Goal: Task Accomplishment & Management: Use online tool/utility

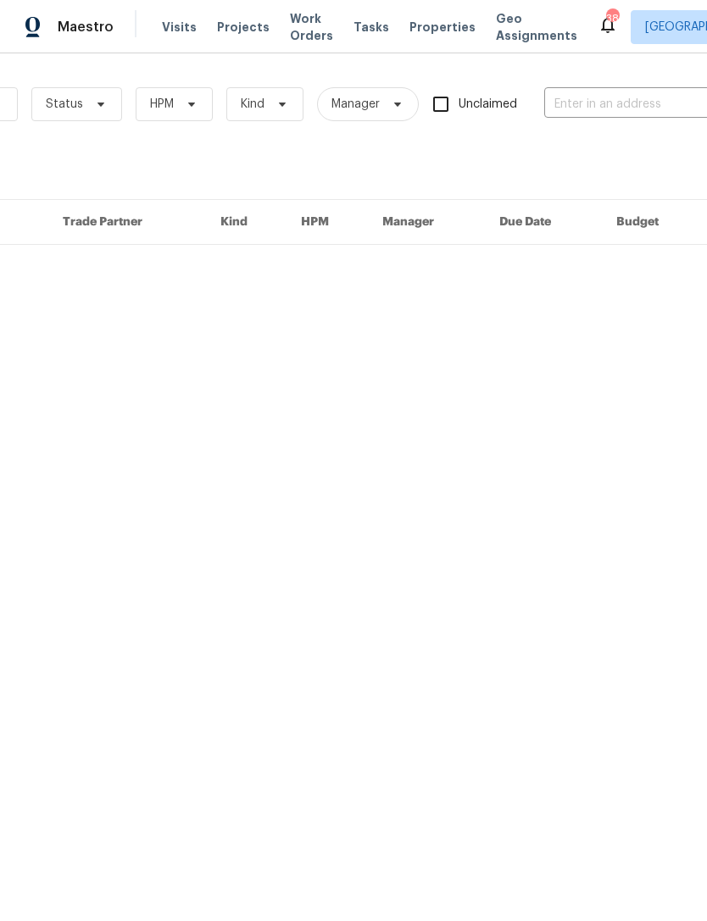
scroll to position [0, 171]
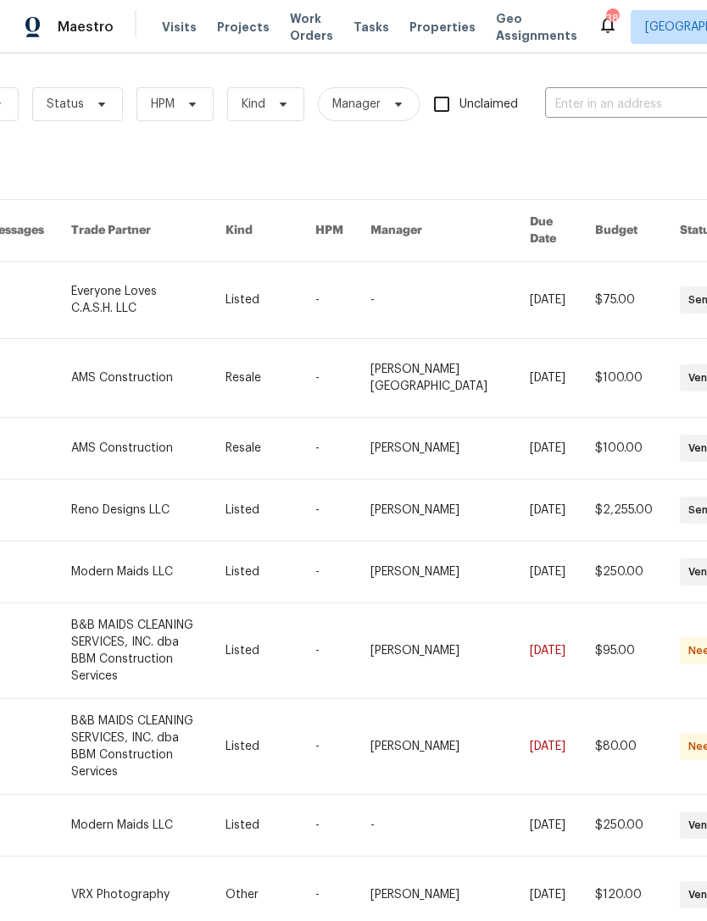
click at [428, 27] on span "Properties" at bounding box center [442, 27] width 66 height 17
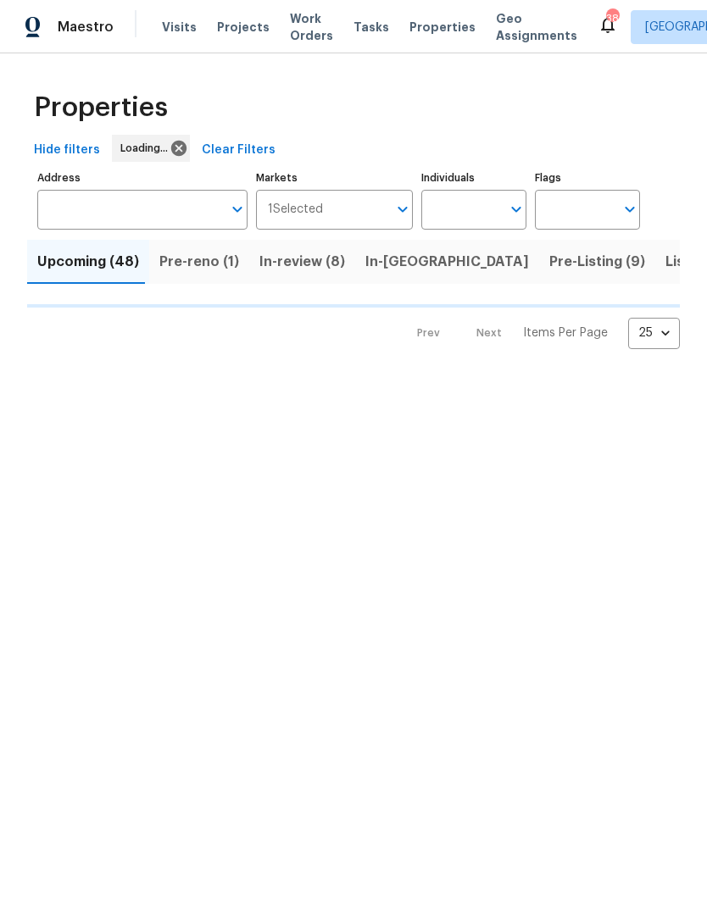
click at [466, 216] on input "Individuals" at bounding box center [461, 210] width 80 height 40
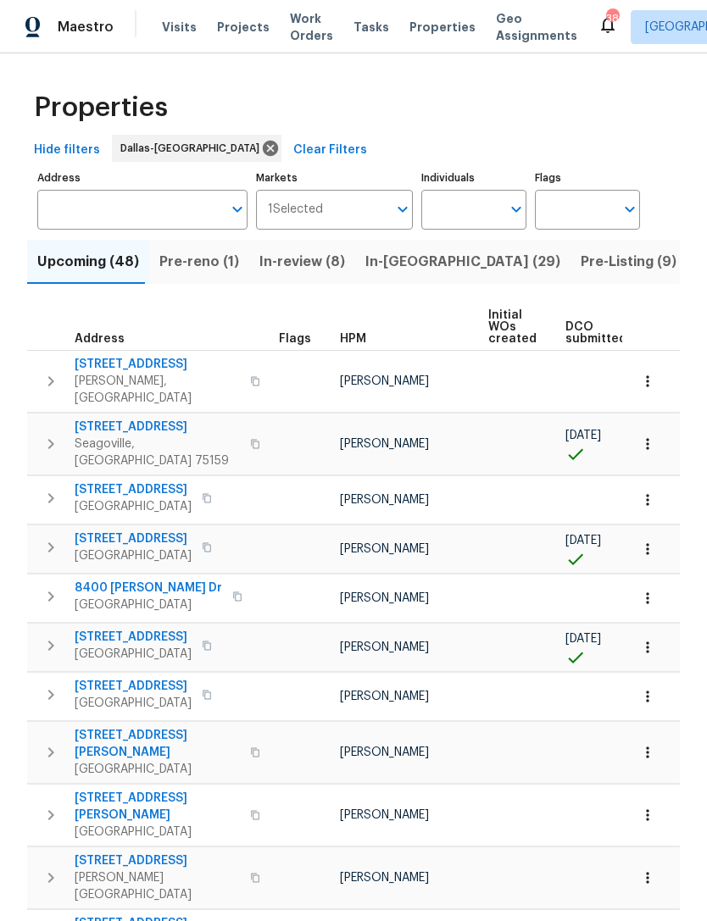
click at [488, 212] on input "Individuals" at bounding box center [461, 210] width 80 height 40
type input "alicia"
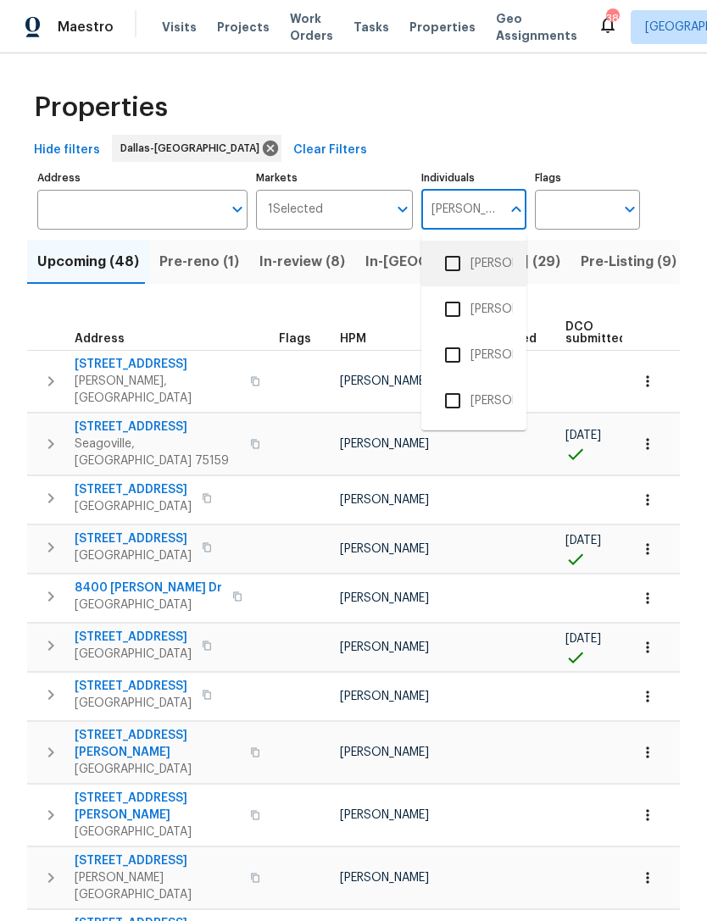
click at [502, 258] on li "[PERSON_NAME]" at bounding box center [474, 264] width 78 height 36
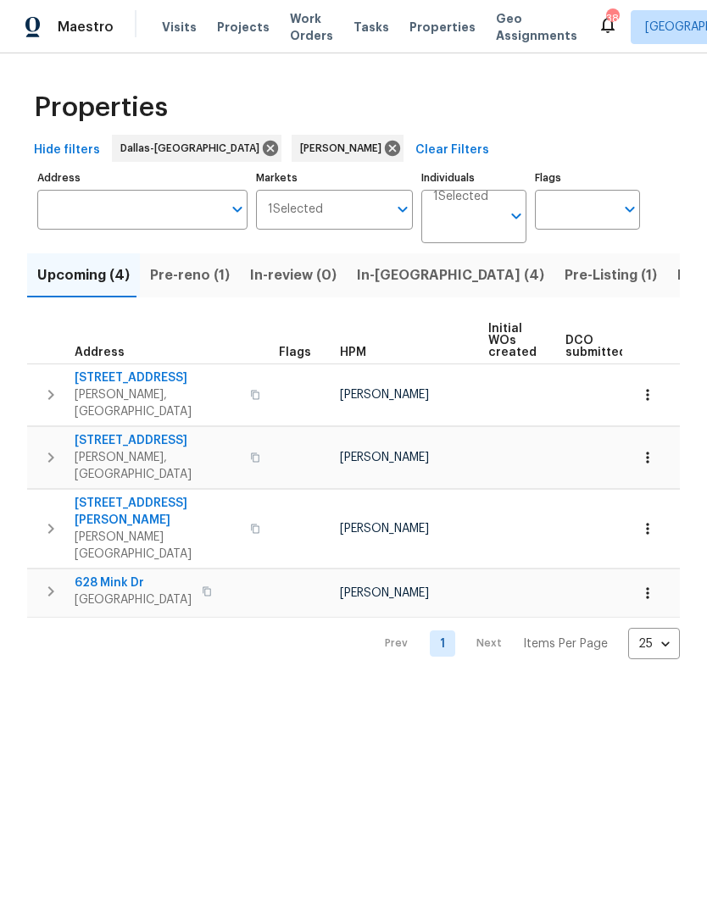
click at [196, 281] on span "Pre-reno (1)" at bounding box center [190, 275] width 80 height 24
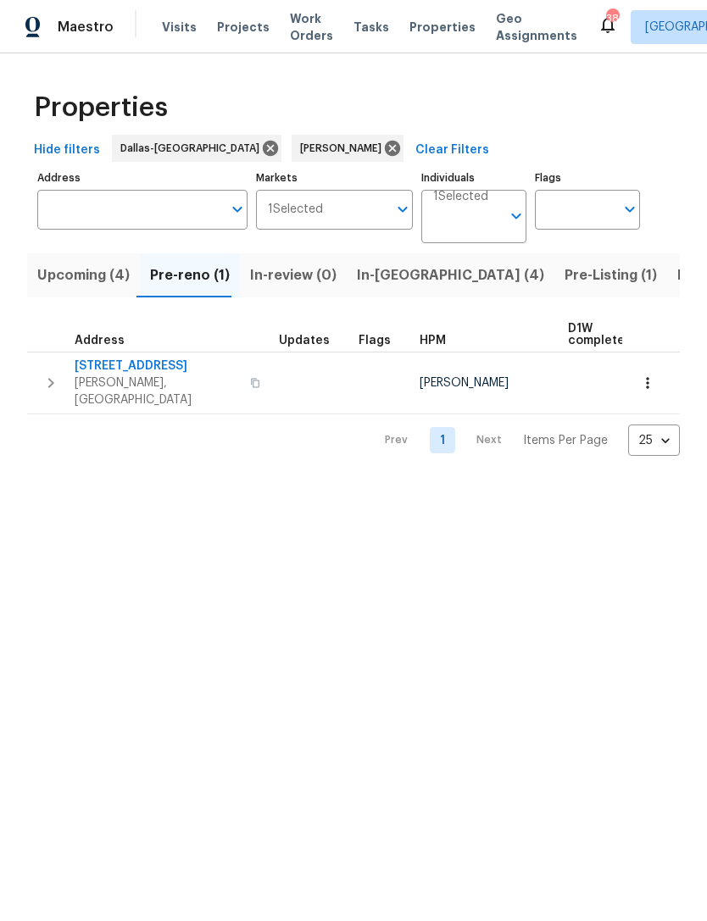
click at [133, 371] on span "3405 Pinecone Dr" at bounding box center [157, 366] width 165 height 17
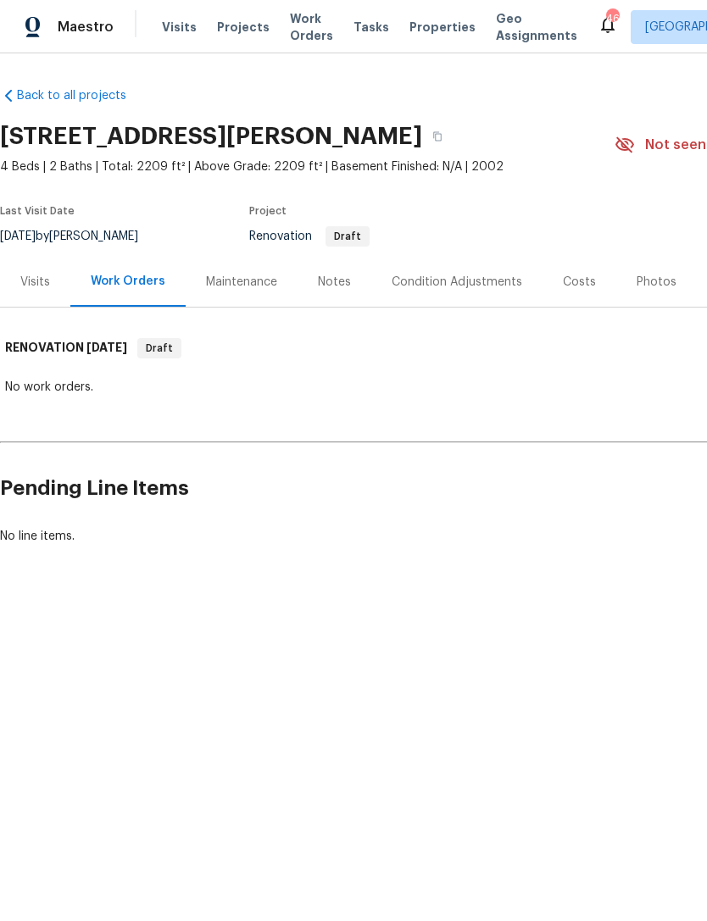
click at [472, 282] on div "Condition Adjustments" at bounding box center [456, 282] width 130 height 17
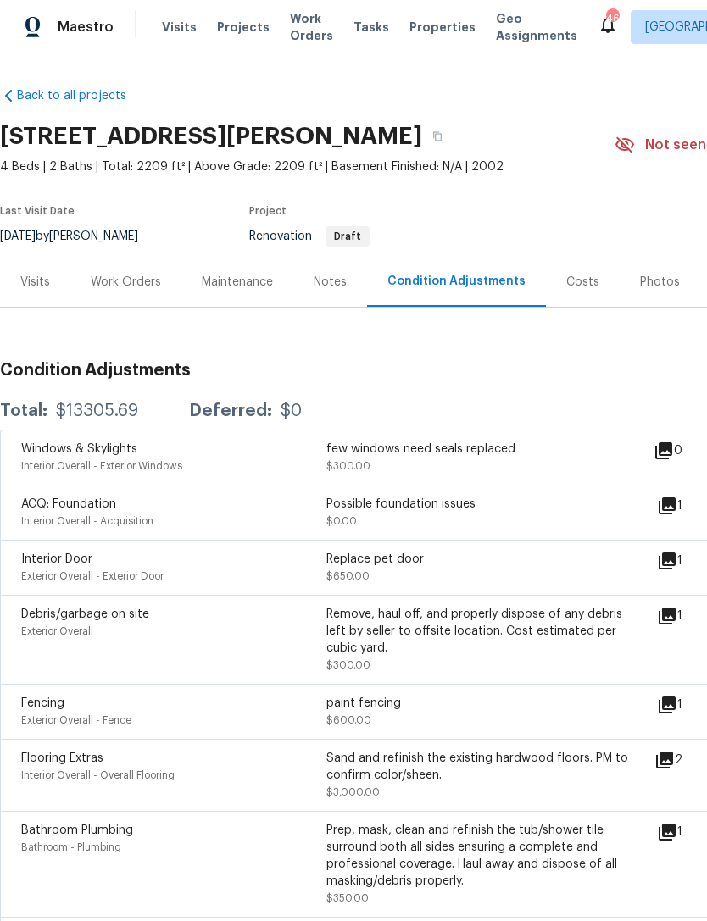
click at [460, 452] on div "few windows need seals replaced" at bounding box center [478, 449] width 305 height 17
click at [409, 463] on div "few windows need seals replaced $300.00" at bounding box center [478, 458] width 305 height 34
click at [670, 459] on icon at bounding box center [663, 450] width 17 height 17
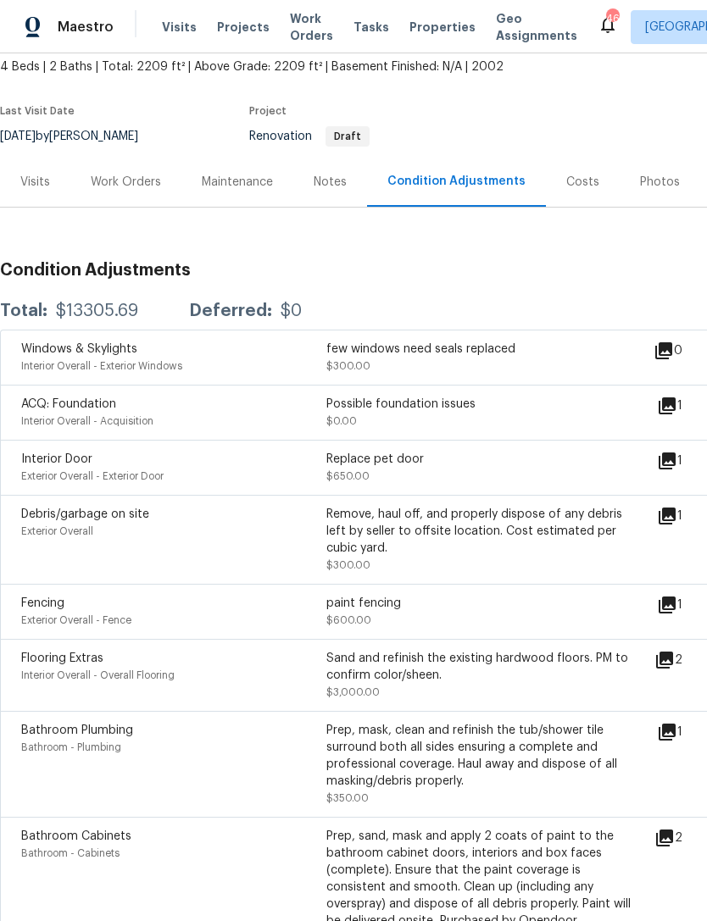
scroll to position [100, 0]
click at [148, 179] on div "Work Orders" at bounding box center [126, 182] width 70 height 17
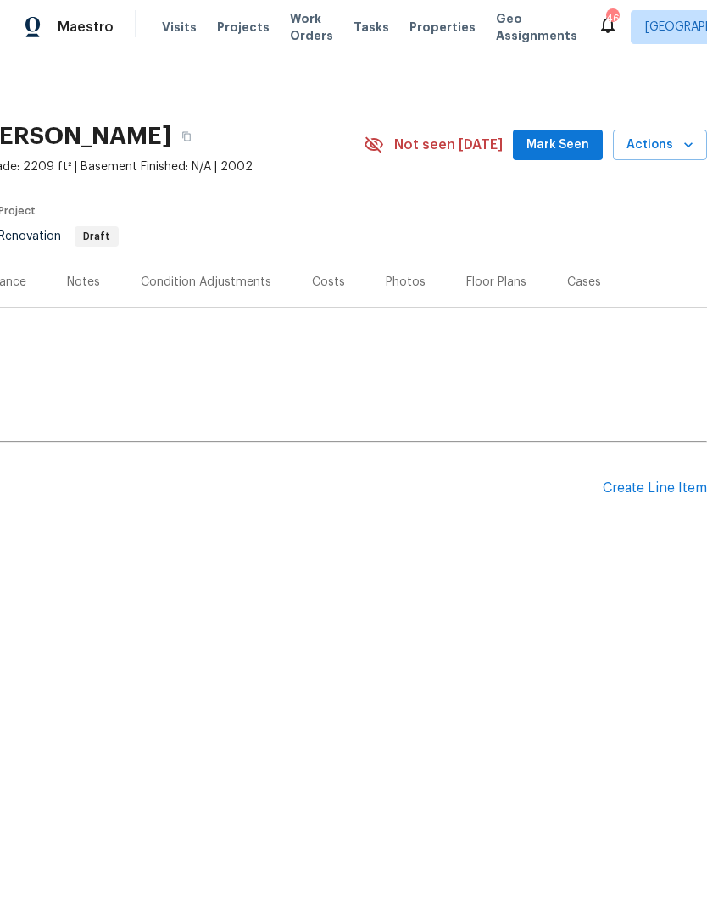
scroll to position [0, 251]
click at [657, 487] on div "Create Line Item" at bounding box center [654, 488] width 104 height 16
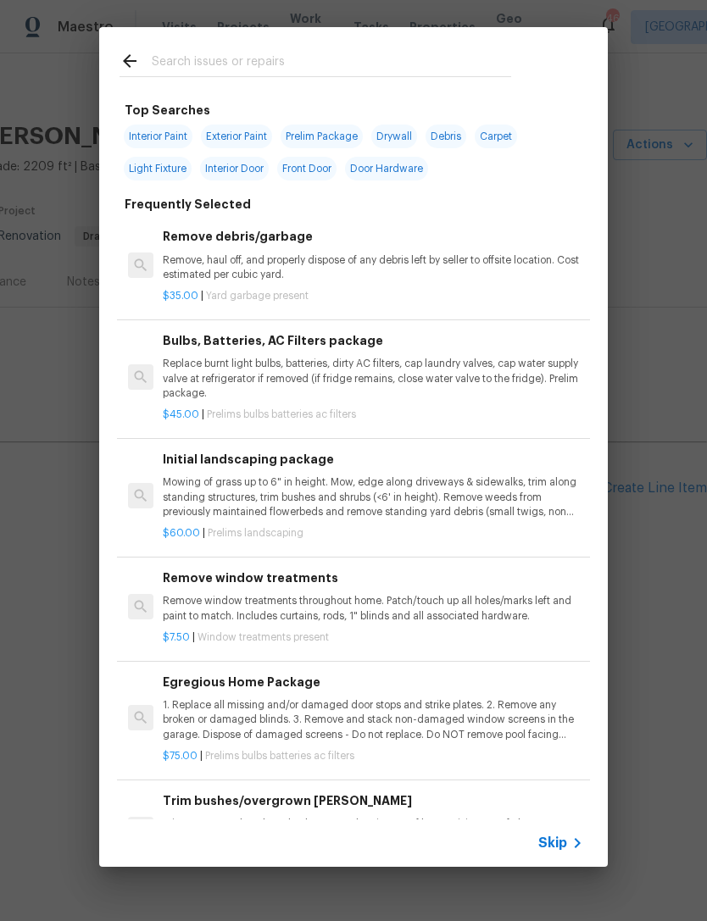
click at [448, 46] on div at bounding box center [315, 60] width 432 height 67
click at [443, 69] on input "text" at bounding box center [331, 63] width 359 height 25
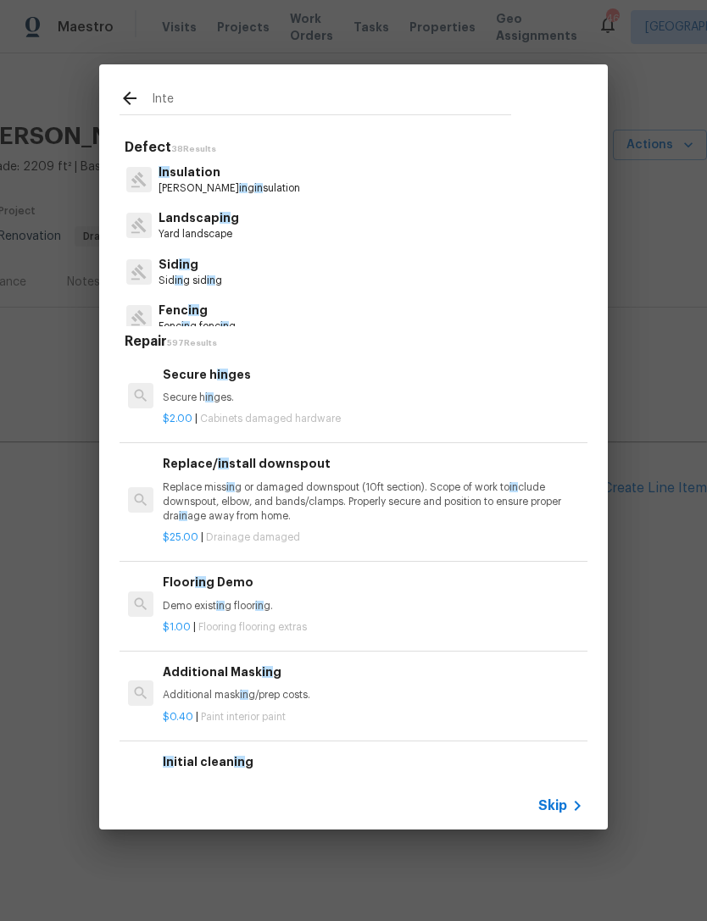
type input "Inter"
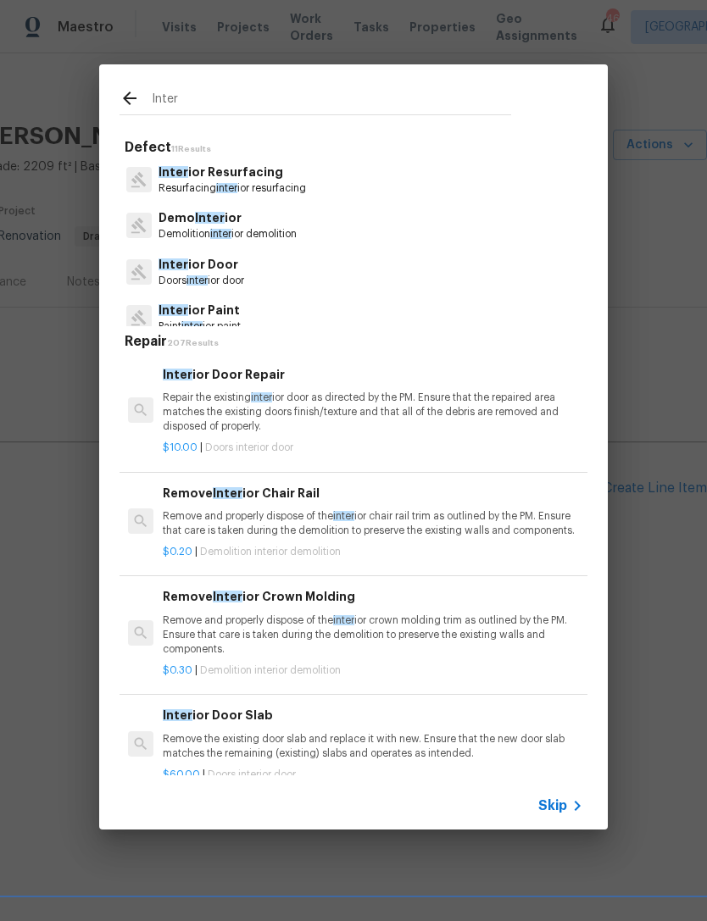
click at [225, 230] on span "inter" at bounding box center [220, 234] width 21 height 10
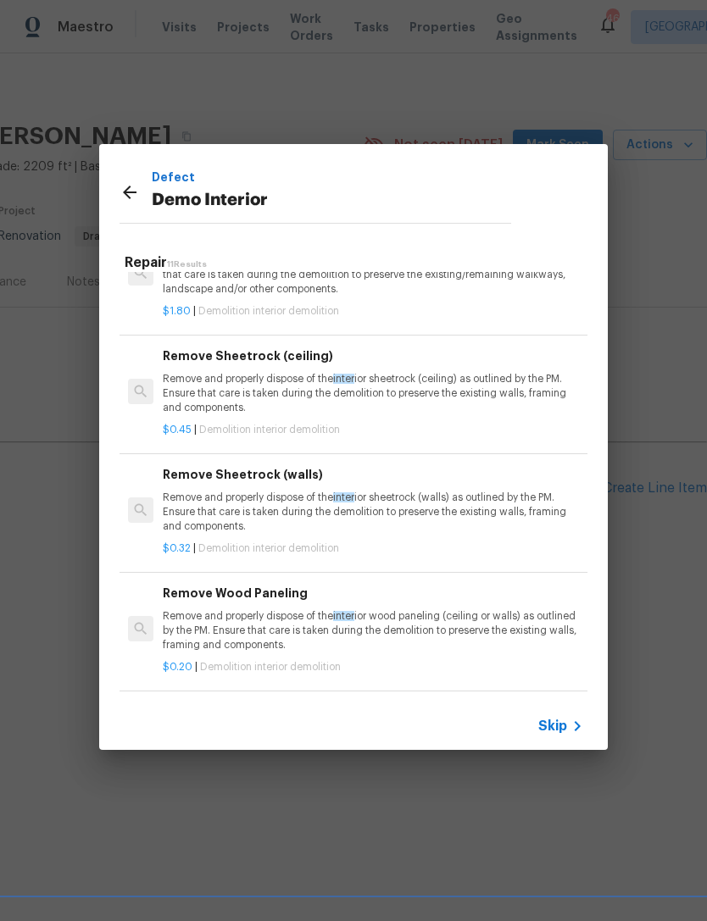
scroll to position [280, 0]
click at [410, 507] on p "Remove and properly dispose of the inter ior sheetrock (walls) as outlined by t…" at bounding box center [373, 512] width 420 height 43
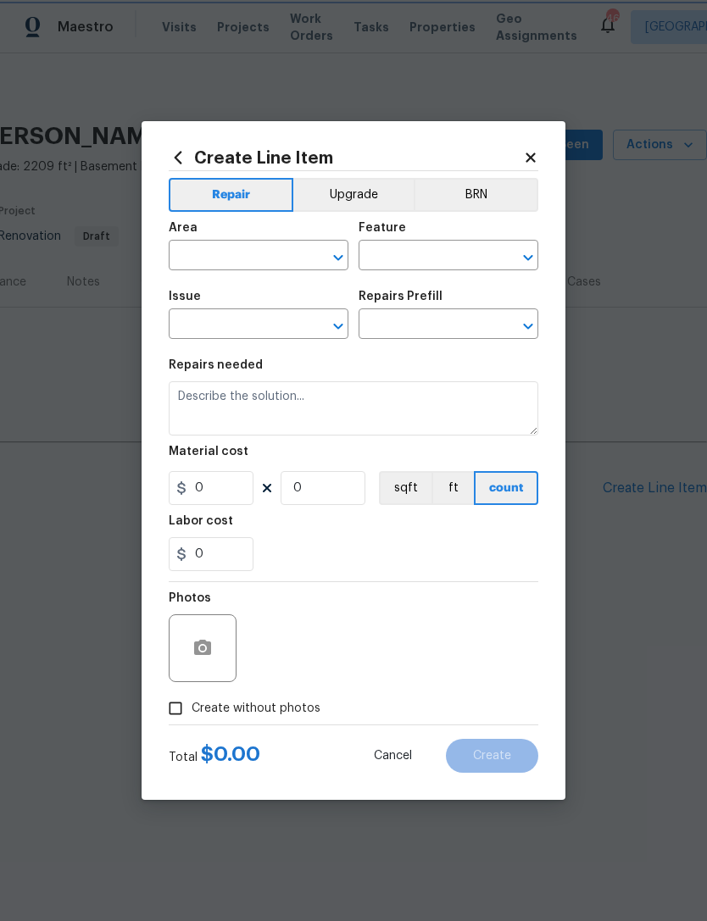
type input "Demolition"
type input "Demo Interior"
type input "Remove Sheetrock (walls) $0.32"
type textarea "Remove and properly dispose of the interior sheetrock (walls) as outlined by th…"
type input "0.32"
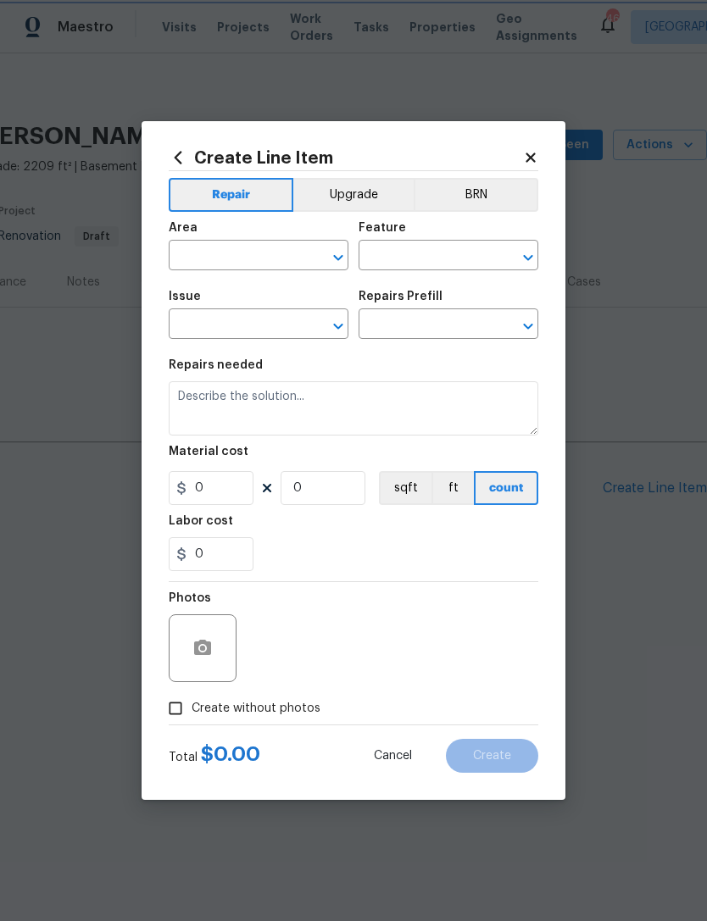
type input "1"
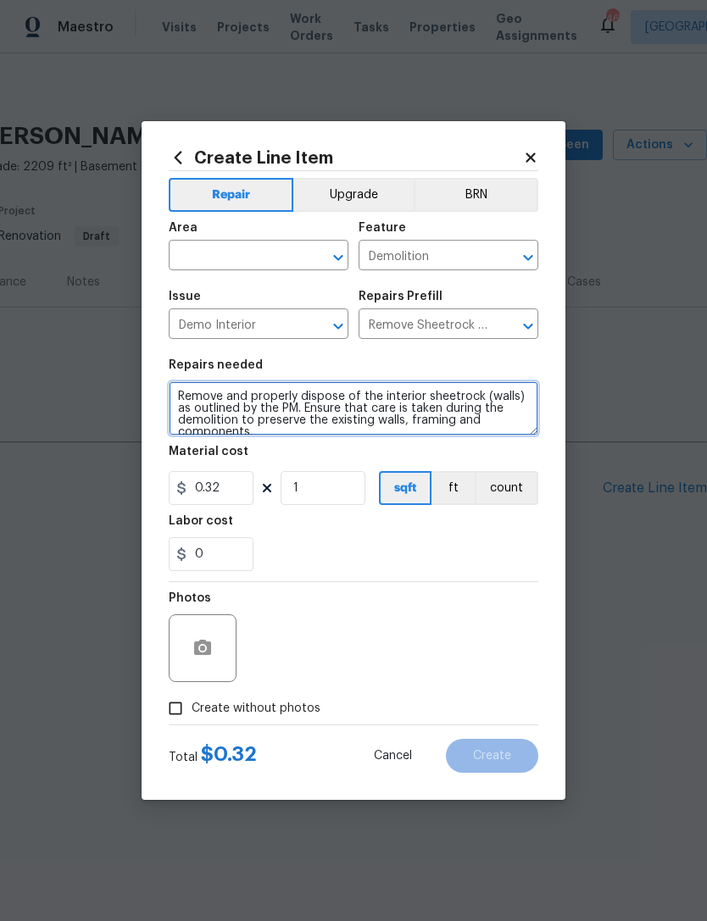
click at [358, 394] on textarea "Remove and properly dispose of the interior sheetrock (walls) as outlined by th…" at bounding box center [353, 408] width 369 height 54
click at [358, 393] on textarea "Remove and properly dispose of the interior sheetrock (walls) as outlined by th…" at bounding box center [353, 408] width 369 height 54
click at [341, 400] on textarea "Remove and properly dispose of the interior sheetrock (walls) as outlined by th…" at bounding box center [353, 408] width 369 height 54
click at [341, 399] on textarea "Remove and properly dispose of the interior sheetrock (walls) as outlined by th…" at bounding box center [353, 408] width 369 height 54
click at [346, 402] on textarea "Remove and properly dispose of the interior sheetrock (walls) as outlined by th…" at bounding box center [353, 408] width 369 height 54
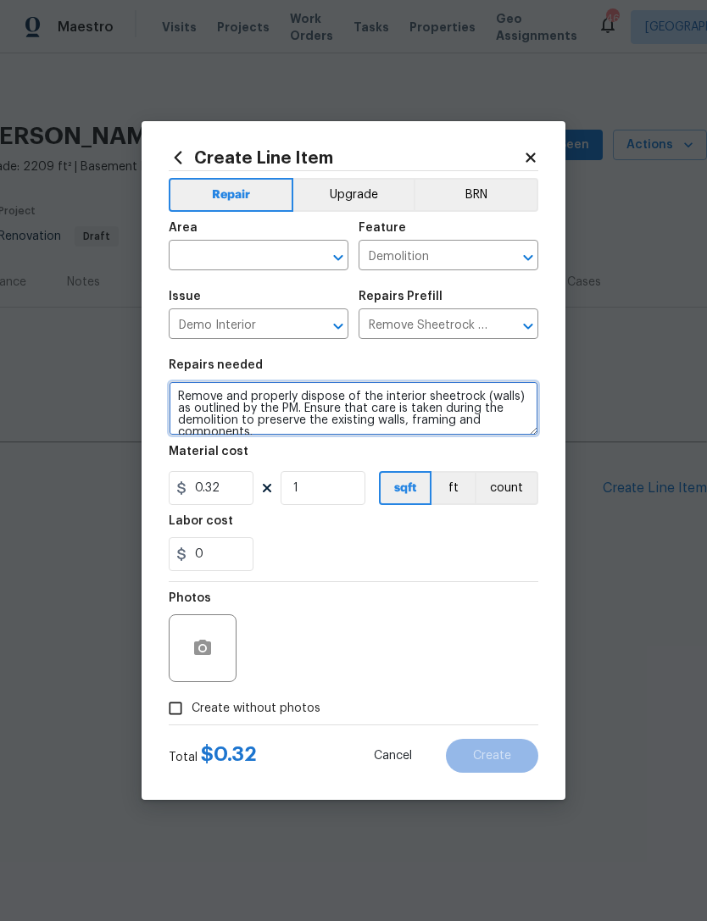
click at [346, 402] on textarea "Remove and properly dispose of the interior sheetrock (walls) as outlined by th…" at bounding box center [353, 408] width 369 height 54
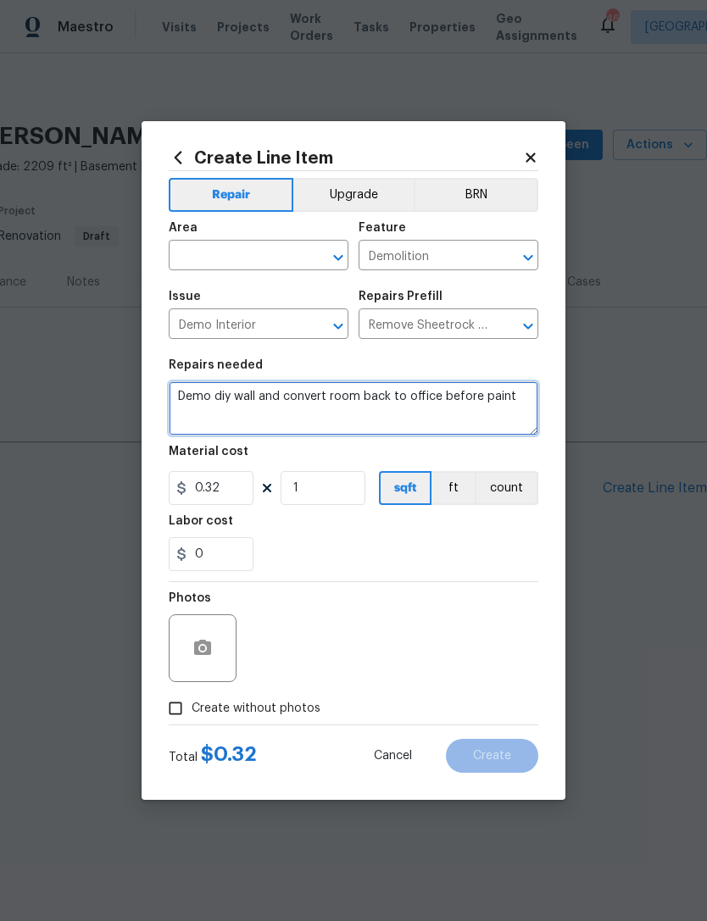
type textarea "Demo diy wall and convert room back to office before paint"
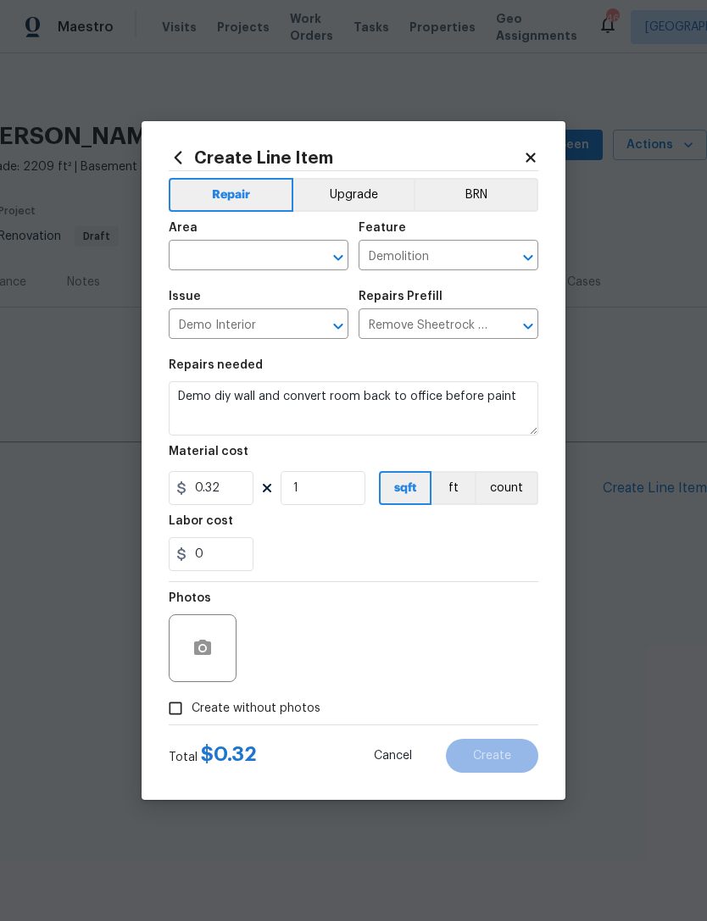
click at [283, 258] on input "text" at bounding box center [235, 257] width 132 height 26
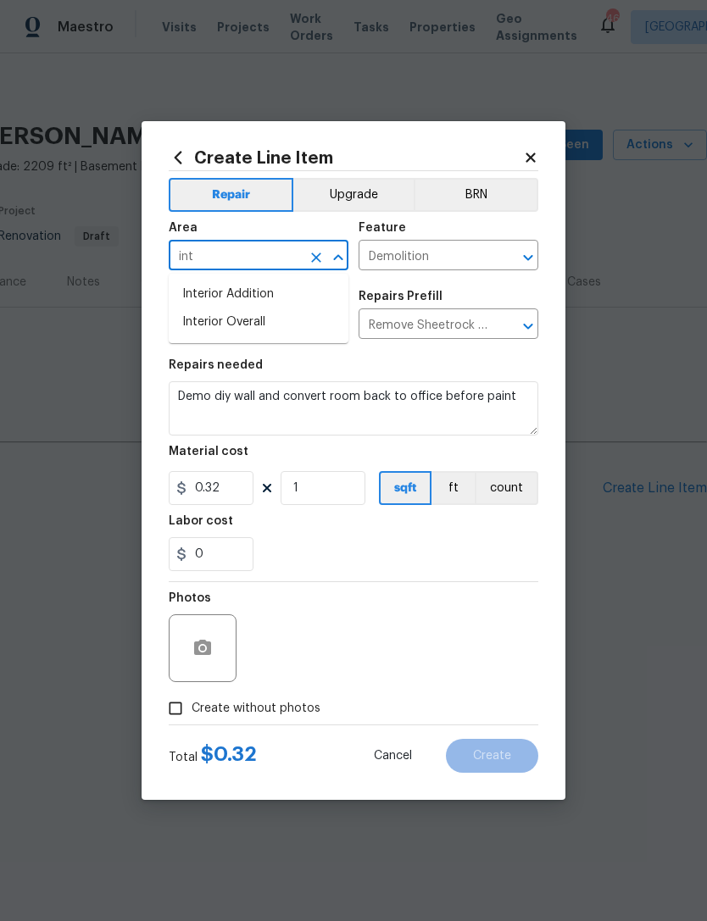
click at [296, 319] on li "Interior Overall" at bounding box center [259, 322] width 180 height 28
type input "Interior Overall"
click at [407, 614] on div "Photos" at bounding box center [353, 637] width 369 height 110
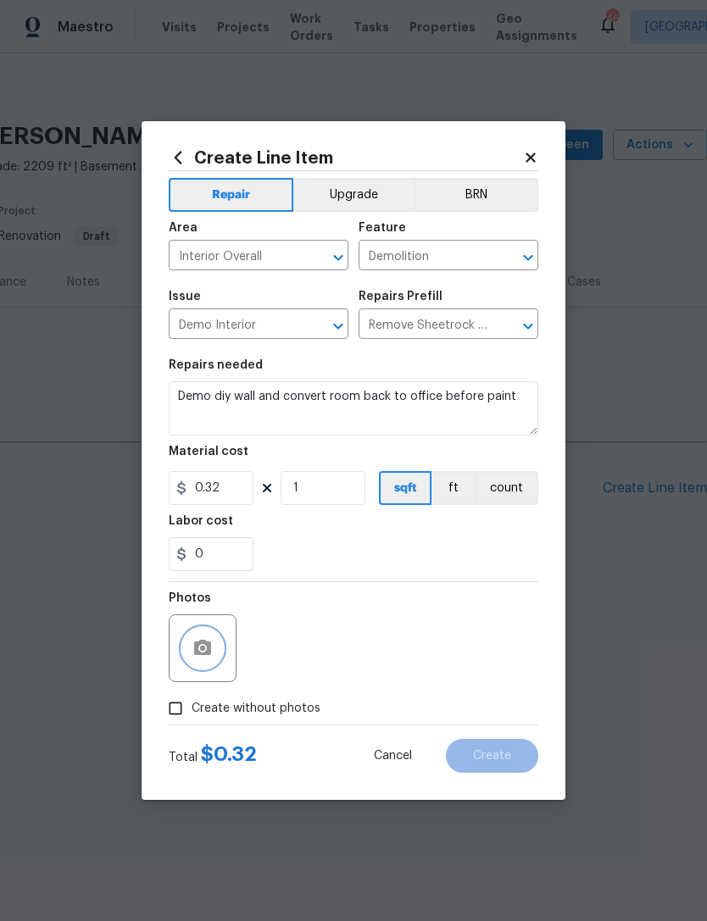
click at [222, 654] on button "button" at bounding box center [202, 648] width 41 height 41
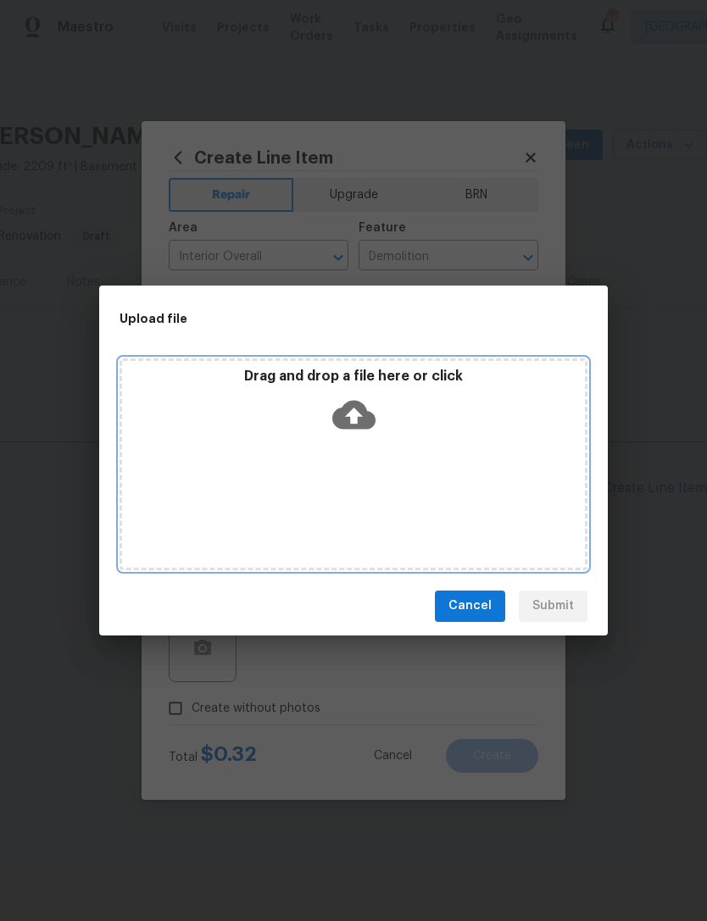
click at [440, 491] on div "Drag and drop a file here or click" at bounding box center [353, 464] width 468 height 212
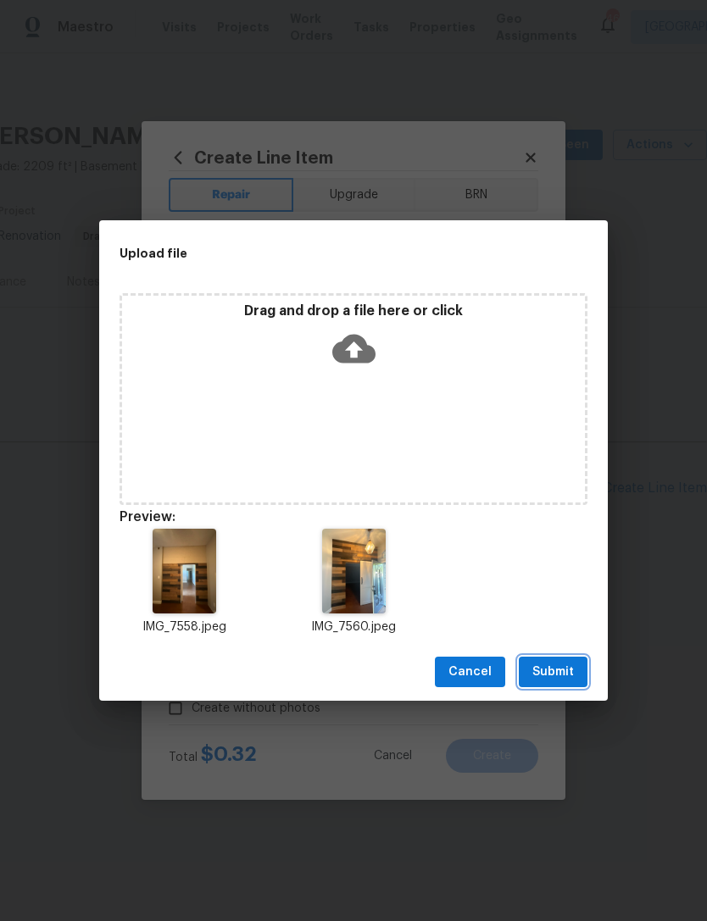
click at [586, 662] on button "Submit" at bounding box center [552, 672] width 69 height 31
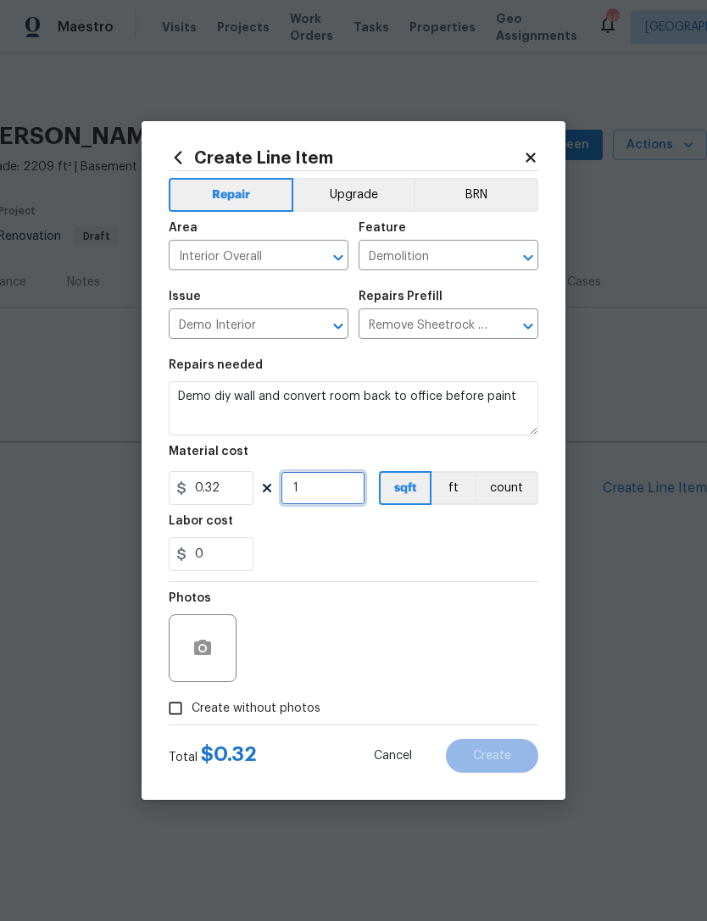
click at [332, 495] on input "1" at bounding box center [322, 488] width 85 height 34
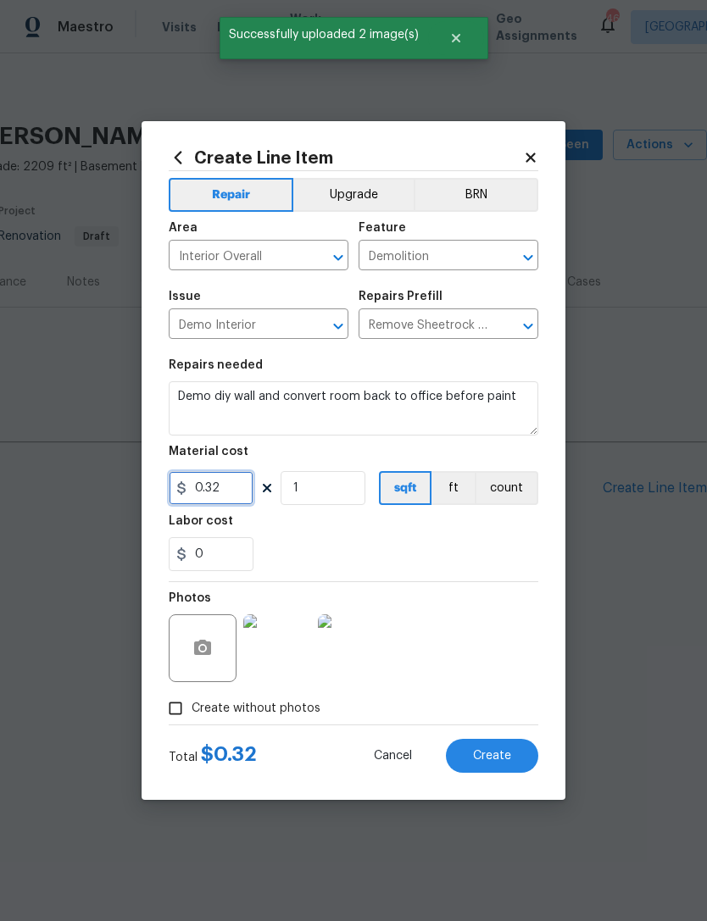
click at [240, 497] on input "0.32" at bounding box center [211, 488] width 85 height 34
click at [230, 497] on input "0.32" at bounding box center [211, 488] width 85 height 34
click at [233, 496] on input "0.32" at bounding box center [211, 488] width 85 height 34
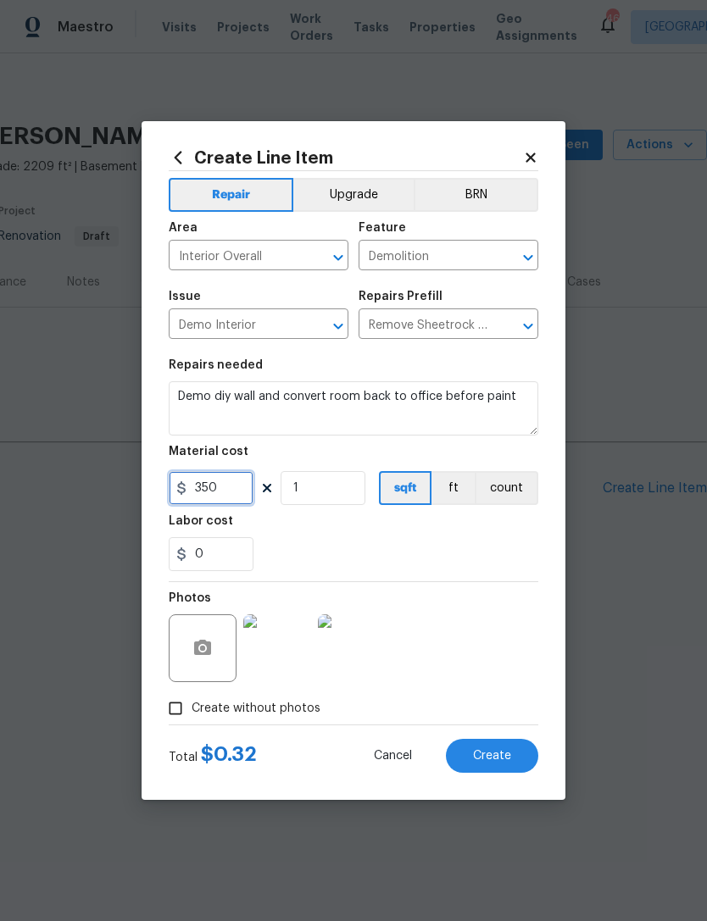
type input "350"
click at [467, 568] on div "0" at bounding box center [353, 554] width 369 height 34
click at [508, 761] on span "Create" at bounding box center [492, 756] width 38 height 13
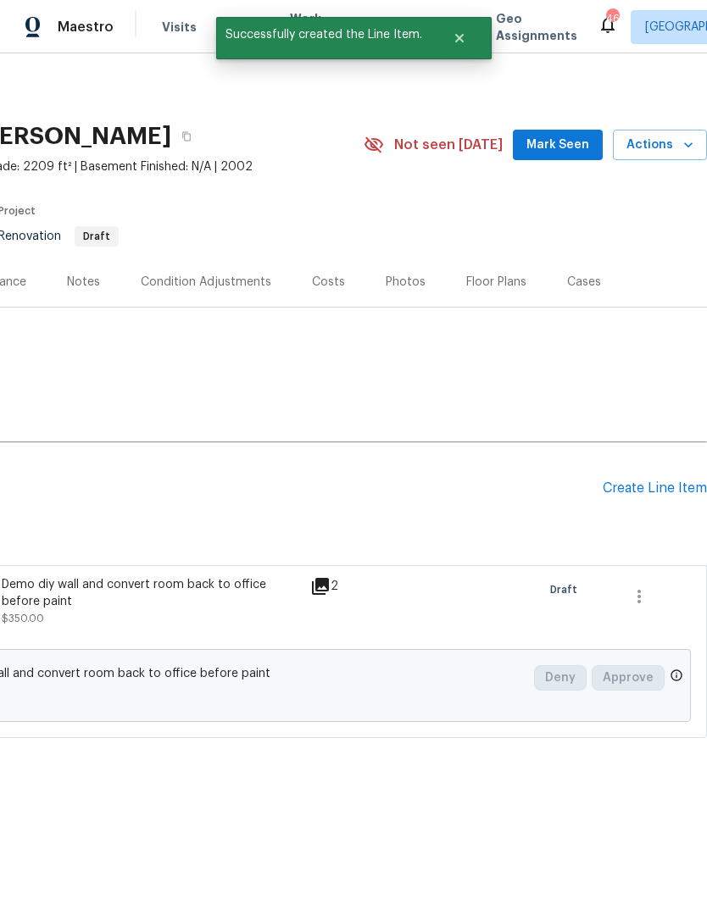
click at [651, 496] on div "Create Line Item" at bounding box center [654, 488] width 104 height 16
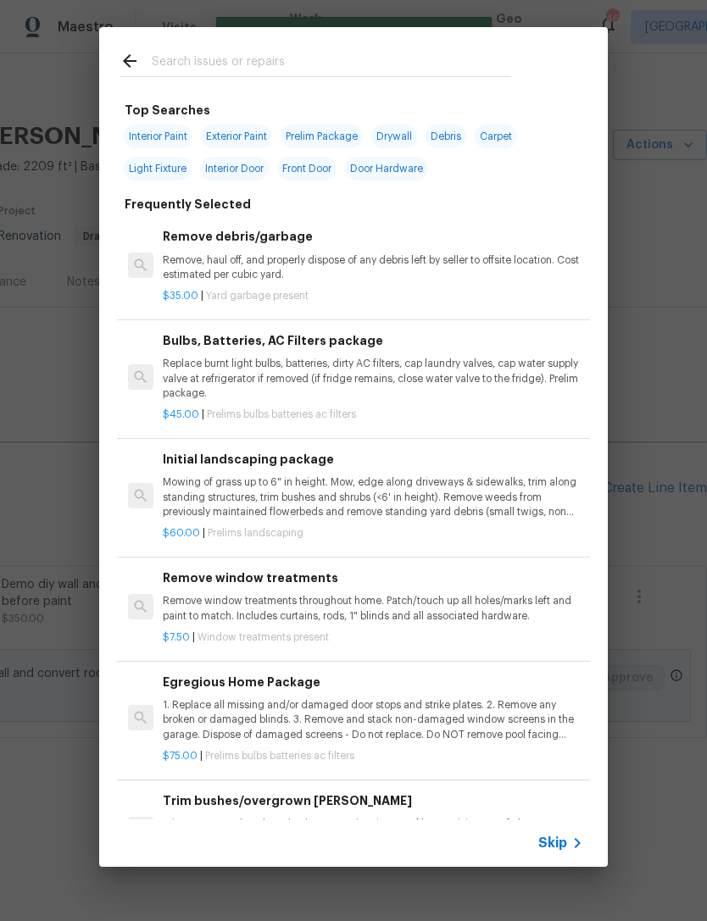
click at [168, 146] on span "Interior Paint" at bounding box center [158, 137] width 69 height 24
type input "Interior Paint"
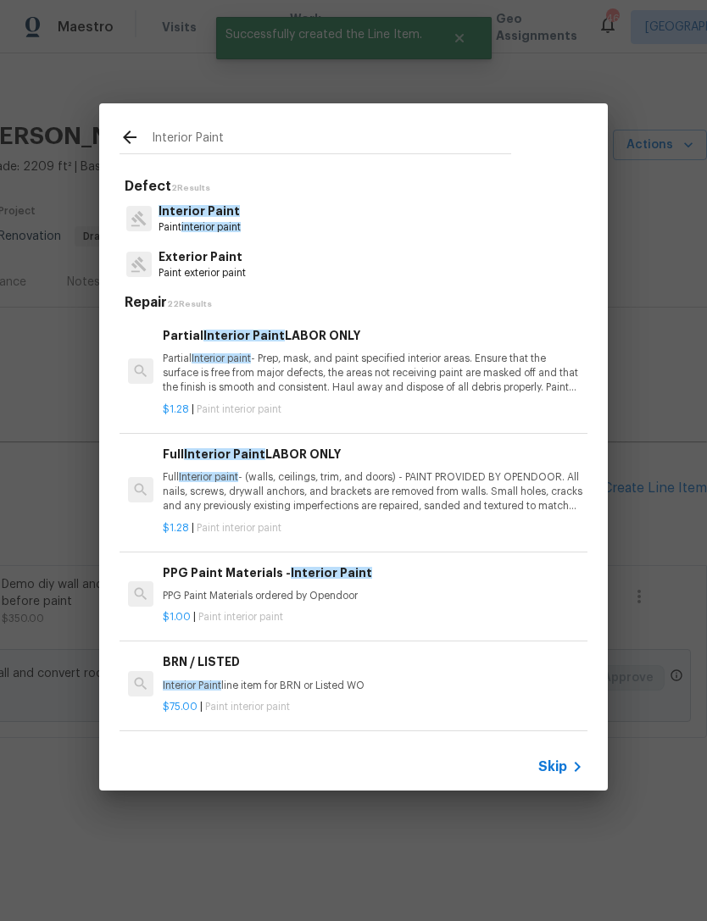
click at [294, 231] on div "Interior Paint Paint interior paint" at bounding box center [353, 219] width 468 height 46
click at [333, 371] on p "Partial Interior paint - Prep, mask, and paint specified interior areas. Ensure…" at bounding box center [373, 373] width 420 height 43
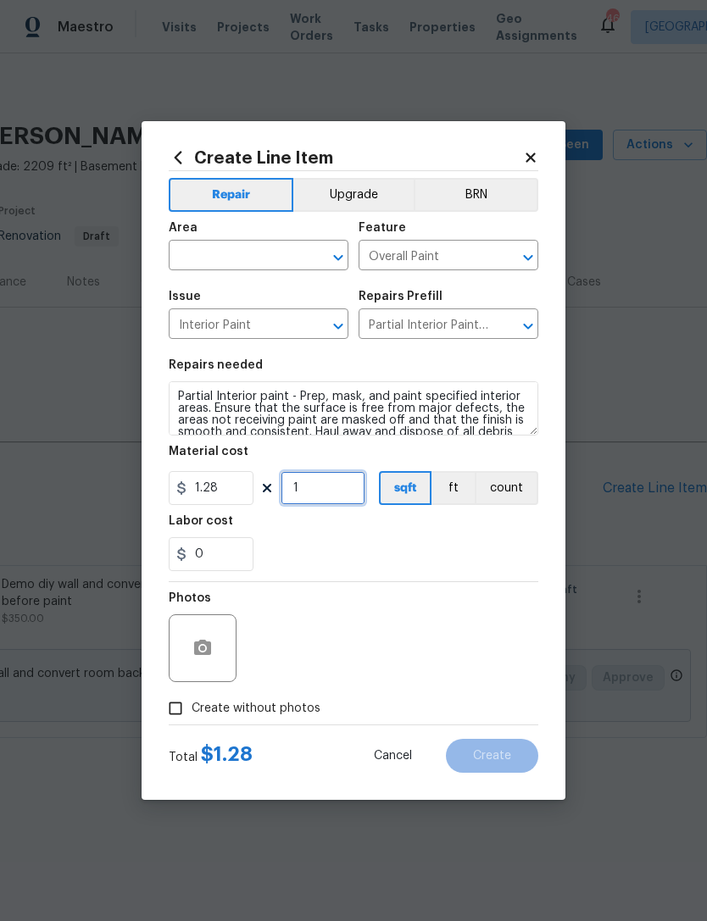
click at [314, 494] on input "1" at bounding box center [322, 488] width 85 height 34
click at [327, 498] on input "1" at bounding box center [322, 488] width 85 height 34
type input "2209"
click at [288, 270] on span "Area ​" at bounding box center [259, 246] width 180 height 69
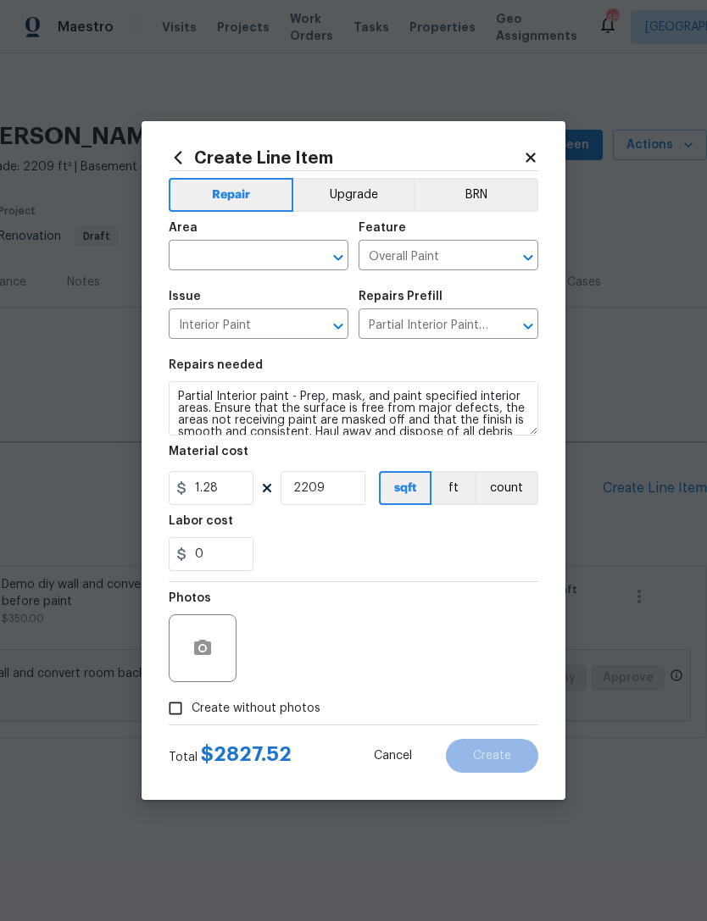
click at [296, 258] on input "text" at bounding box center [235, 257] width 132 height 26
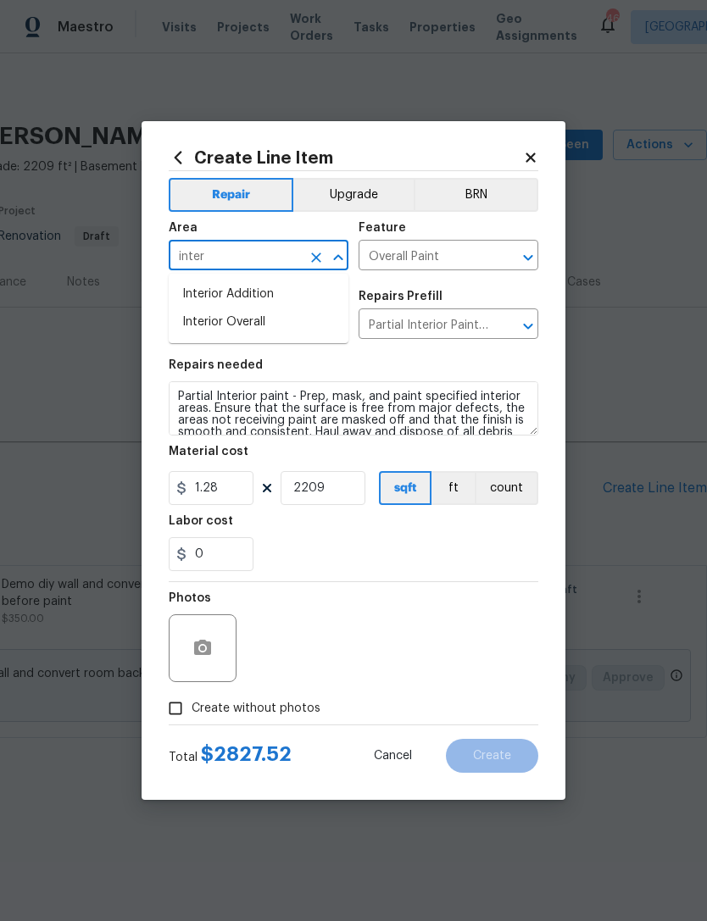
click at [326, 318] on li "Interior Overall" at bounding box center [259, 322] width 180 height 28
type input "Interior Overall"
click at [441, 574] on section "Repairs needed Partial Interior paint - Prep, mask, and paint specified interio…" at bounding box center [353, 465] width 369 height 232
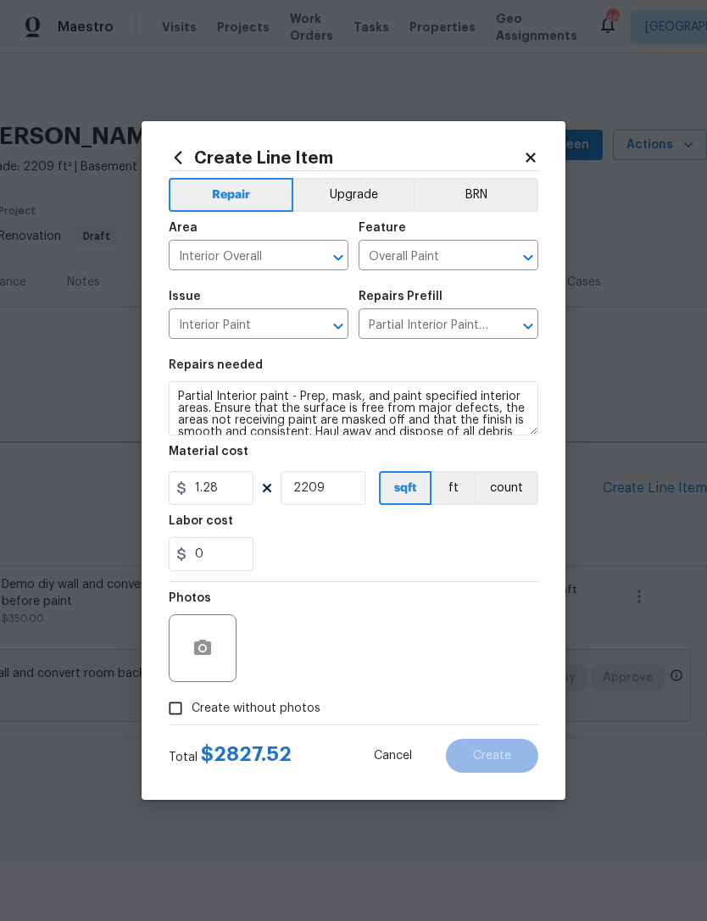
click at [278, 742] on div "Total $ 2827.52 Cancel Create" at bounding box center [353, 748] width 369 height 47
click at [278, 741] on div "Total $ 2827.52 Cancel Create" at bounding box center [353, 748] width 369 height 47
click at [282, 717] on span "Create without photos" at bounding box center [255, 709] width 129 height 18
click at [191, 717] on input "Create without photos" at bounding box center [175, 708] width 32 height 32
checkbox input "true"
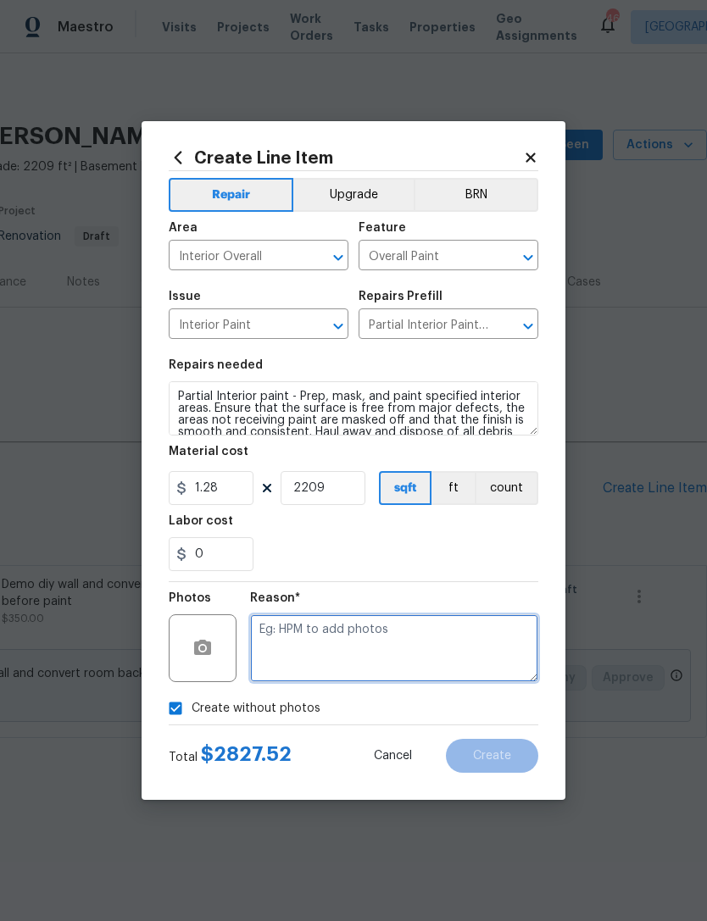
click at [264, 660] on textarea at bounding box center [394, 648] width 288 height 68
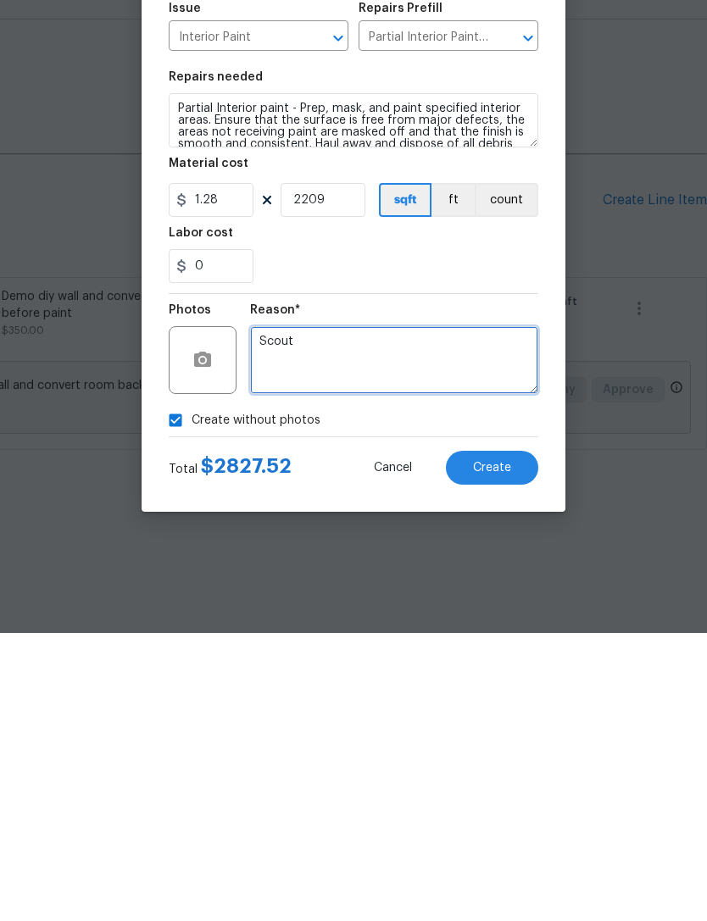
type textarea "Scout"
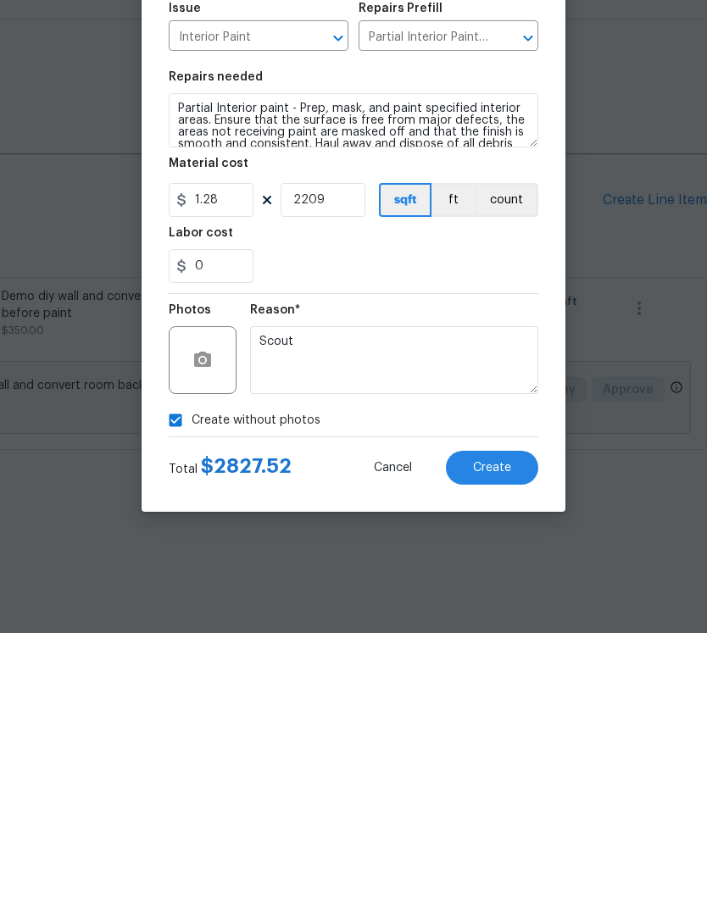
click at [511, 739] on button "Create" at bounding box center [492, 756] width 92 height 34
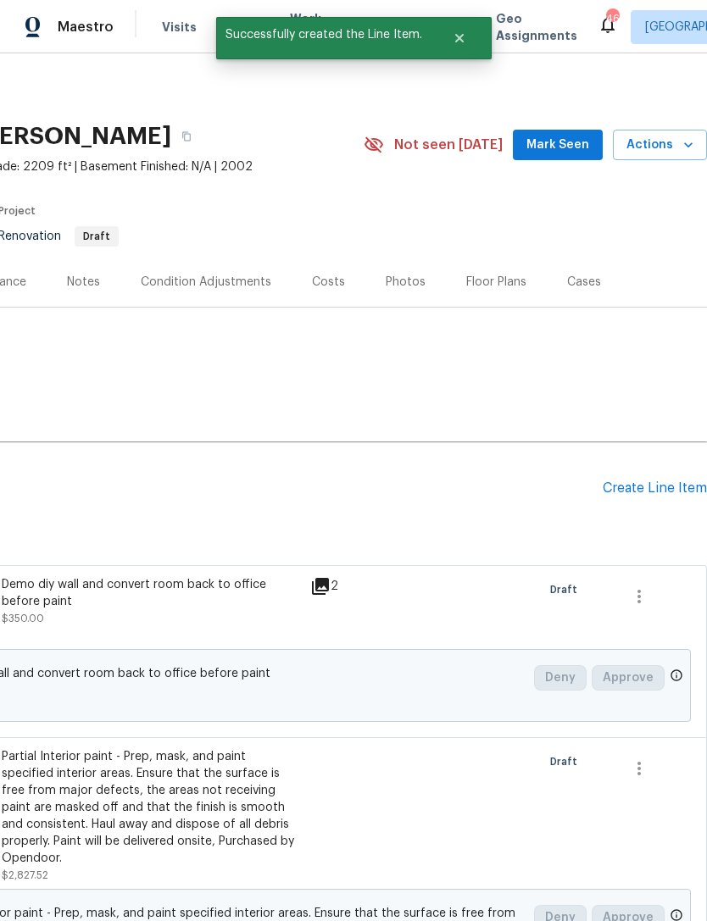
click at [640, 493] on div "Create Line Item" at bounding box center [654, 488] width 104 height 16
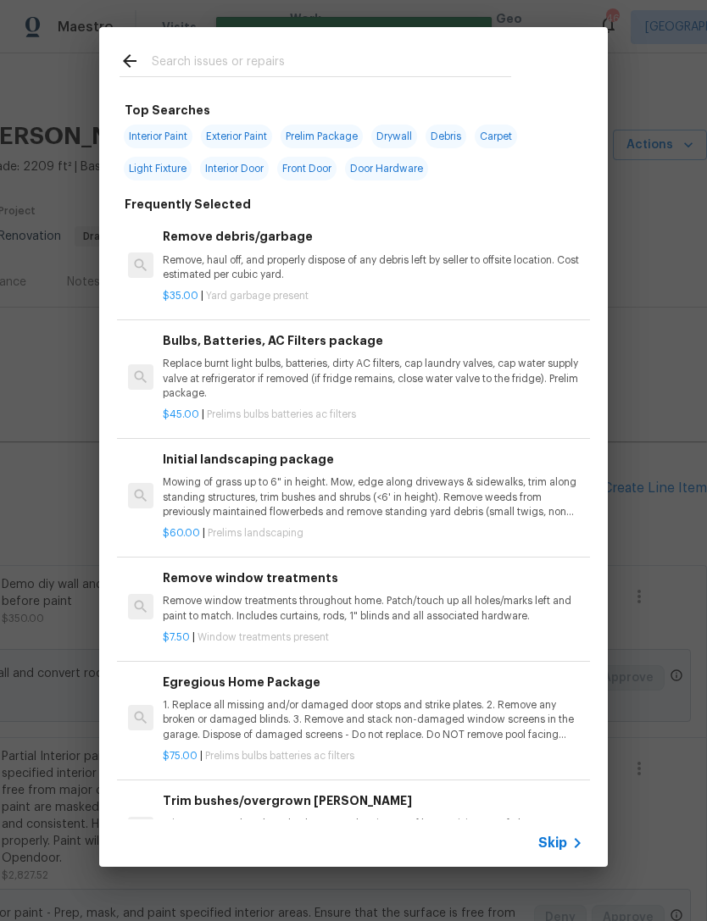
click at [391, 64] on input "text" at bounding box center [331, 63] width 359 height 25
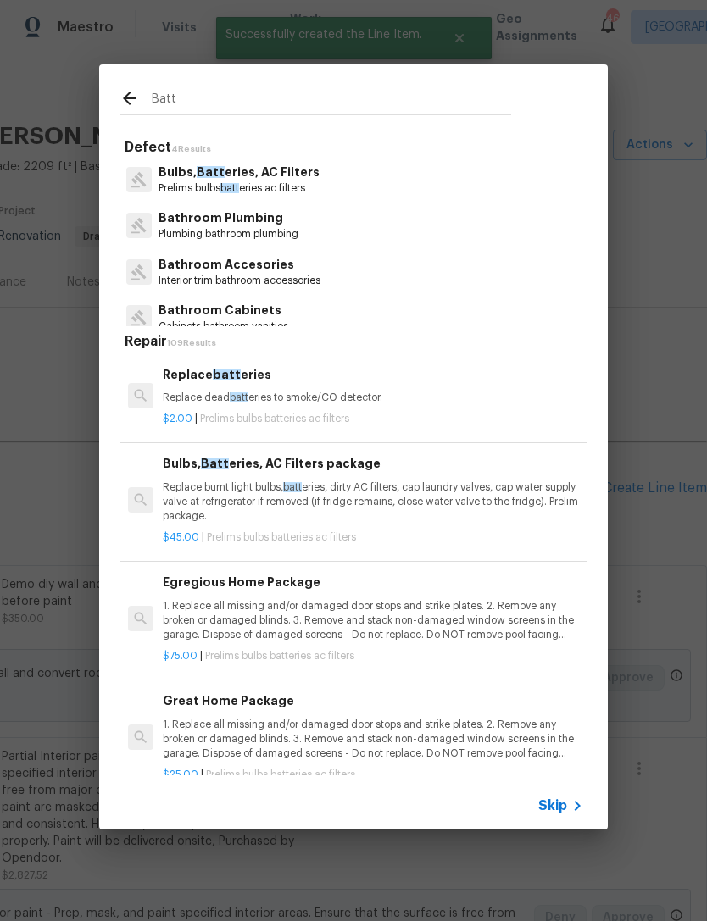
type input "Batt"
click at [330, 192] on div "Bulbs, Batt eries, AC Filters Prelims bulbs batt eries ac filters" at bounding box center [353, 180] width 468 height 46
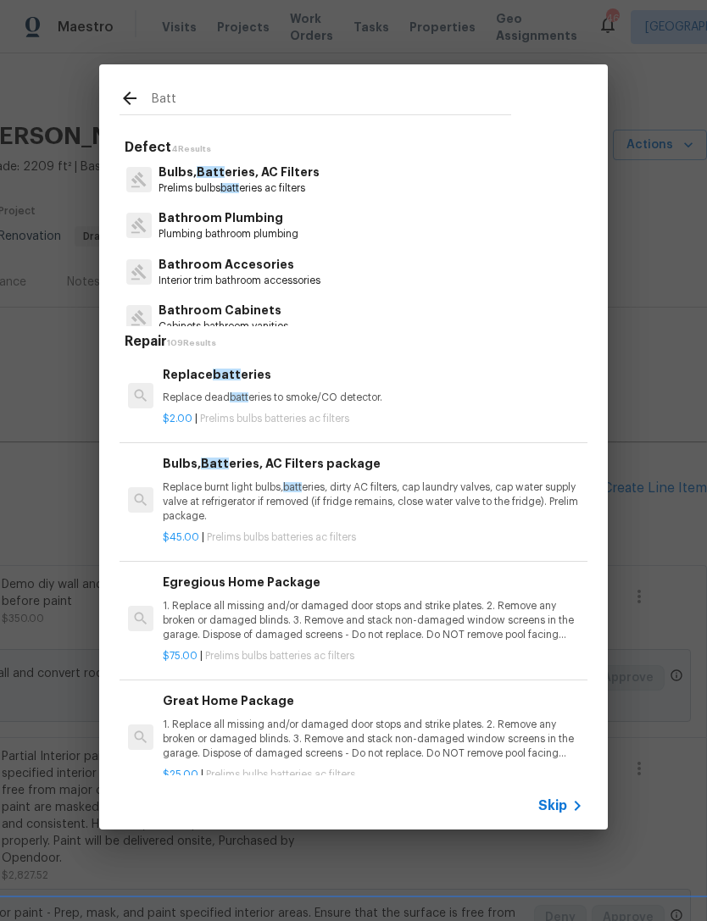
click at [269, 192] on p "Prelims bulbs batt eries ac filters" at bounding box center [238, 188] width 161 height 14
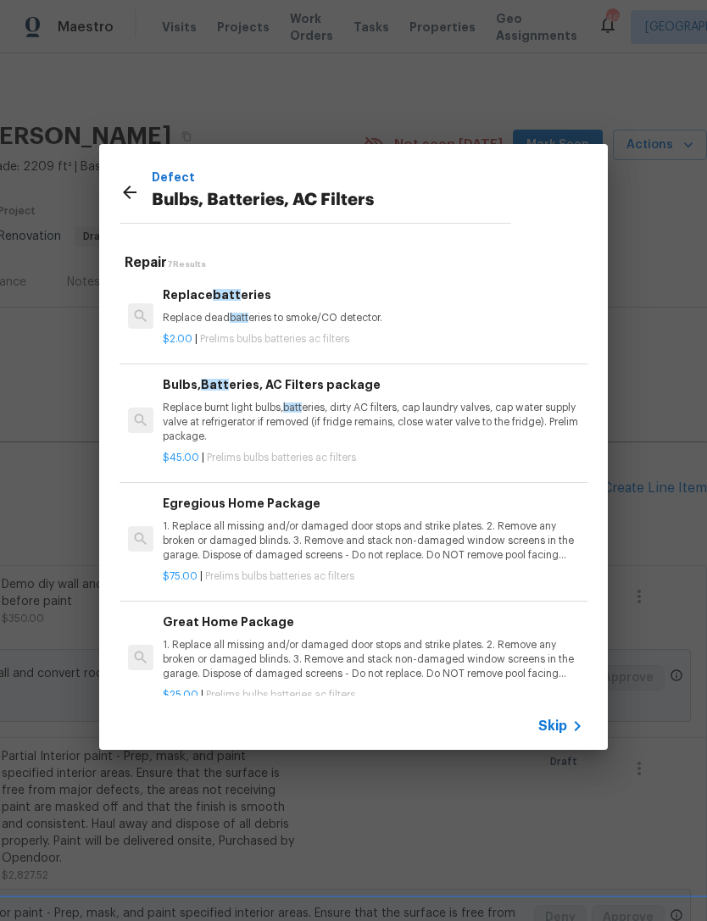
click at [335, 552] on p "1. Replace all missing and/or damaged door stops and strike plates. 2. Remove a…" at bounding box center [373, 540] width 420 height 43
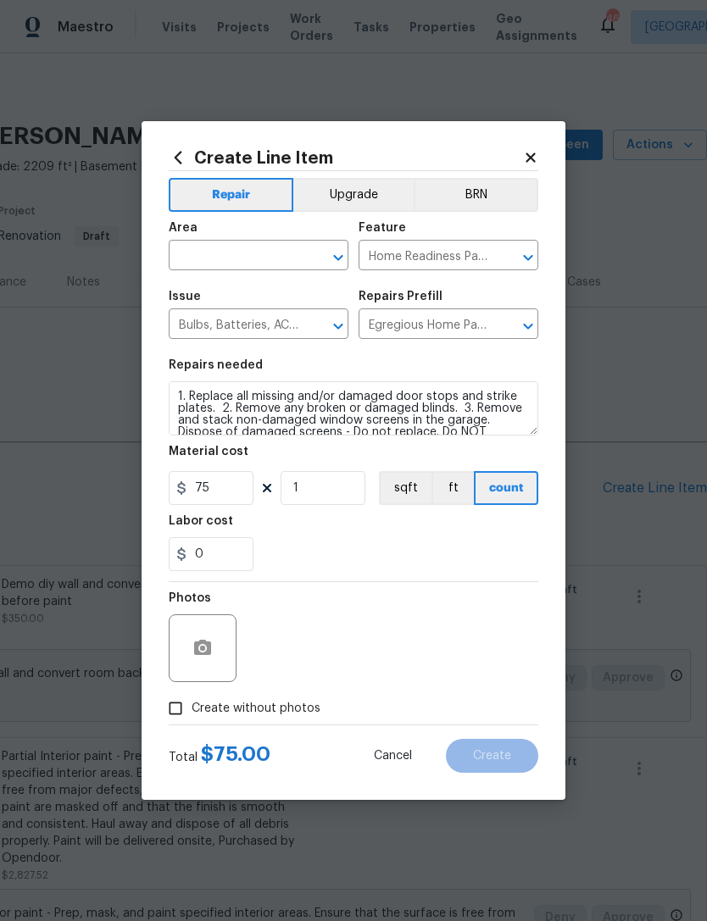
click at [281, 245] on input "text" at bounding box center [235, 257] width 132 height 26
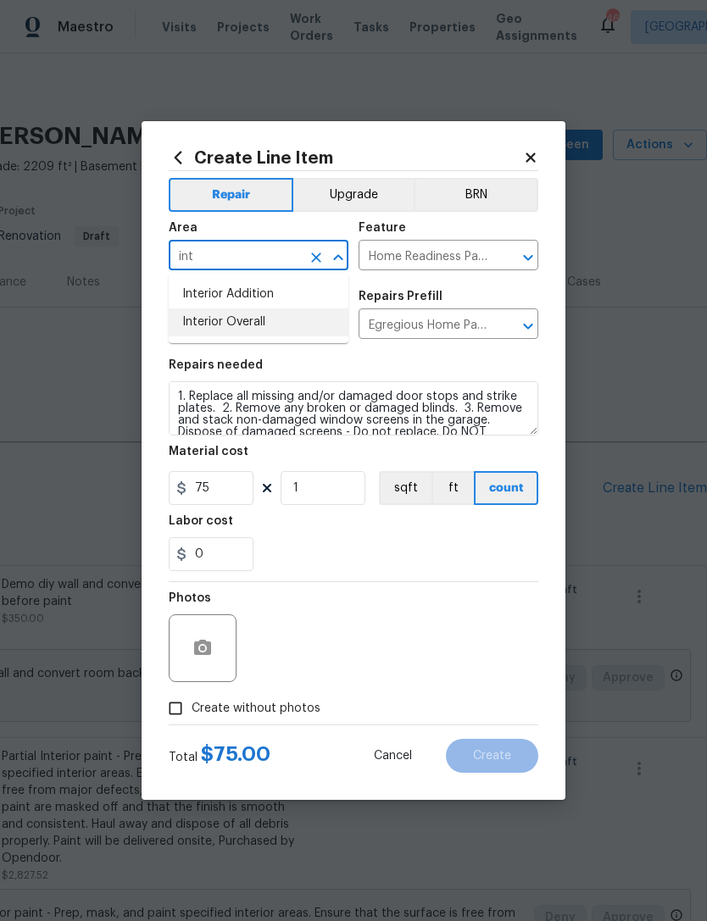
click at [302, 322] on li "Interior Overall" at bounding box center [259, 322] width 180 height 28
type input "Interior Overall"
click at [489, 588] on div "Photos" at bounding box center [353, 637] width 369 height 110
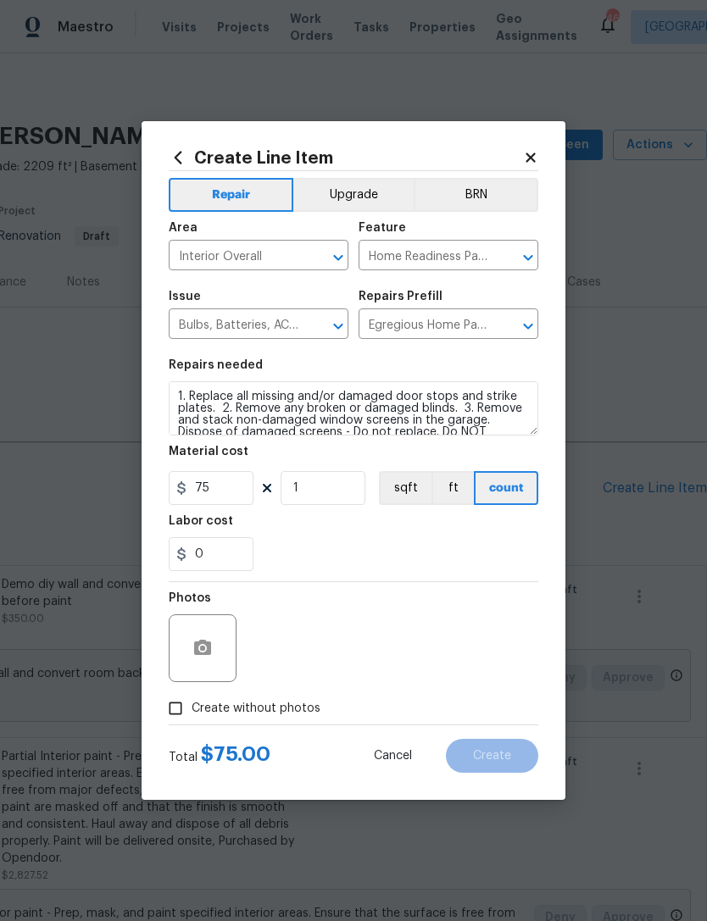
click at [274, 712] on span "Create without photos" at bounding box center [255, 709] width 129 height 18
click at [191, 712] on input "Create without photos" at bounding box center [175, 708] width 32 height 32
checkbox input "true"
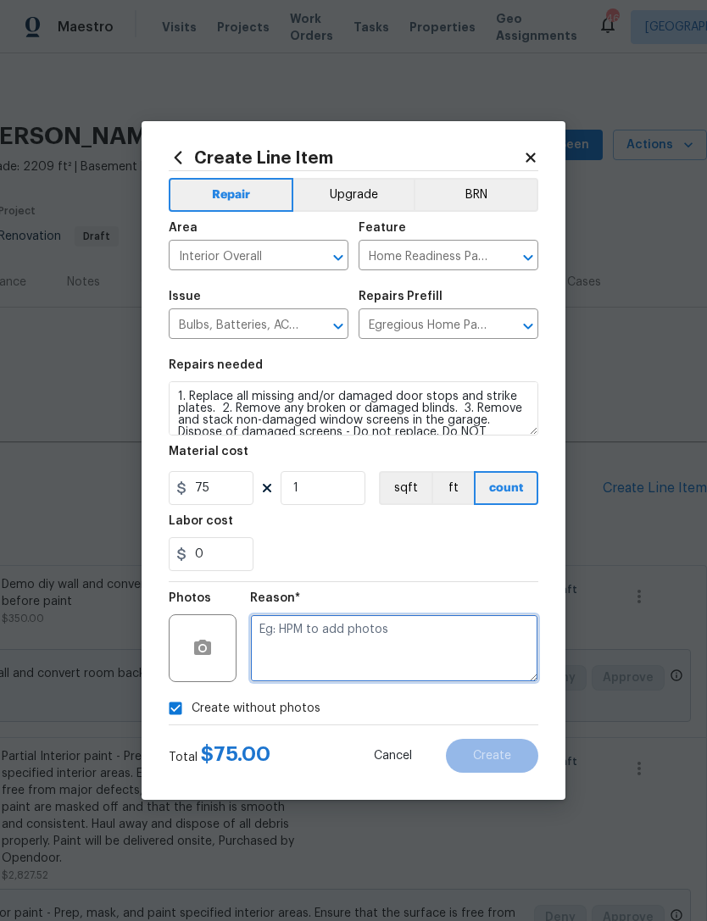
click at [363, 661] on textarea at bounding box center [394, 648] width 288 height 68
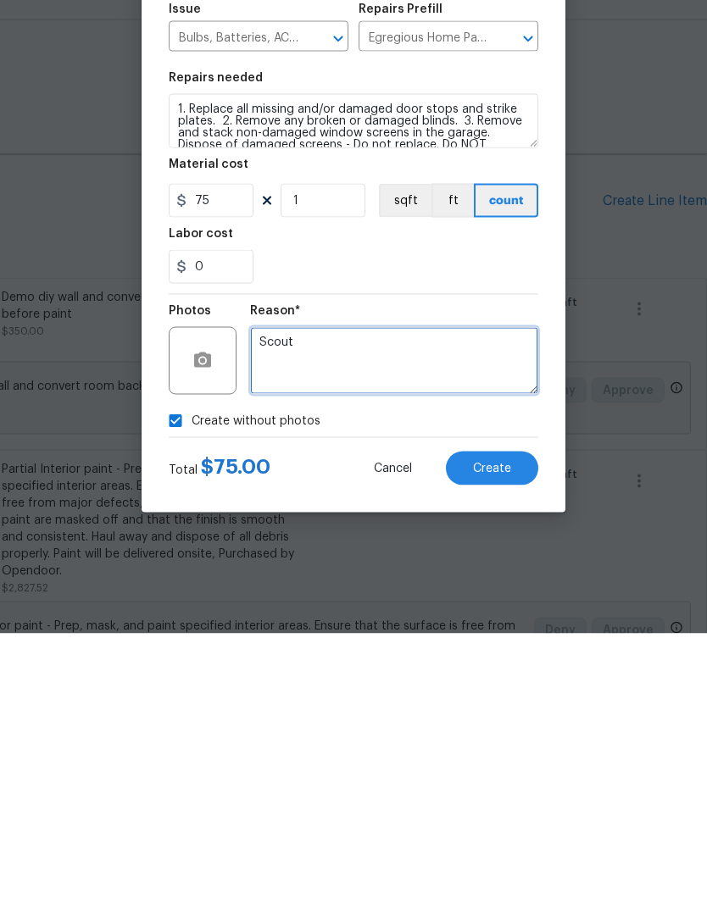
type textarea "Scout"
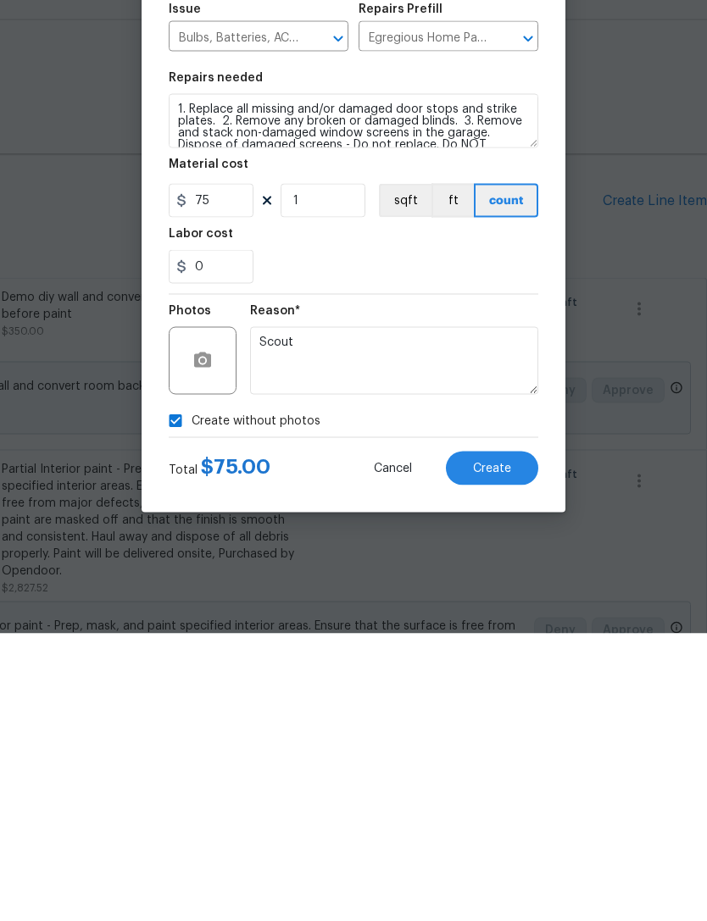
click at [503, 750] on span "Create" at bounding box center [492, 756] width 38 height 13
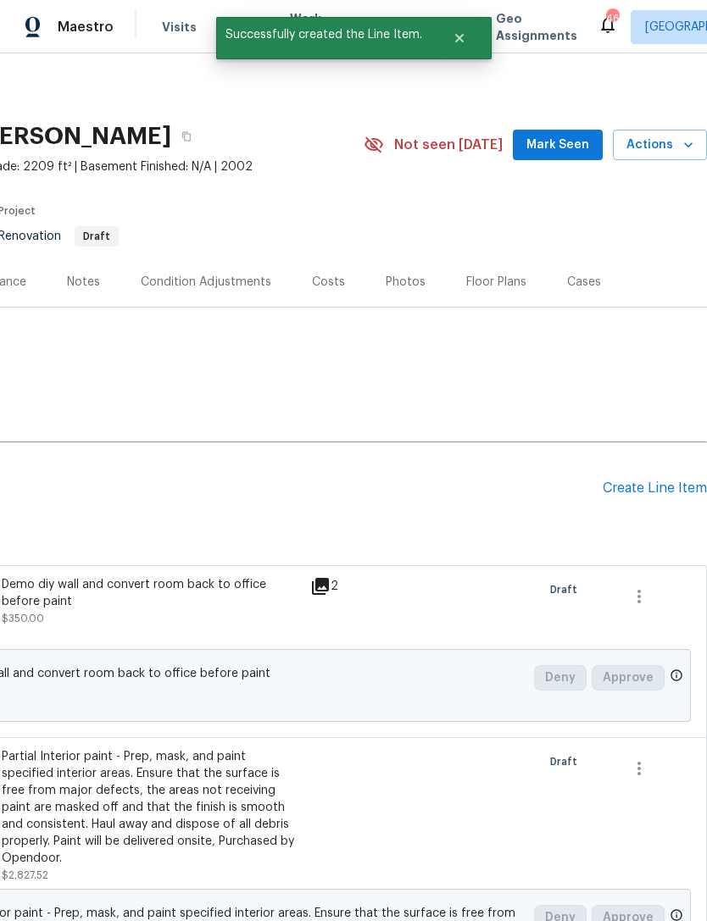
scroll to position [0, 0]
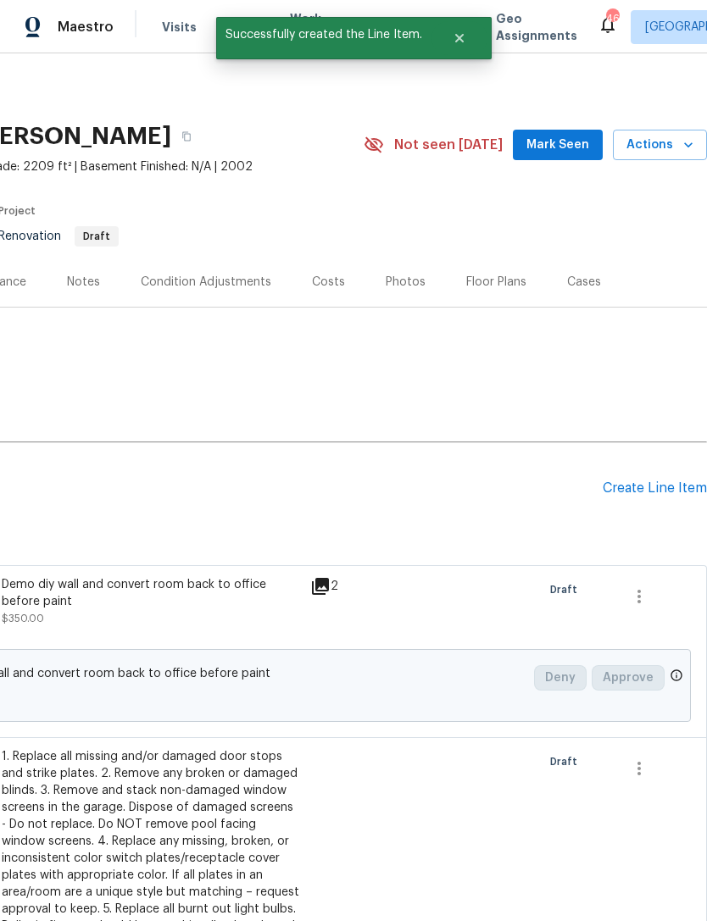
click at [643, 516] on div "Pending Line Items Create Line Item" at bounding box center [227, 488] width 957 height 79
click at [669, 496] on div "Create Line Item" at bounding box center [654, 488] width 104 height 16
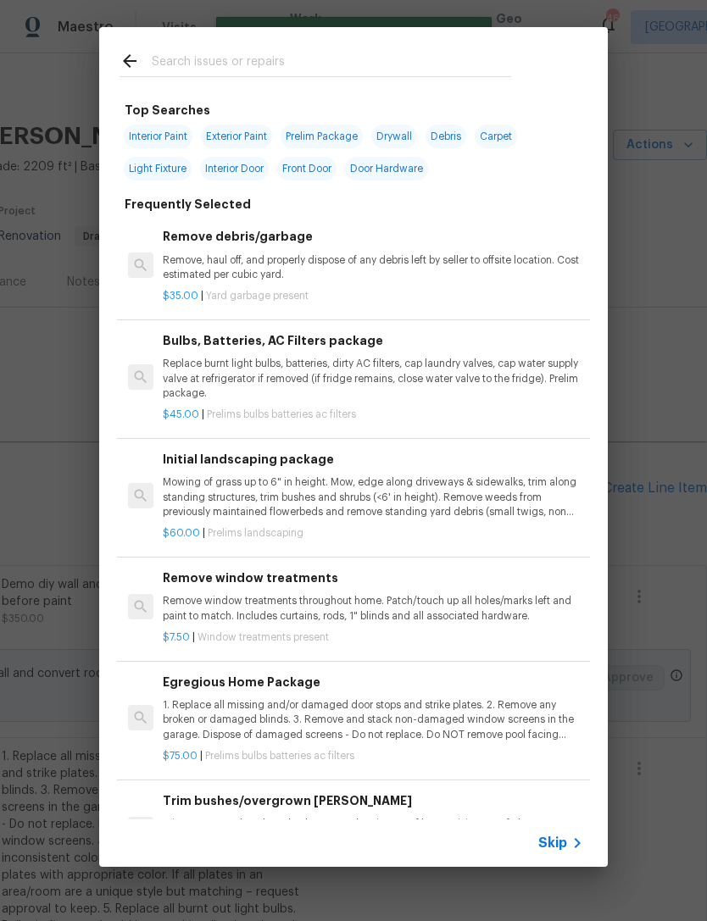
click at [414, 62] on input "text" at bounding box center [331, 63] width 359 height 25
type input "Caulk"
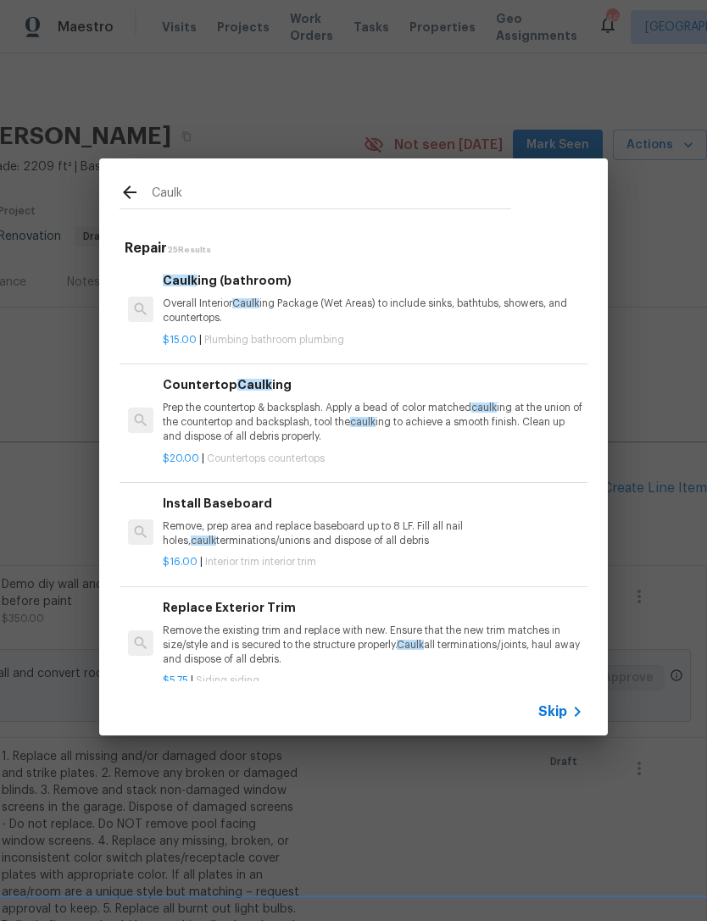
click at [413, 316] on p "Overall Interior Caulk ing Package (Wet Areas) to include sinks, bathtubs, show…" at bounding box center [373, 311] width 420 height 29
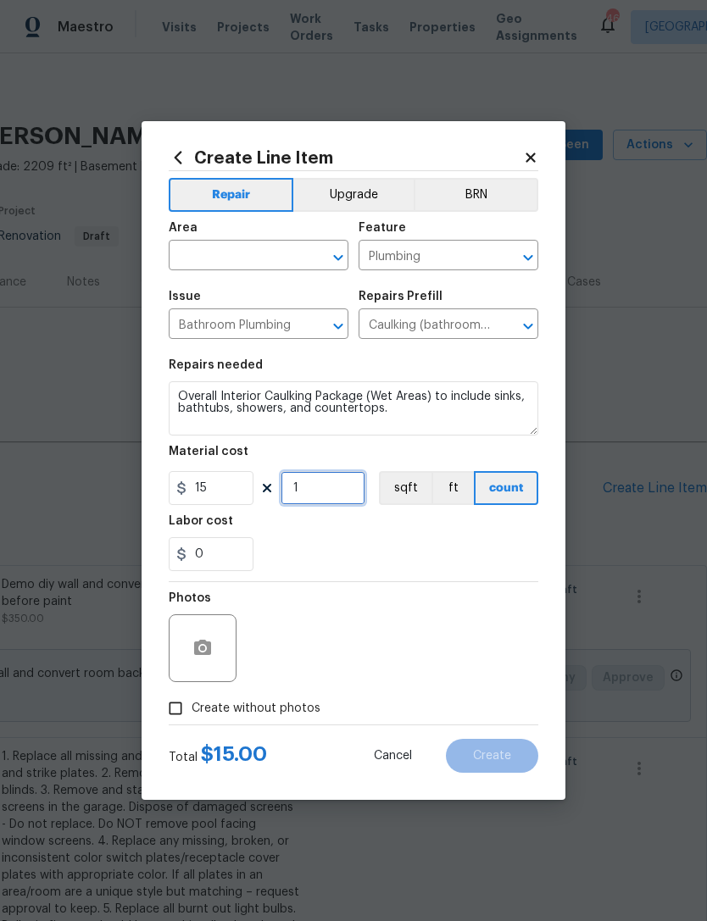
click at [332, 497] on input "1" at bounding box center [322, 488] width 85 height 34
click at [331, 497] on input "1" at bounding box center [322, 488] width 85 height 34
type input "2"
click at [396, 596] on div "Photos" at bounding box center [353, 637] width 369 height 110
click at [208, 630] on button "button" at bounding box center [202, 648] width 41 height 41
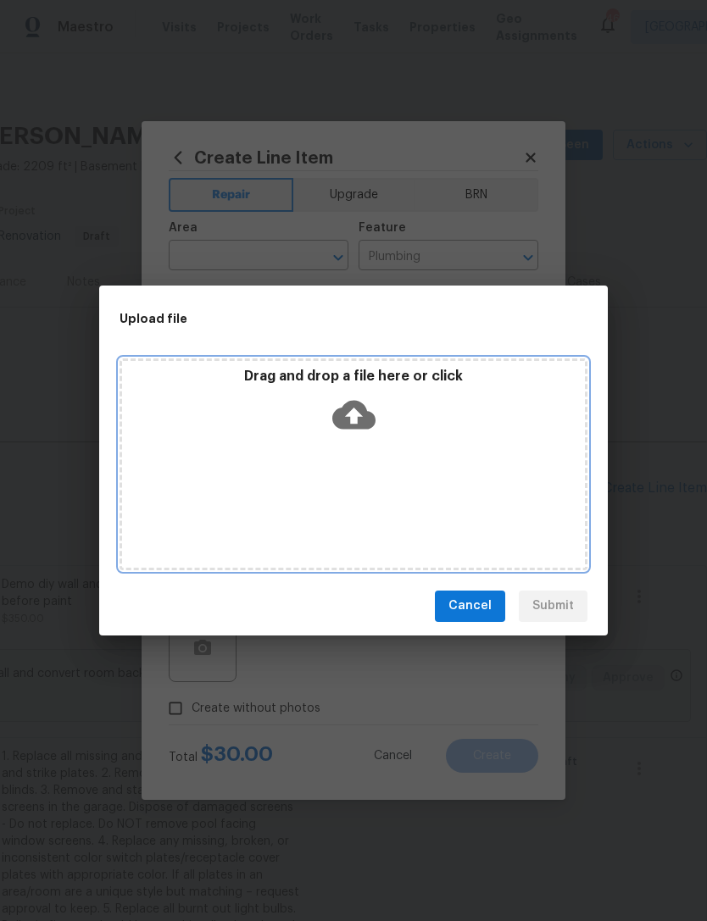
click at [372, 435] on icon at bounding box center [353, 414] width 43 height 43
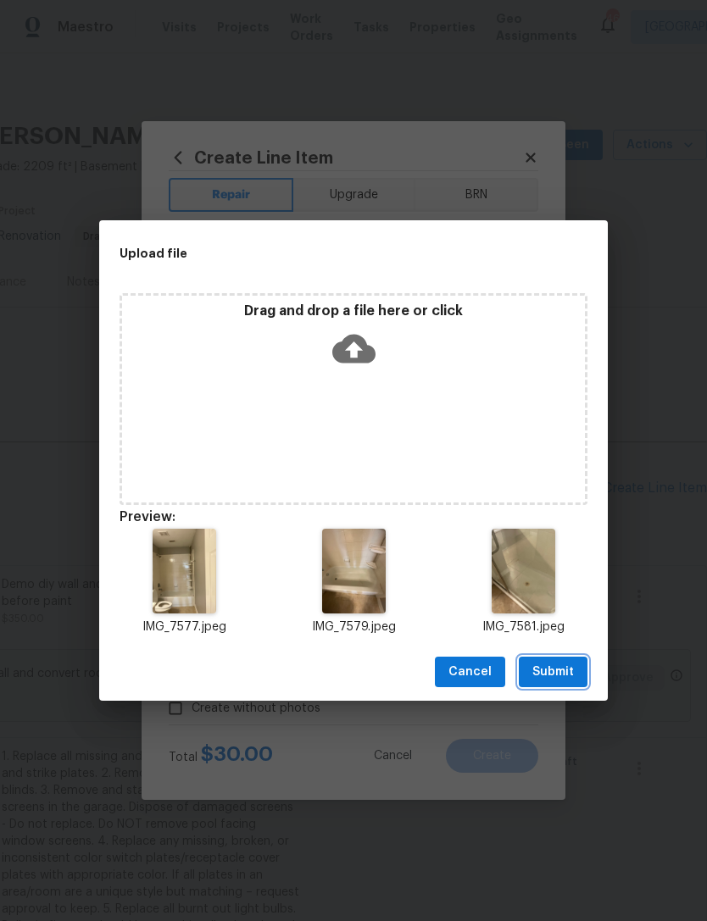
click at [579, 671] on button "Submit" at bounding box center [552, 672] width 69 height 31
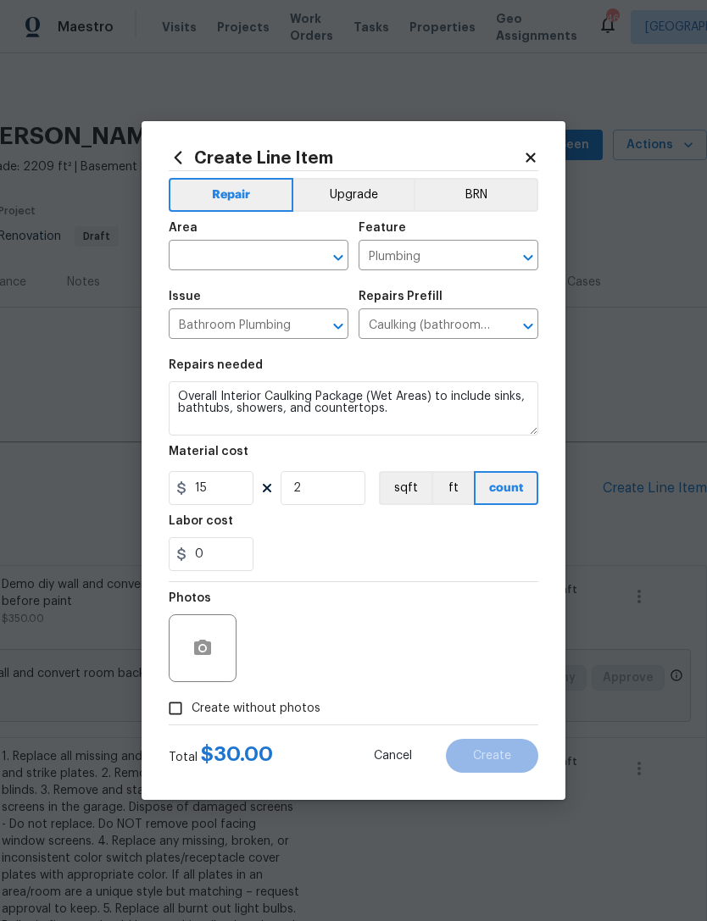
click at [265, 263] on input "text" at bounding box center [235, 257] width 132 height 26
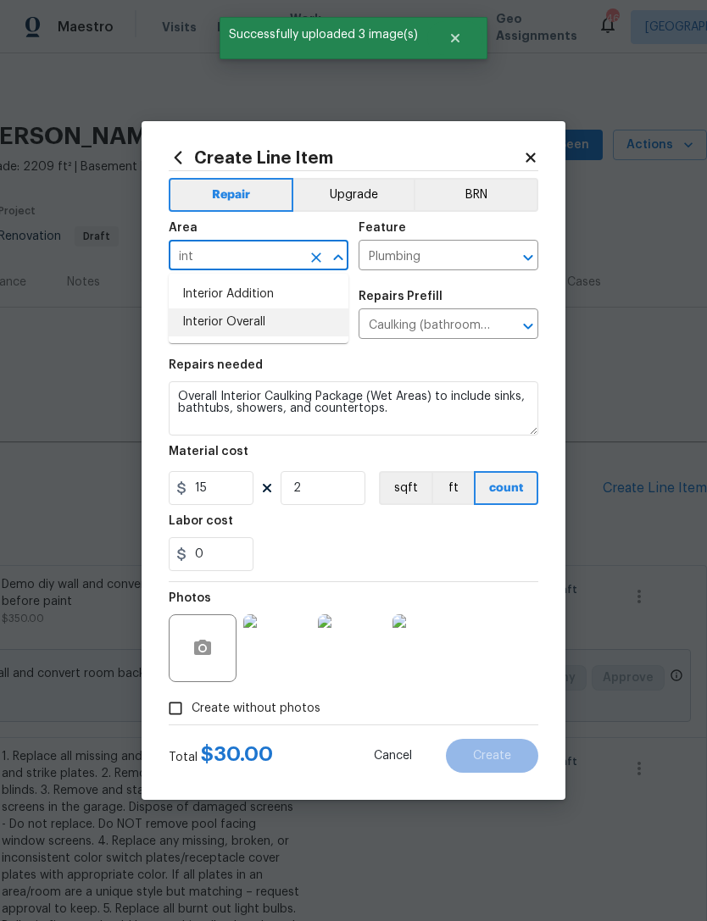
click at [295, 320] on li "Interior Overall" at bounding box center [259, 322] width 180 height 28
type input "Interior Overall"
click at [517, 574] on section "Repairs needed Overall Interior Caulking Package (Wet Areas) to include sinks, …" at bounding box center [353, 465] width 369 height 232
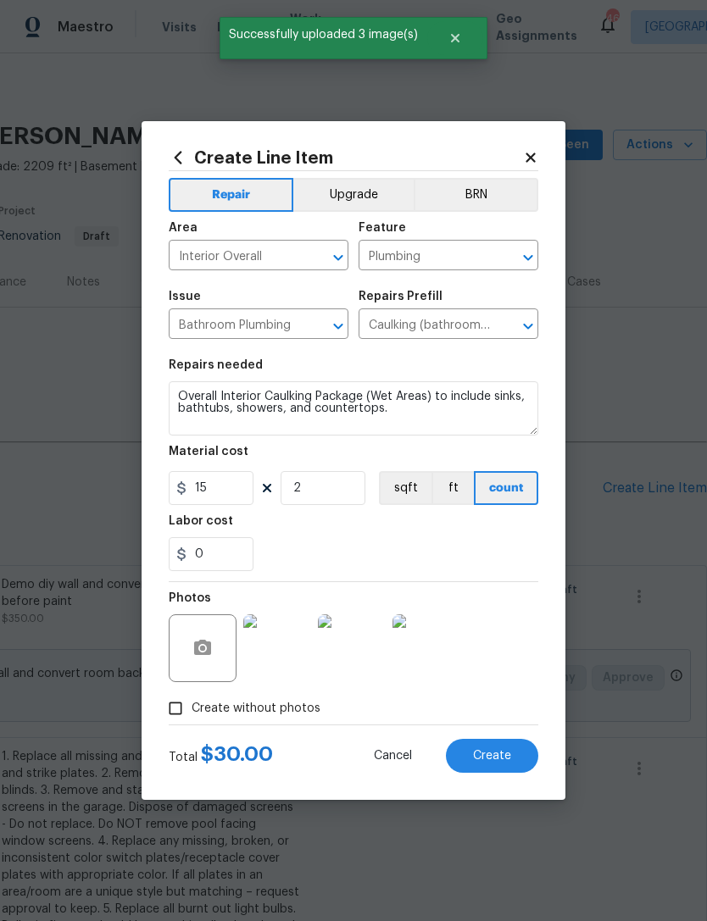
click at [508, 743] on button "Create" at bounding box center [492, 756] width 92 height 34
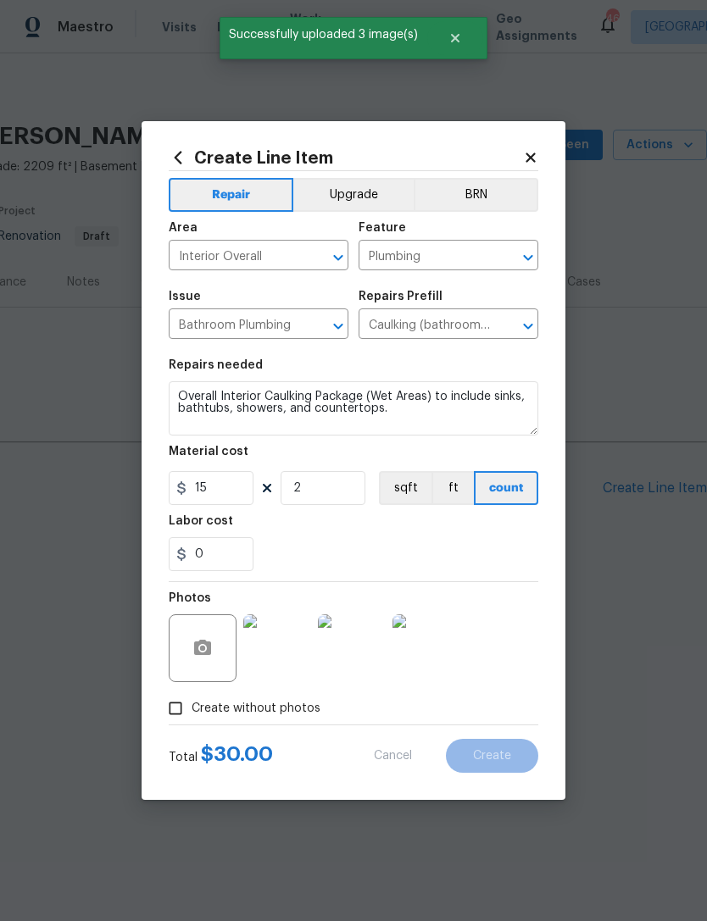
type input "0"
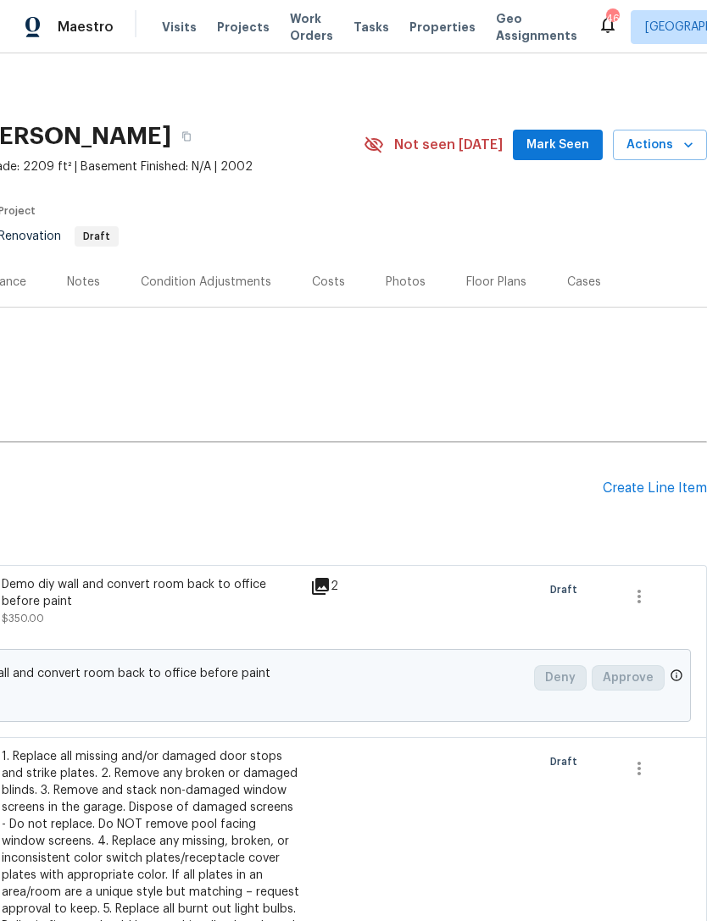
click at [225, 282] on div "Condition Adjustments" at bounding box center [206, 282] width 130 height 17
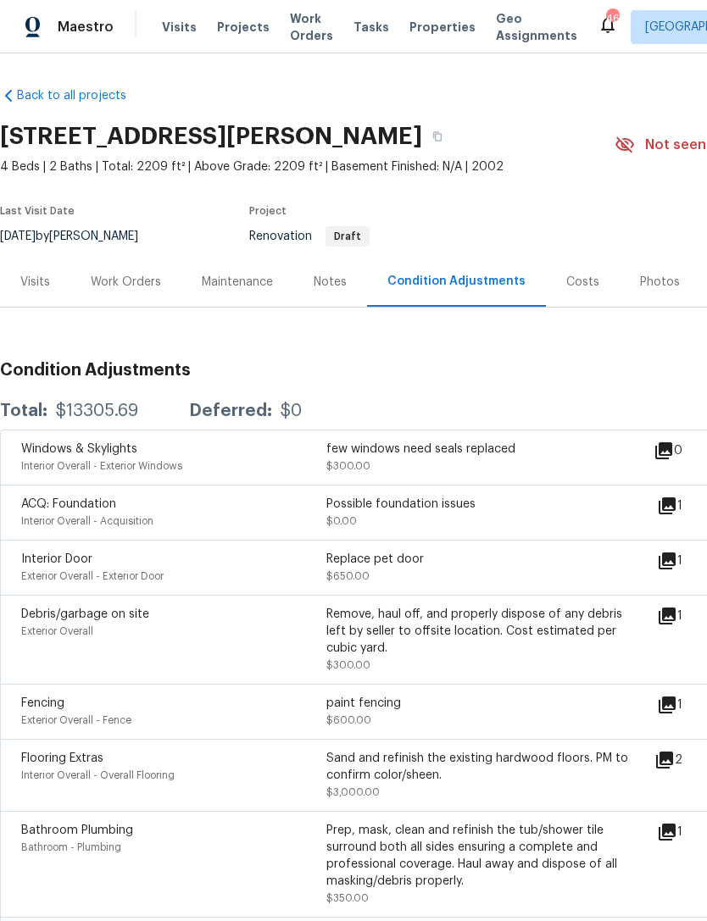
scroll to position [-2, 0]
click at [125, 280] on div "Work Orders" at bounding box center [126, 282] width 70 height 17
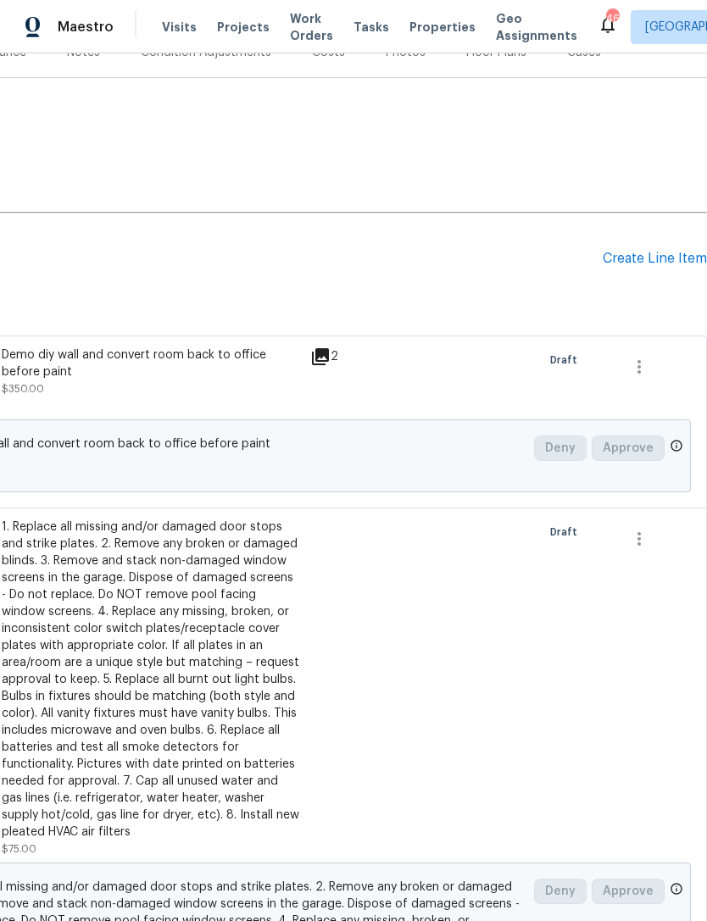
scroll to position [230, 251]
click at [675, 244] on div "Pending Line Items Create Line Item" at bounding box center [227, 258] width 957 height 79
click at [648, 266] on div "Create Line Item" at bounding box center [654, 259] width 104 height 16
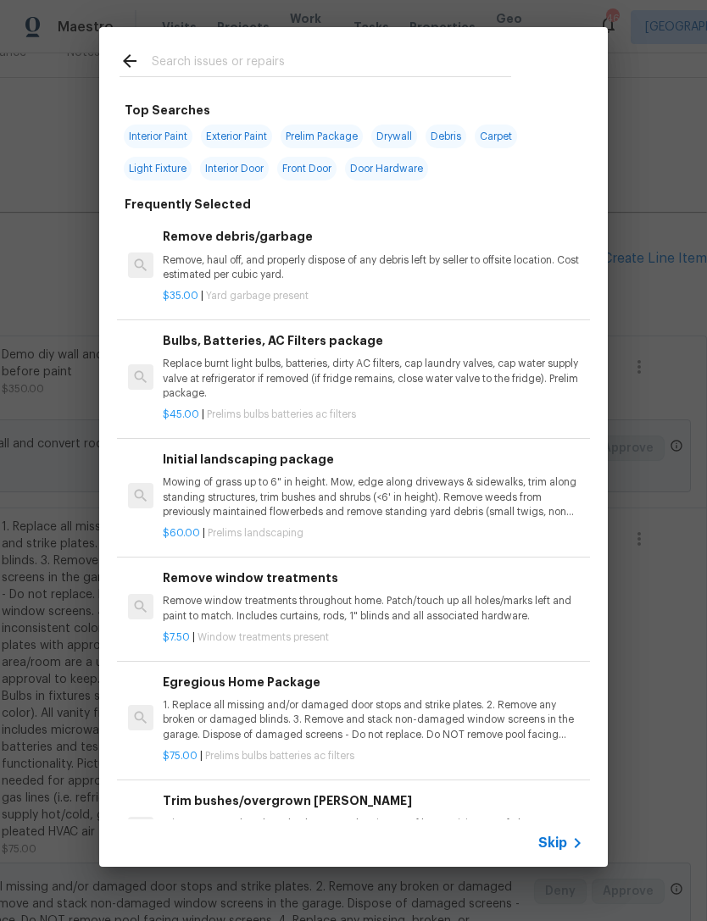
click at [469, 53] on input "text" at bounding box center [331, 63] width 359 height 25
type input "Cabinets"
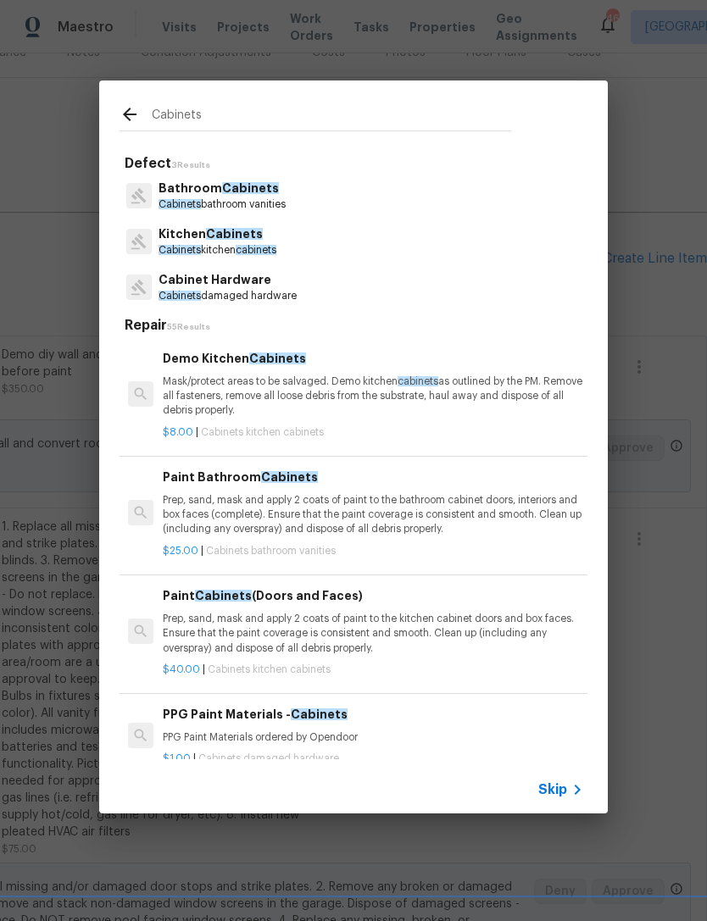
click at [249, 192] on span "Cabinets" at bounding box center [250, 188] width 57 height 12
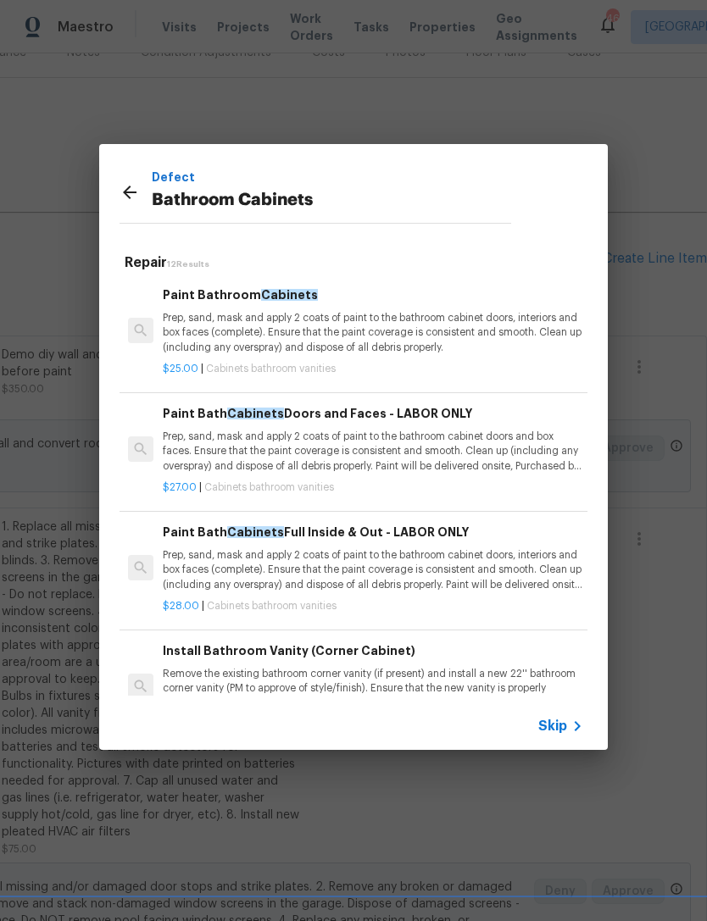
click at [126, 196] on icon at bounding box center [130, 193] width 14 height 14
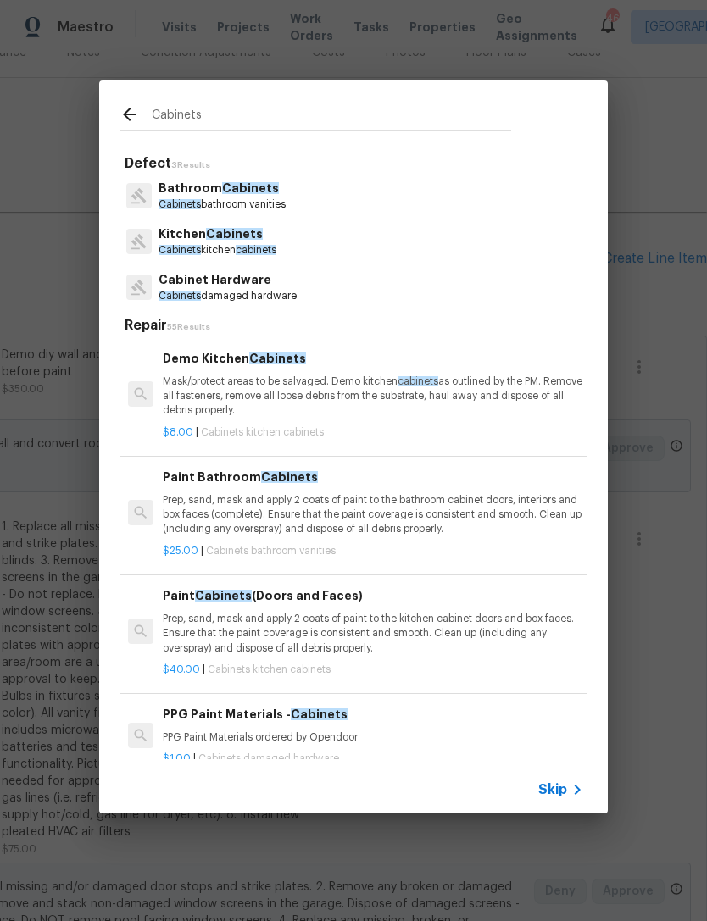
click at [302, 127] on input "Cabinets" at bounding box center [331, 116] width 359 height 25
click at [241, 247] on span "cabinets" at bounding box center [256, 250] width 41 height 10
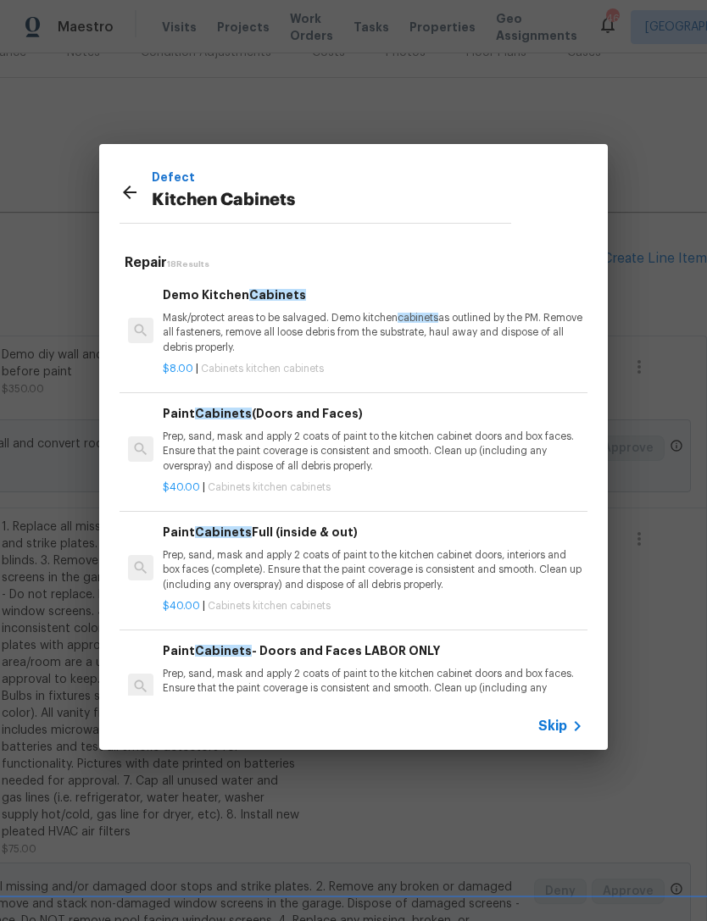
click at [364, 474] on div "$40.00 | Cabinets kitchen cabinets" at bounding box center [373, 484] width 420 height 21
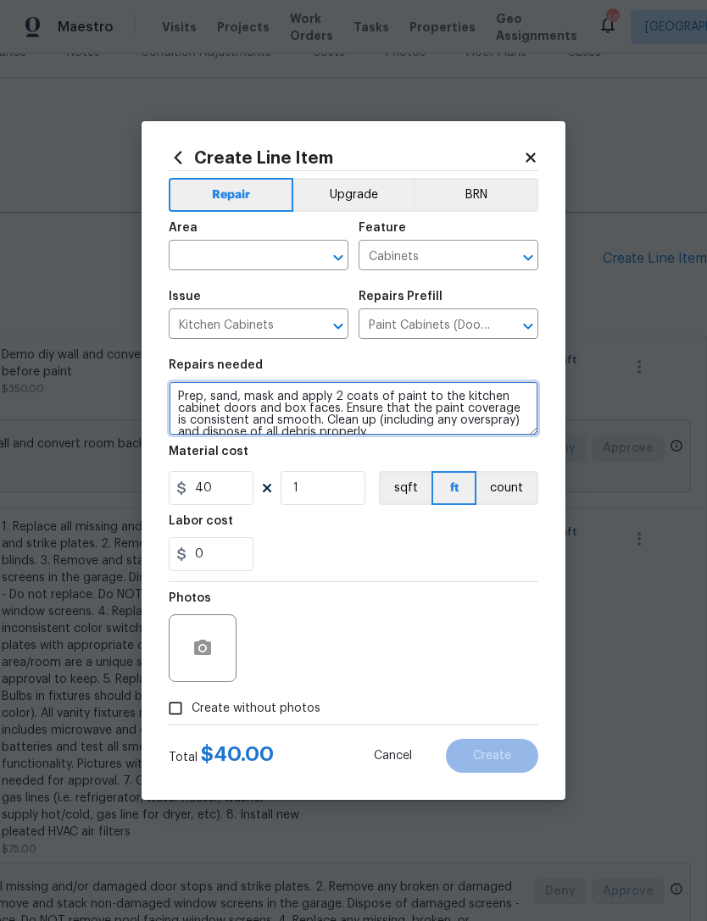
click at [184, 393] on textarea "Prep, sand, mask and apply 2 coats of paint to the kitchen cabinet doors and bo…" at bounding box center [353, 408] width 369 height 54
type textarea "Paint all cabinets in home Prep, sand, mask and apply 2 coats of paint to the k…"
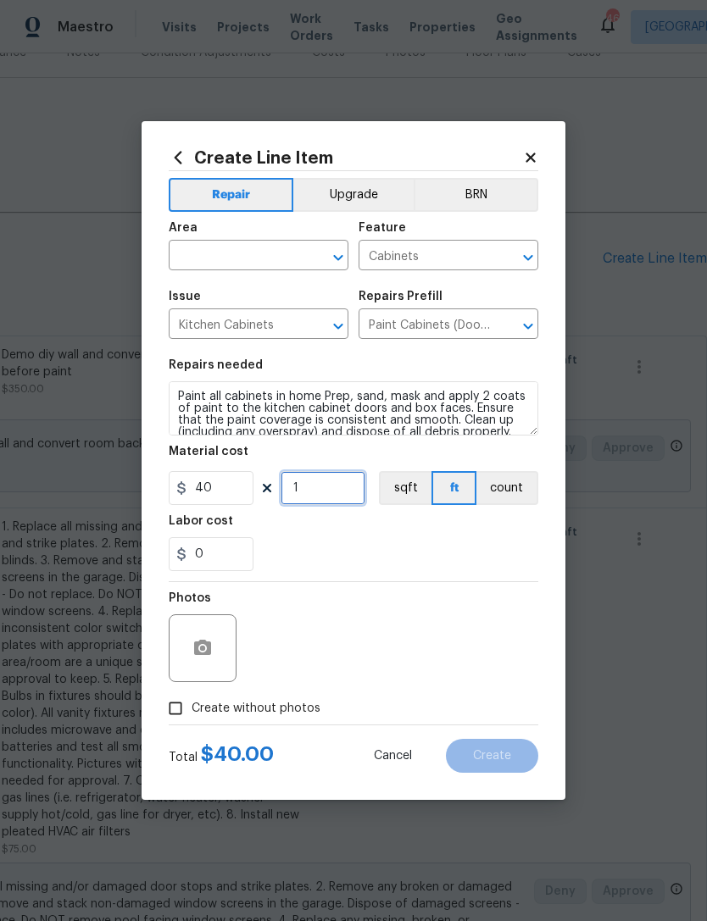
click at [329, 493] on input "1" at bounding box center [322, 488] width 85 height 34
click at [422, 584] on div "Photos" at bounding box center [353, 637] width 369 height 110
click at [325, 493] on input "25" at bounding box center [322, 488] width 85 height 34
click at [324, 493] on input "25" at bounding box center [322, 488] width 85 height 34
click at [341, 485] on input "25" at bounding box center [322, 488] width 85 height 34
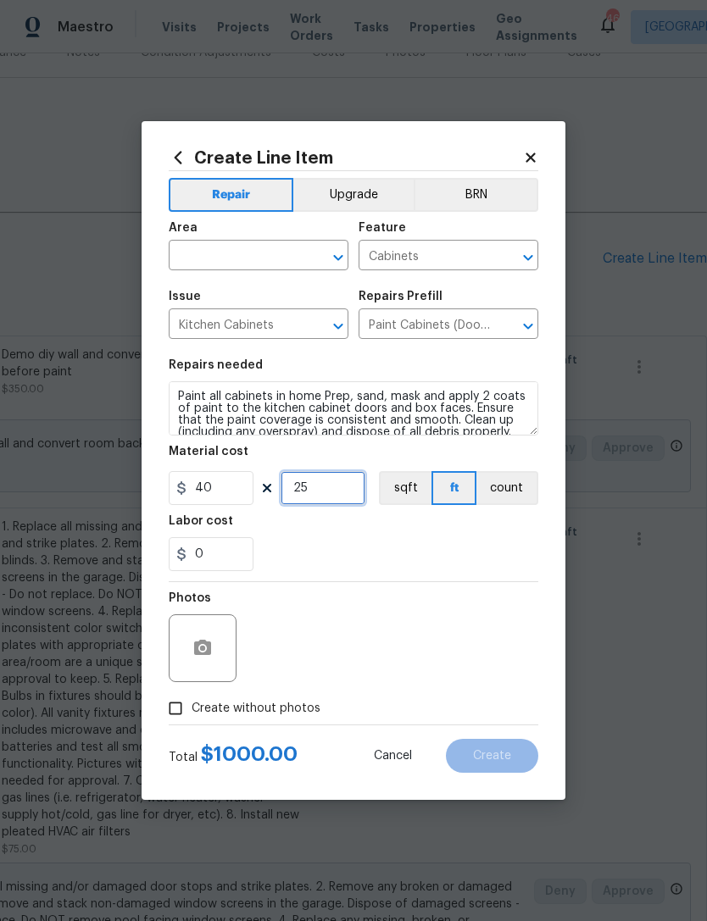
click at [341, 485] on input "25" at bounding box center [322, 488] width 85 height 34
click at [505, 577] on section "Repairs needed Paint all cabinets in home Prep, sand, mask and apply 2 coats of…" at bounding box center [353, 465] width 369 height 232
click at [346, 483] on input "60" at bounding box center [322, 488] width 85 height 34
click at [342, 491] on input "60" at bounding box center [322, 488] width 85 height 34
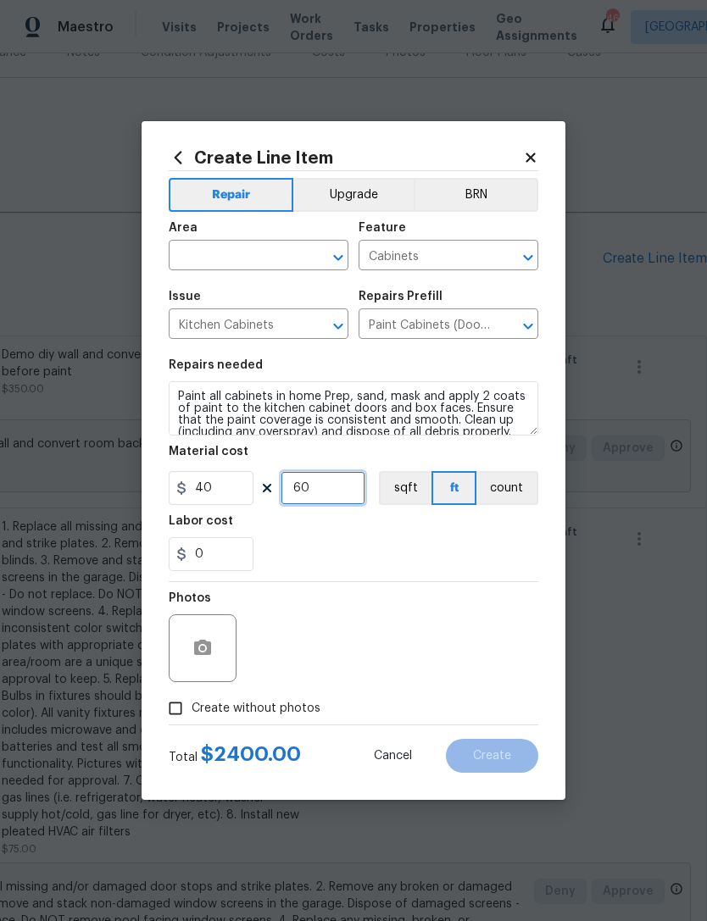
click at [342, 490] on input "60" at bounding box center [322, 488] width 85 height 34
type input "75"
click at [386, 574] on section "Repairs needed Paint all cabinets in home Prep, sand, mask and apply 2 coats of…" at bounding box center [353, 465] width 369 height 232
click at [208, 640] on icon "button" at bounding box center [202, 648] width 20 height 20
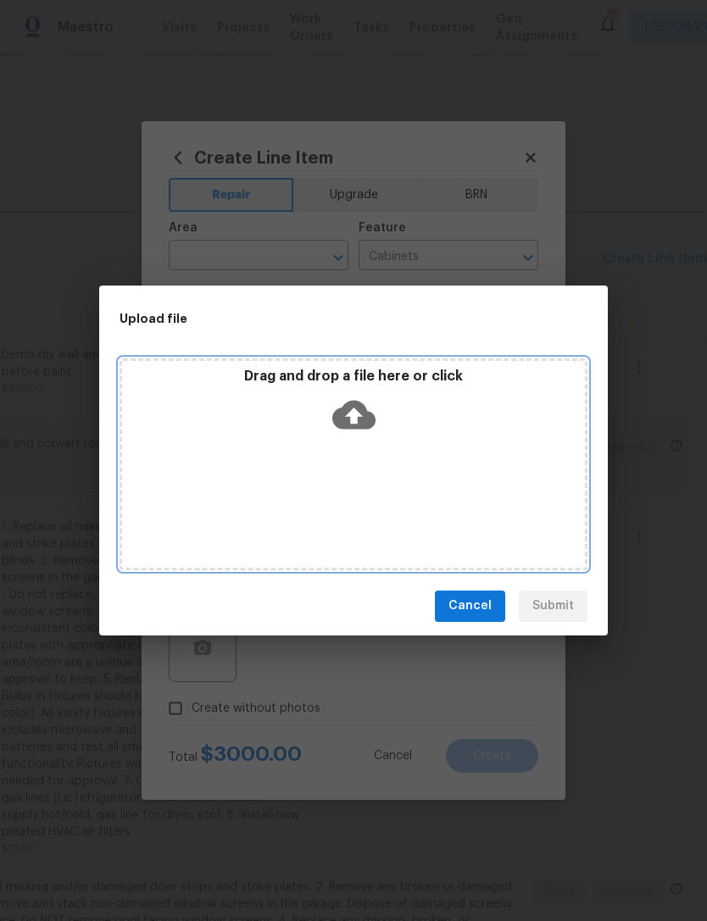
click at [502, 435] on div "Drag and drop a file here or click" at bounding box center [353, 404] width 463 height 73
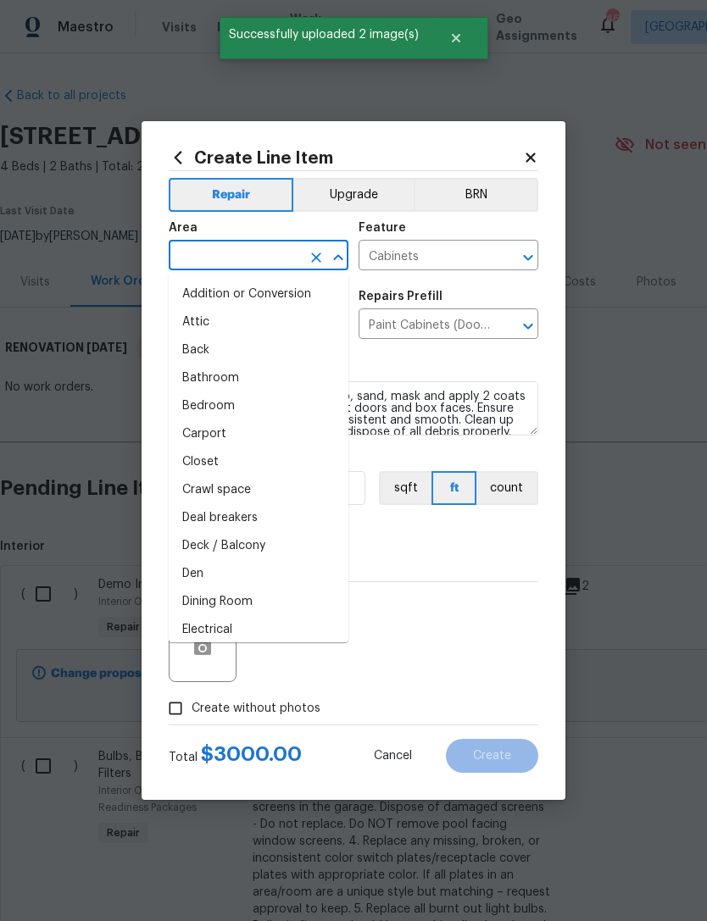
scroll to position [230, 251]
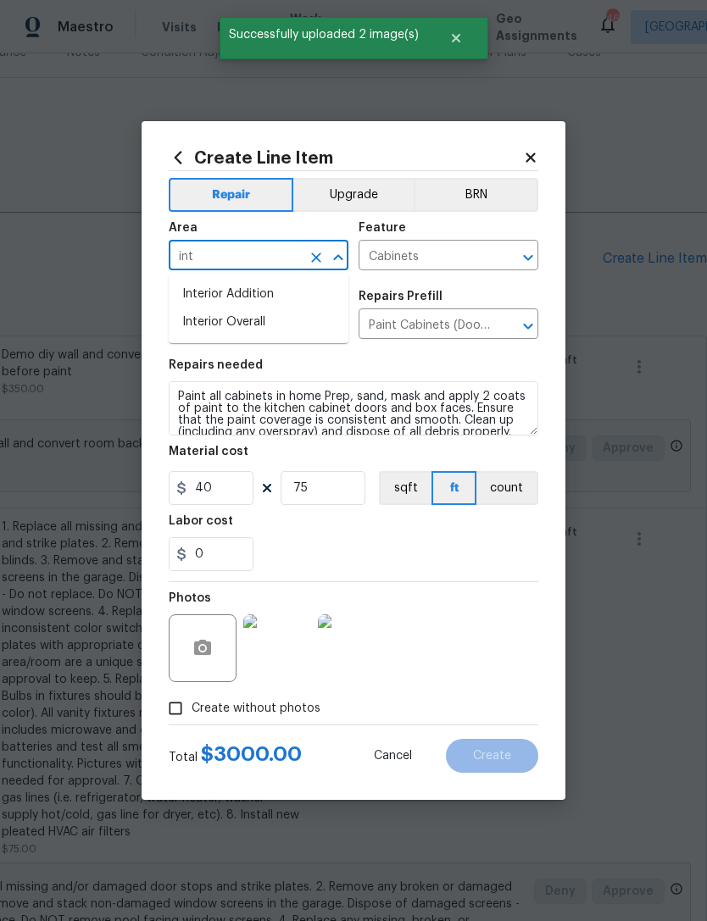
click at [310, 324] on li "Interior Overall" at bounding box center [259, 322] width 180 height 28
type input "Interior Overall"
click at [505, 588] on div "Photos" at bounding box center [353, 637] width 369 height 110
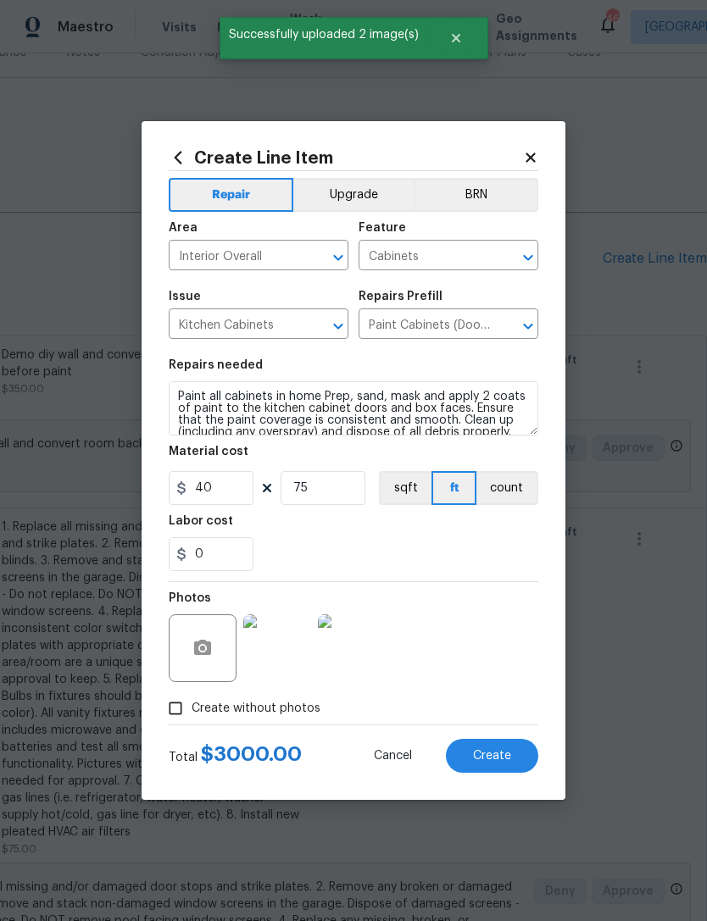
click at [514, 746] on button "Create" at bounding box center [492, 756] width 92 height 34
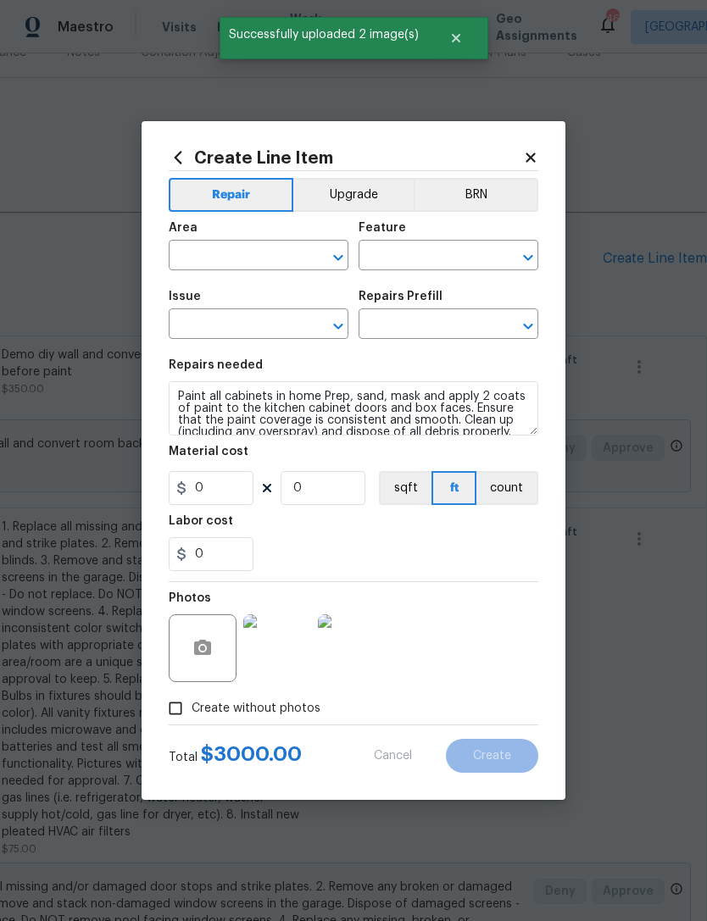
scroll to position [0, 251]
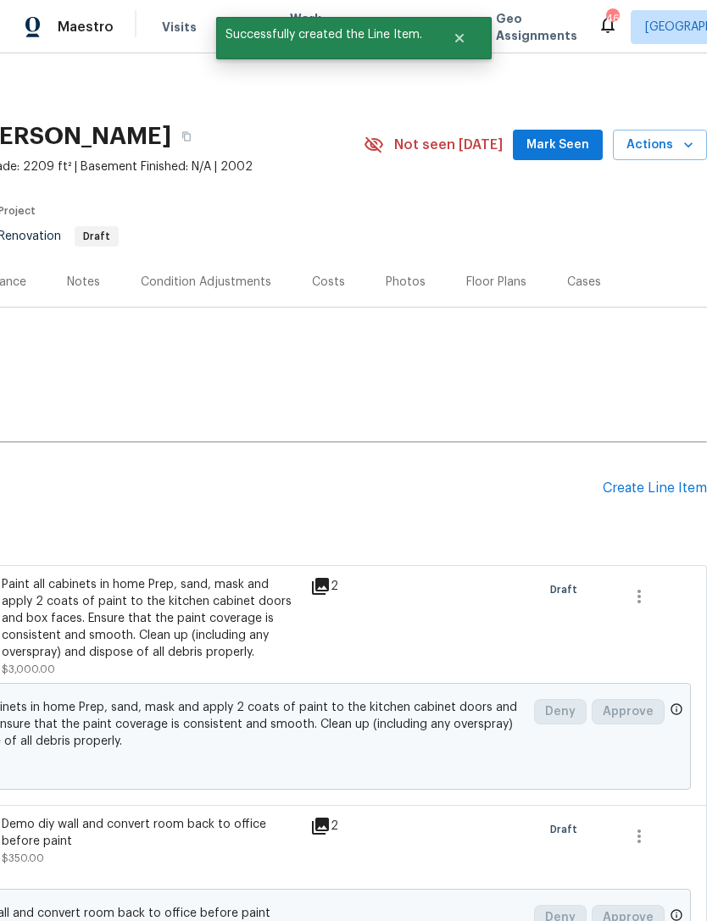
click at [258, 280] on div "Condition Adjustments" at bounding box center [206, 282] width 130 height 17
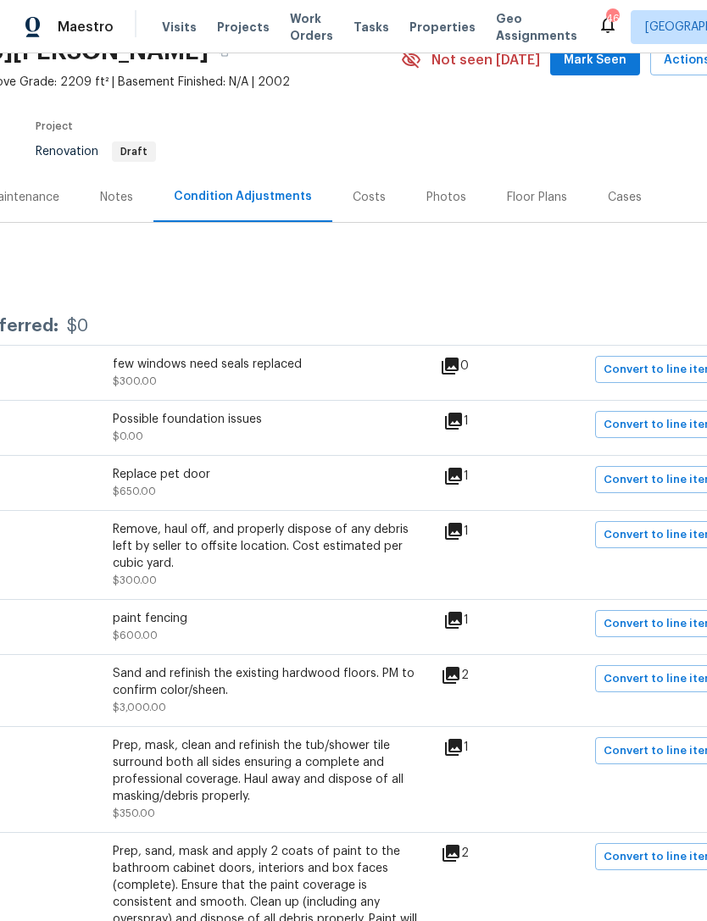
scroll to position [84, 213]
click at [462, 629] on icon at bounding box center [453, 621] width 17 height 17
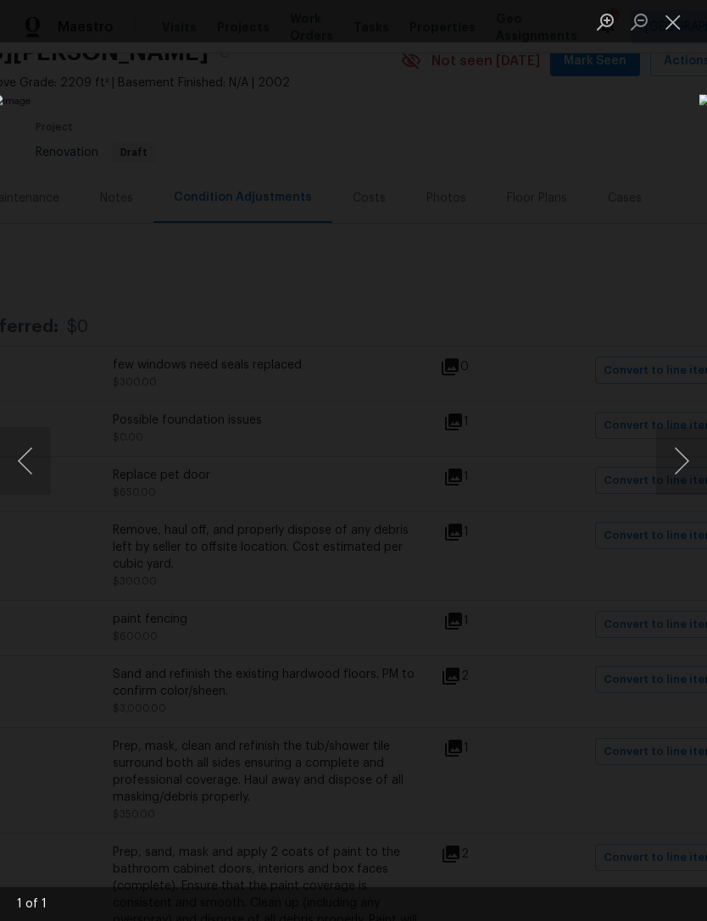
click at [668, 33] on button "Close lightbox" at bounding box center [673, 22] width 34 height 30
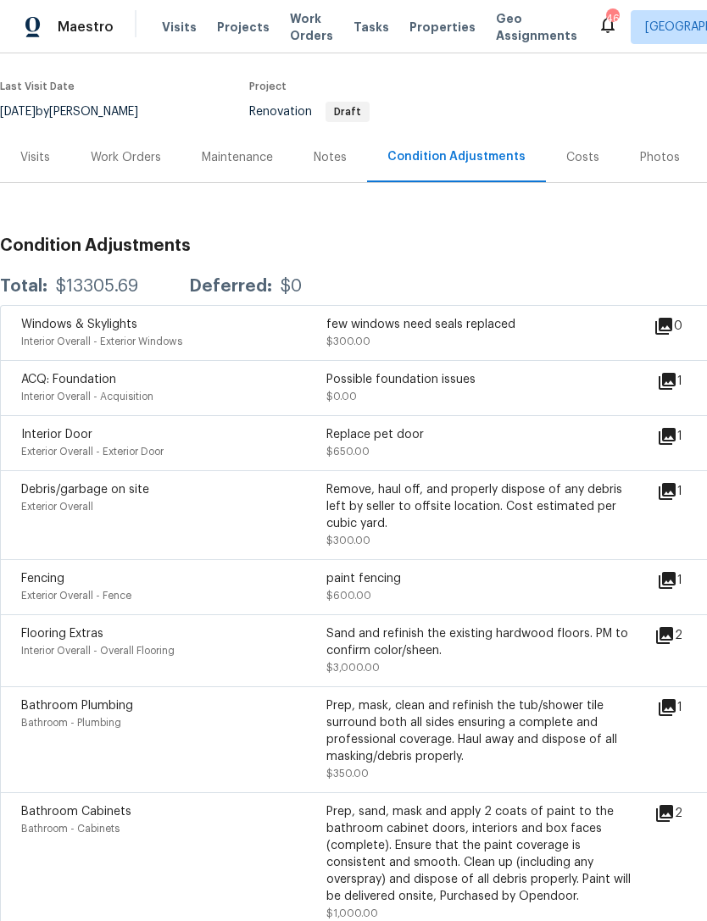
scroll to position [125, 0]
click at [110, 159] on div "Work Orders" at bounding box center [126, 157] width 70 height 17
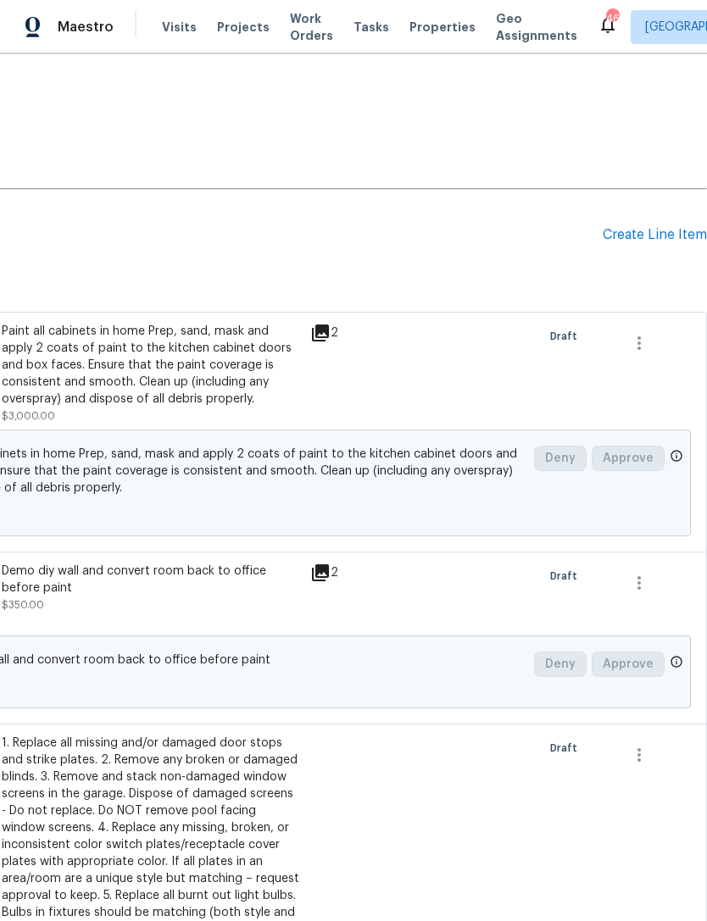
scroll to position [257, 251]
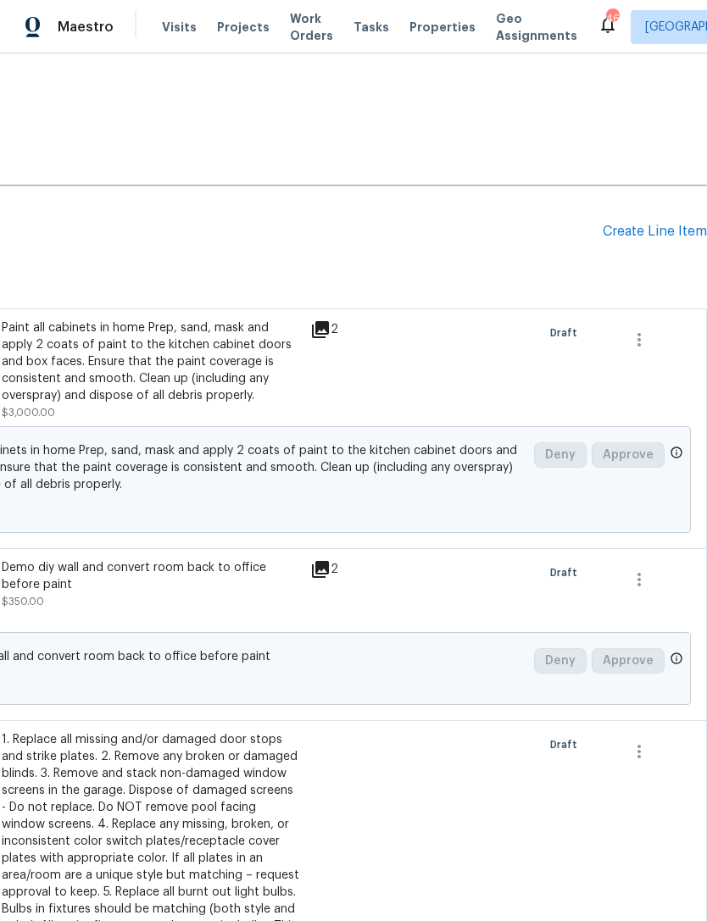
click at [678, 237] on div "Create Line Item" at bounding box center [654, 232] width 104 height 16
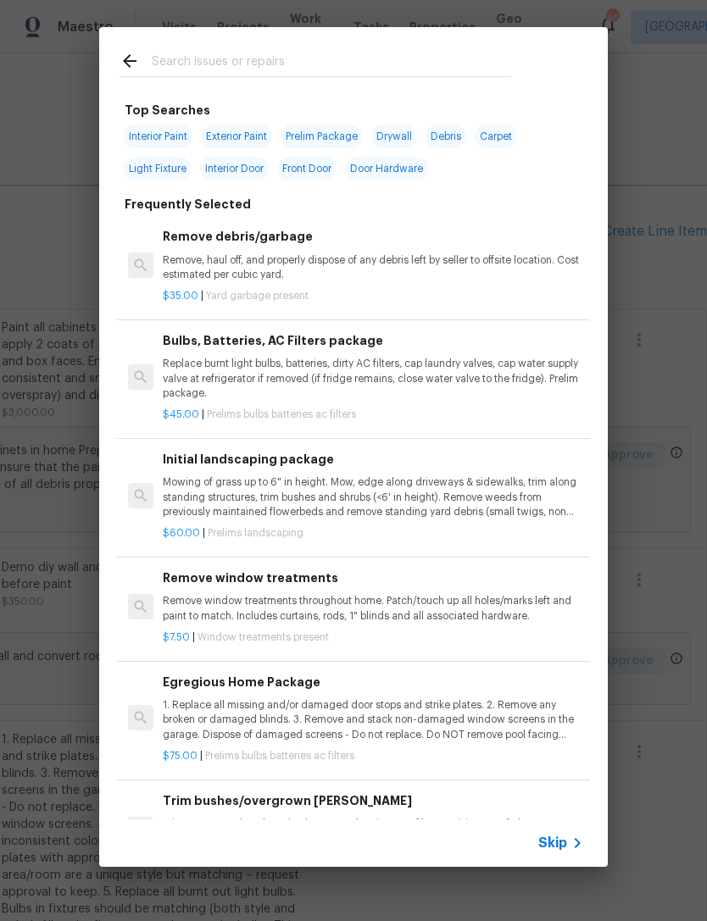
click at [417, 57] on input "text" at bounding box center [331, 63] width 359 height 25
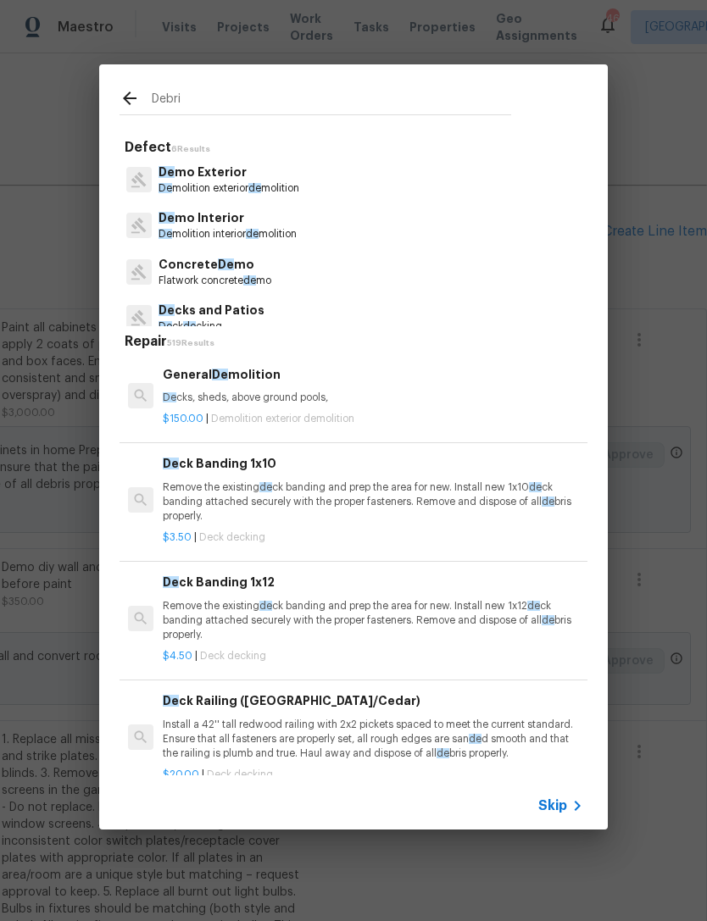
type input "Debris"
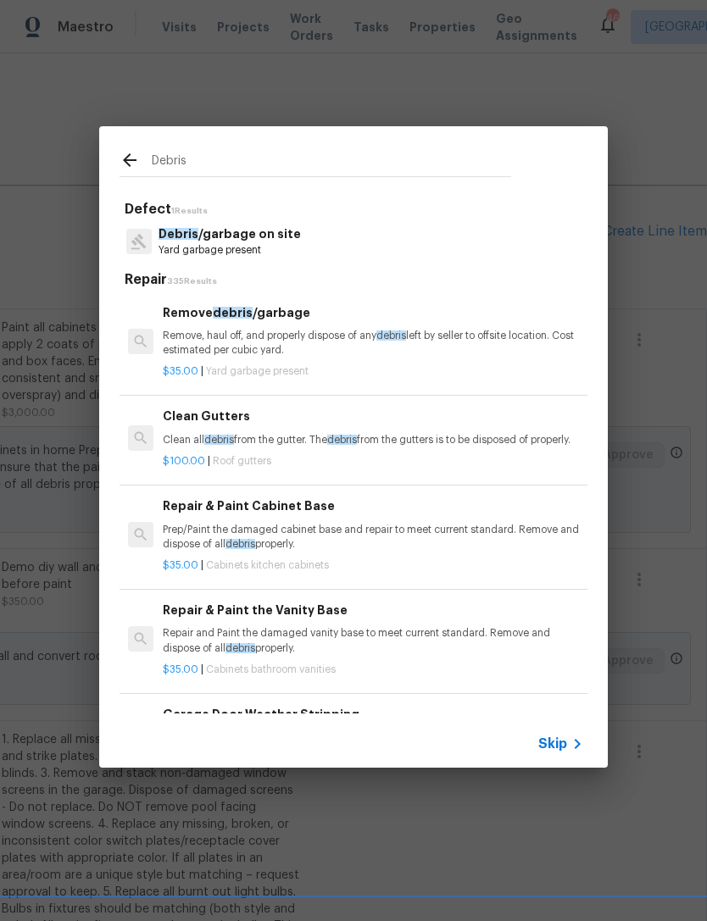
click at [269, 245] on p "Yard garbage present" at bounding box center [229, 250] width 142 height 14
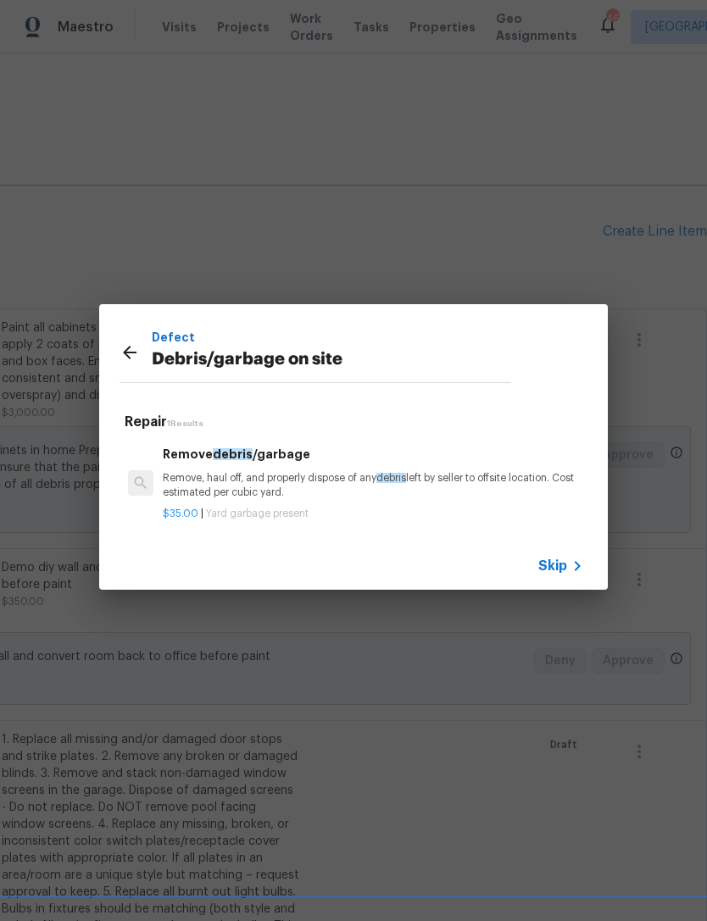
click at [297, 476] on p "Remove, haul off, and properly dispose of any debris left by seller to offsite …" at bounding box center [373, 485] width 420 height 29
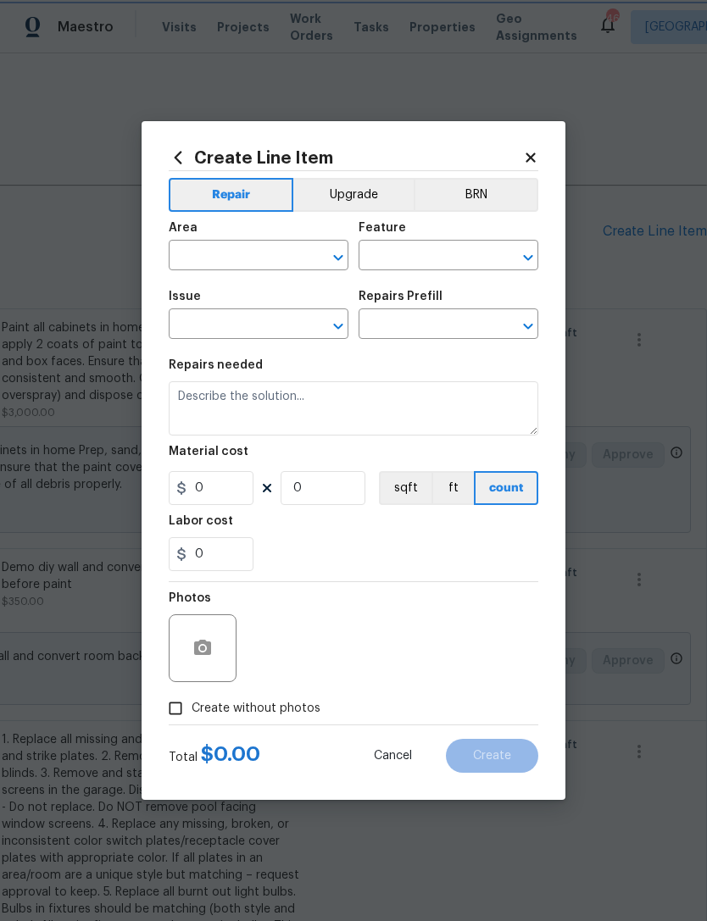
type input "Debris/garbage on site"
type textarea "Remove, haul off, and properly dispose of any debris left by seller to offsite …"
type input "1"
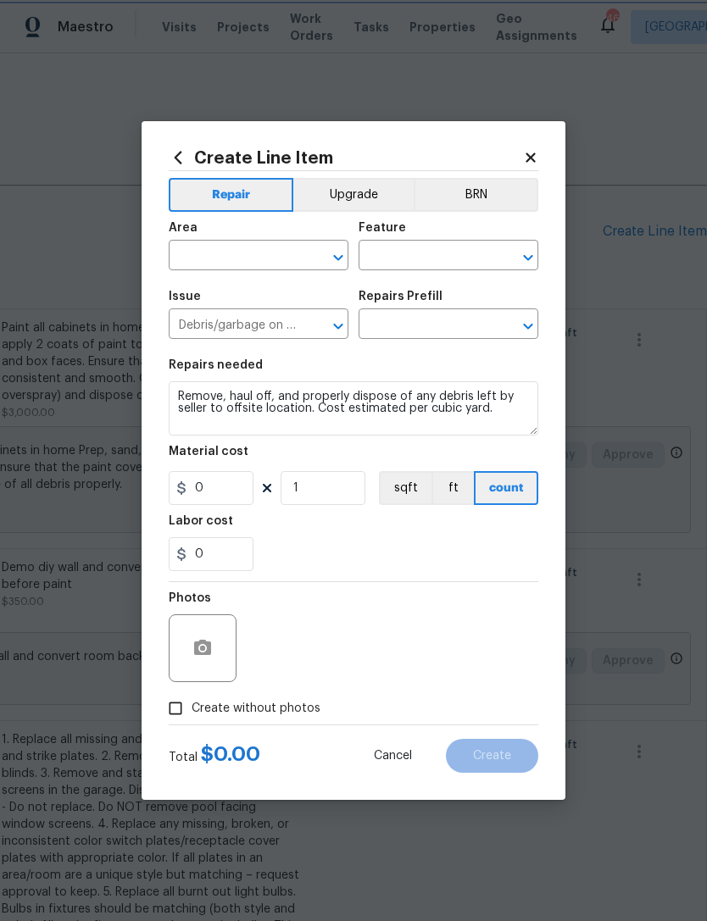
type input "Remove debris/garbage $35.00"
type input "35"
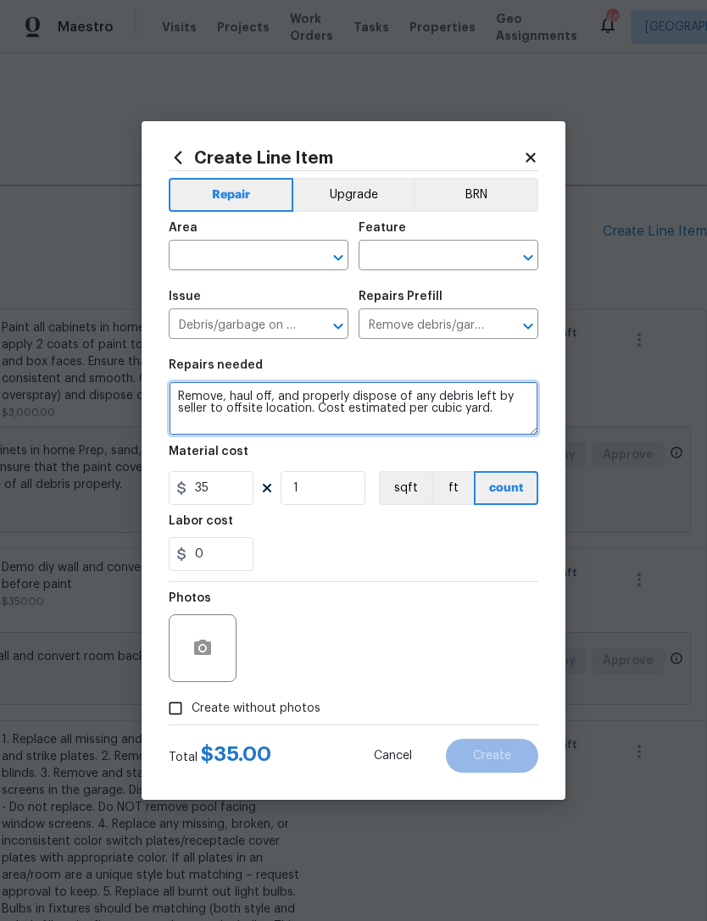
click at [199, 386] on textarea "Remove, haul off, and properly dispose of any debris left by seller to offsite …" at bounding box center [353, 408] width 369 height 54
type textarea "Interior, exterior, yard, attic, garage, dog door at back door. Remove, haul of…"
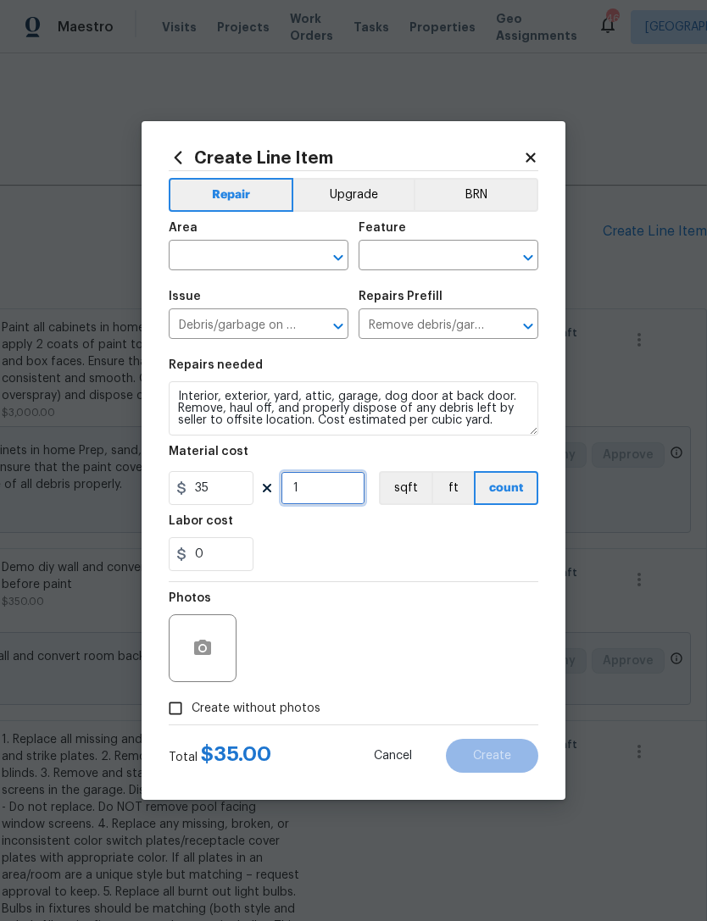
click at [335, 491] on input "1" at bounding box center [322, 488] width 85 height 34
click at [393, 615] on div "Photos" at bounding box center [353, 637] width 369 height 110
click at [347, 493] on input "15" at bounding box center [322, 488] width 85 height 34
type input "10"
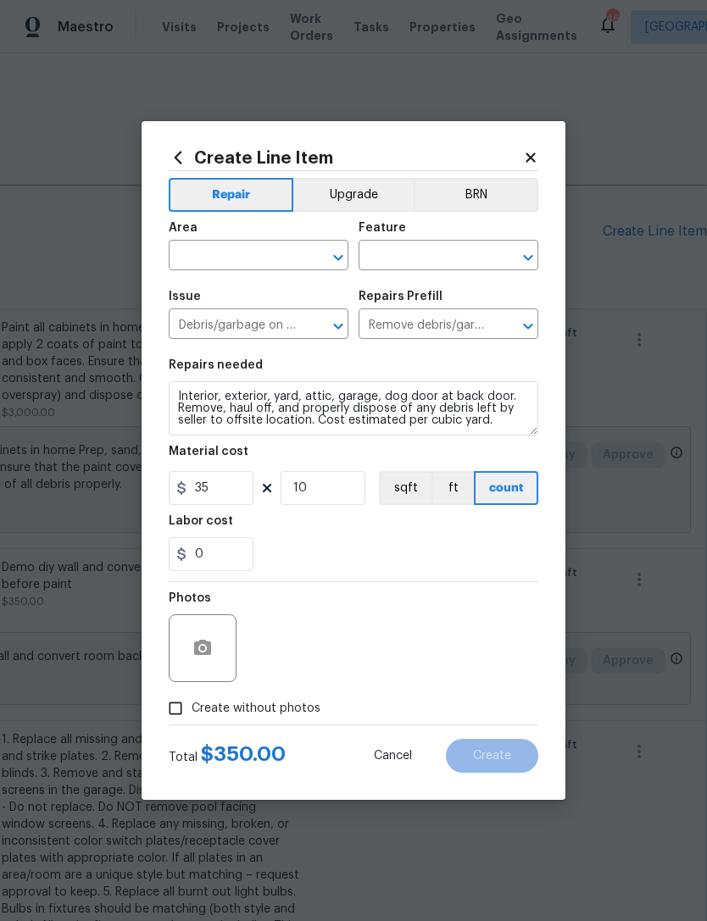
click at [496, 595] on div "Photos" at bounding box center [353, 637] width 369 height 110
click at [213, 664] on button "button" at bounding box center [202, 648] width 41 height 41
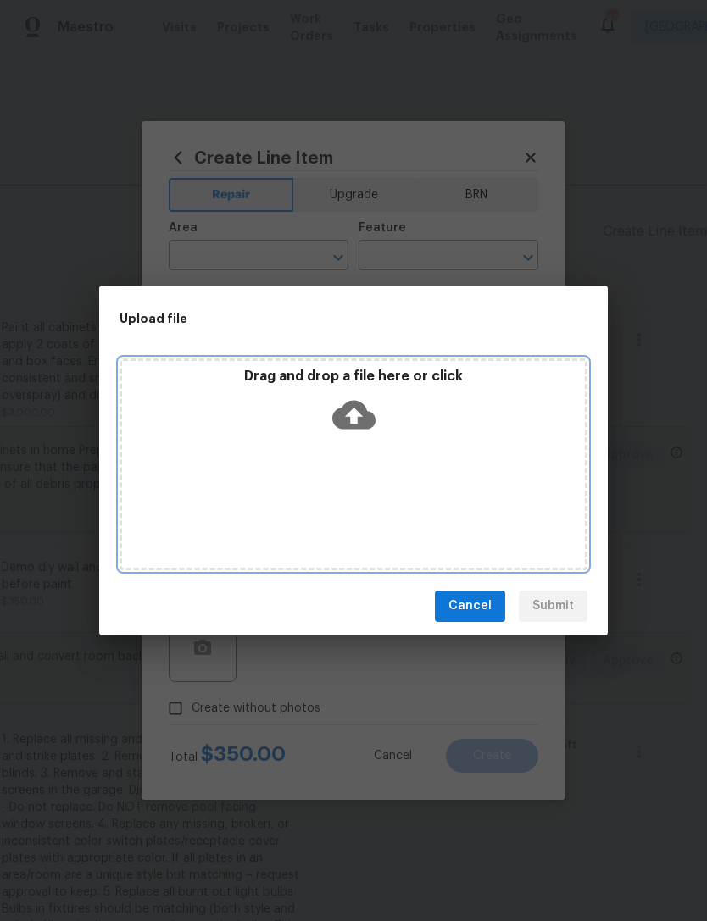
click at [387, 409] on div "Drag and drop a file here or click" at bounding box center [353, 404] width 463 height 73
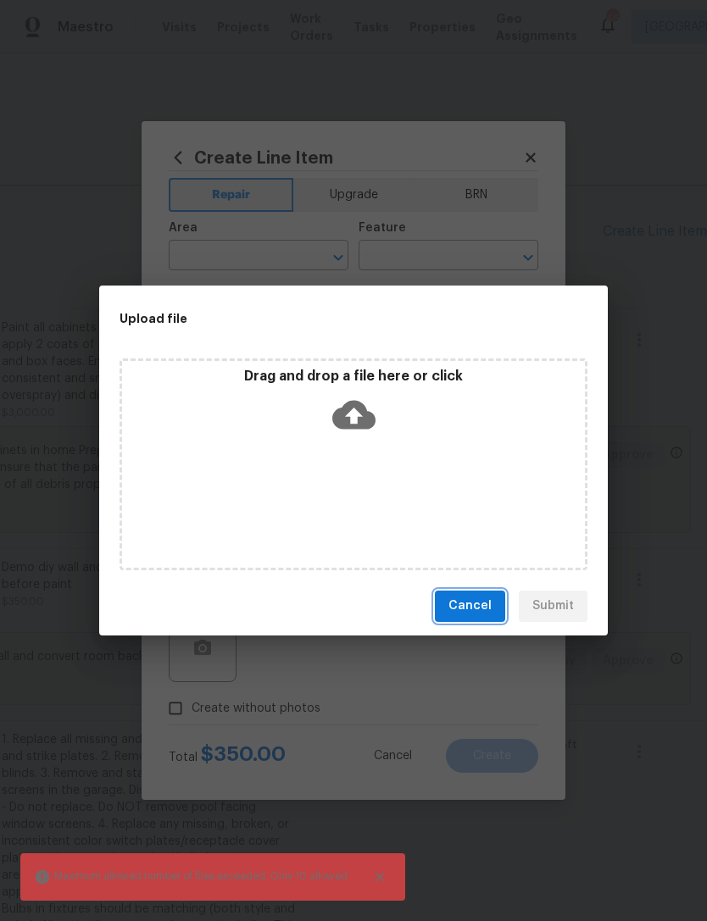
click at [473, 603] on span "Cancel" at bounding box center [469, 606] width 43 height 21
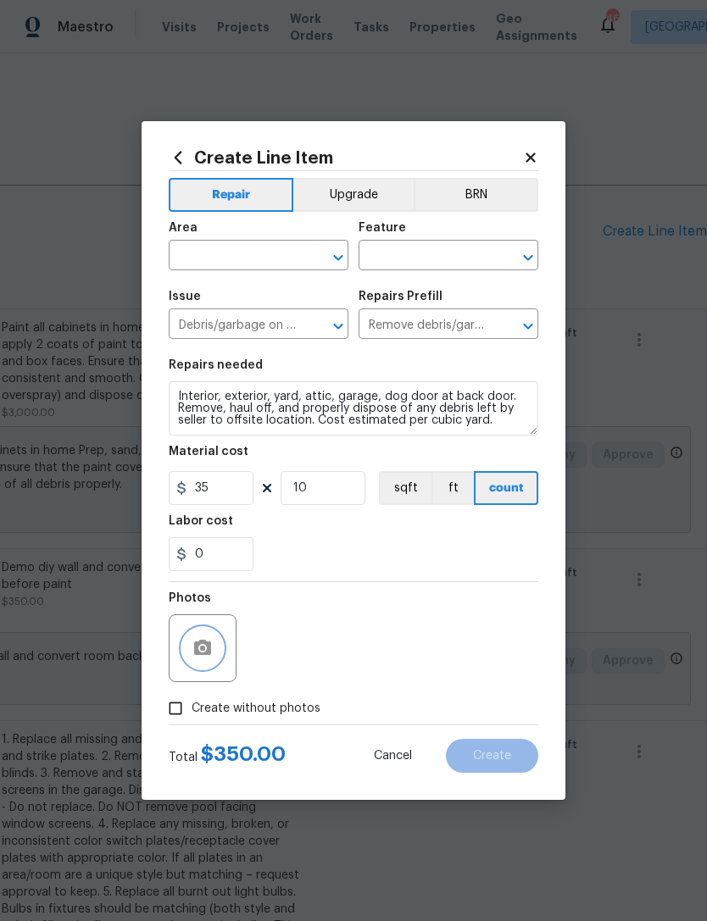
click at [215, 651] on button "button" at bounding box center [202, 648] width 41 height 41
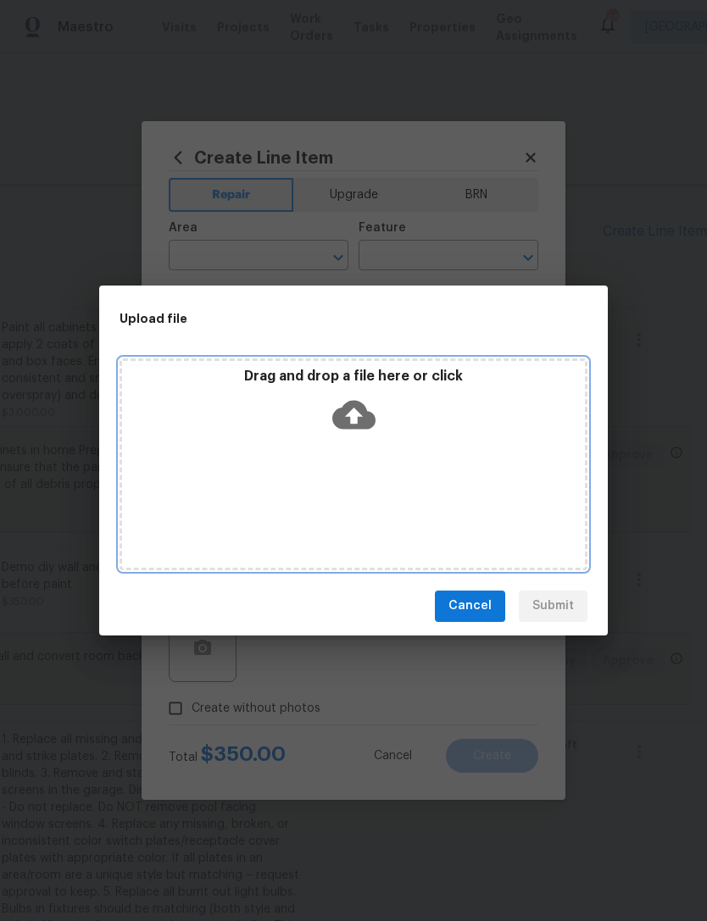
click at [398, 452] on div "Drag and drop a file here or click" at bounding box center [353, 464] width 468 height 212
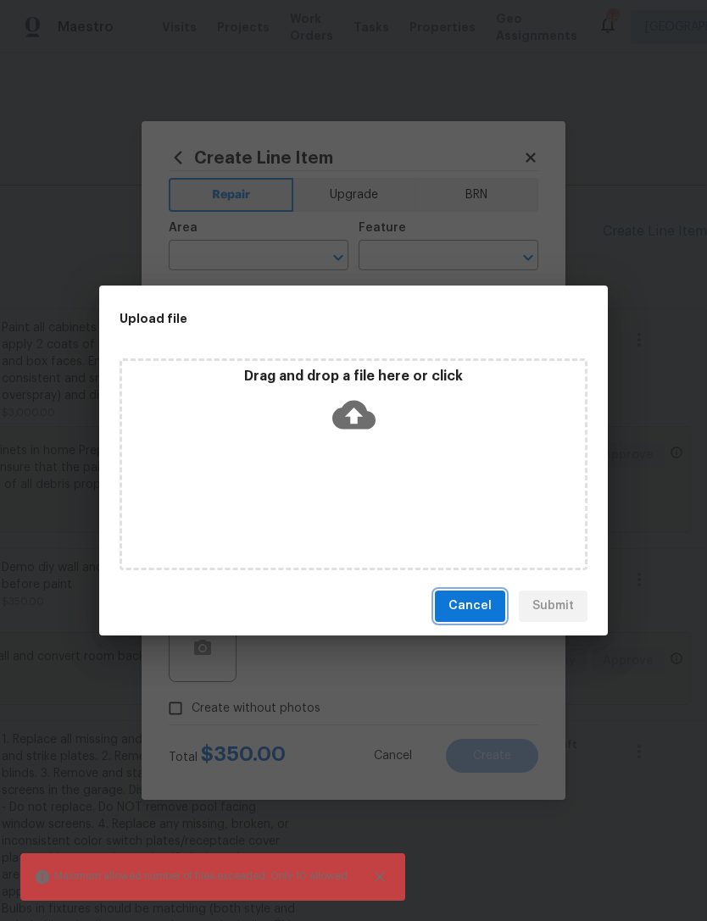
click at [483, 604] on span "Cancel" at bounding box center [469, 606] width 43 height 21
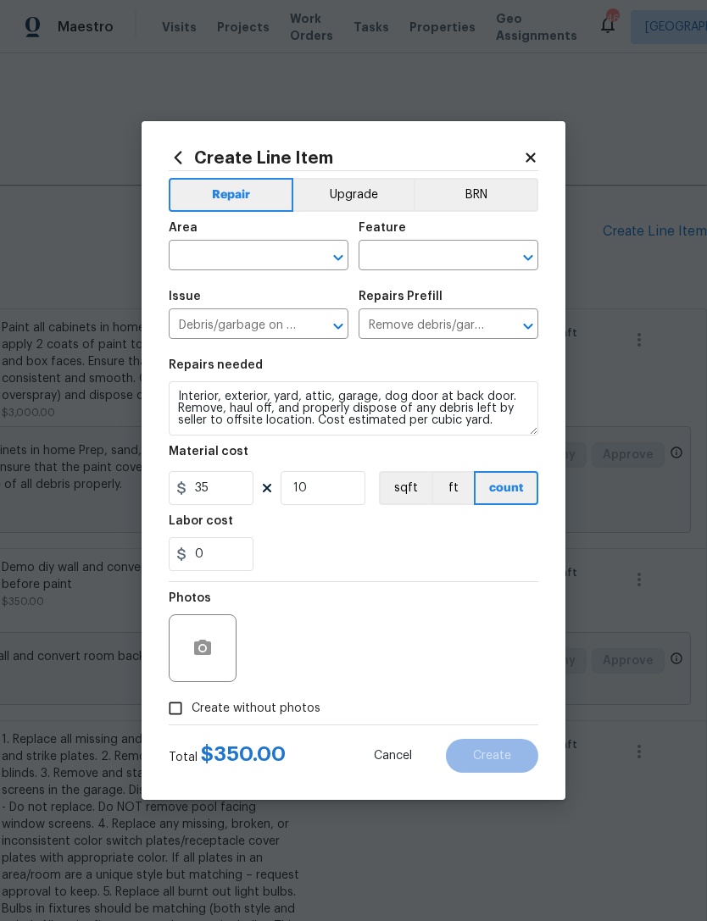
click at [300, 701] on span "Create without photos" at bounding box center [255, 709] width 129 height 18
click at [191, 701] on input "Create without photos" at bounding box center [175, 708] width 32 height 32
checkbox input "true"
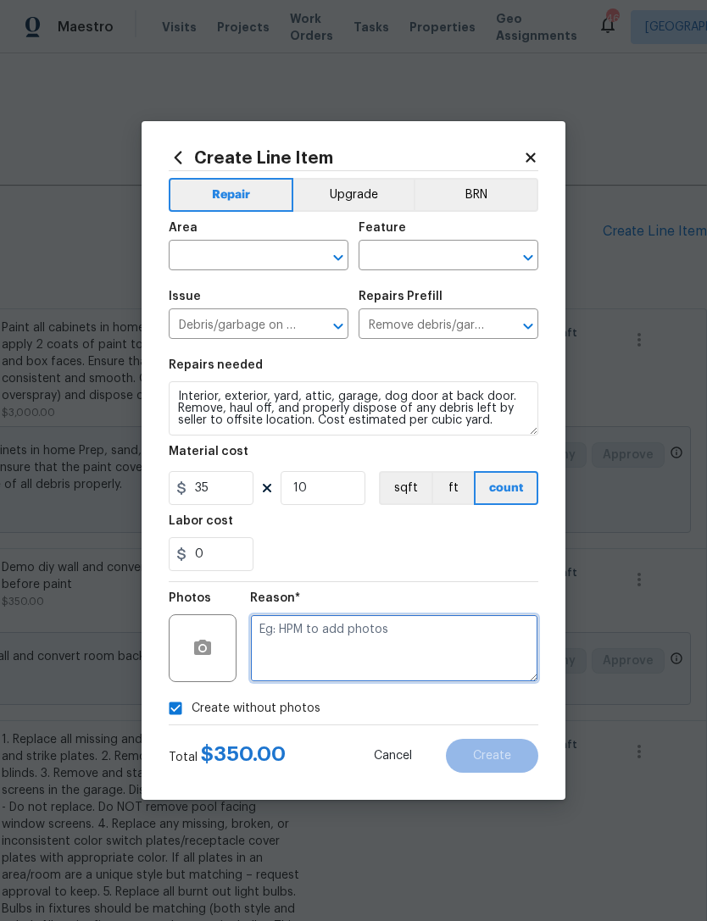
click at [360, 666] on textarea at bounding box center [394, 648] width 288 height 68
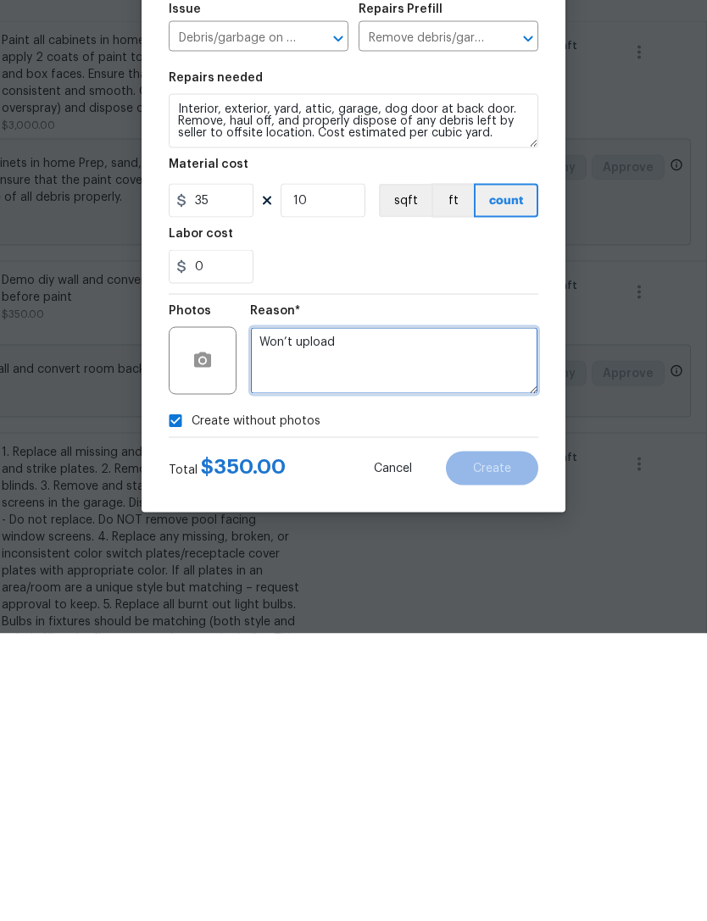
type textarea "Won’t upload"
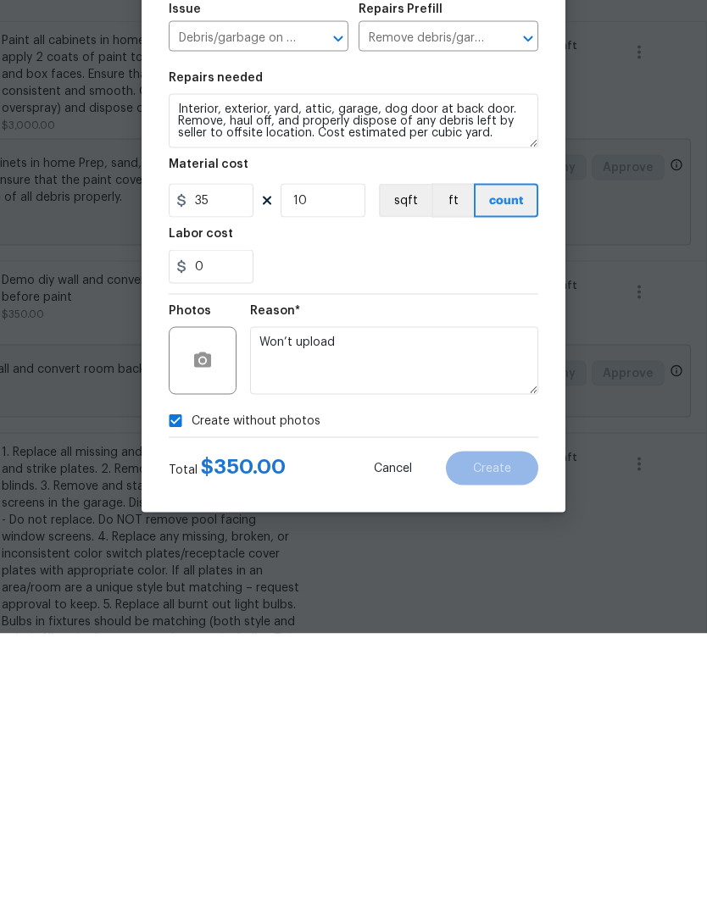
scroll to position [54, 0]
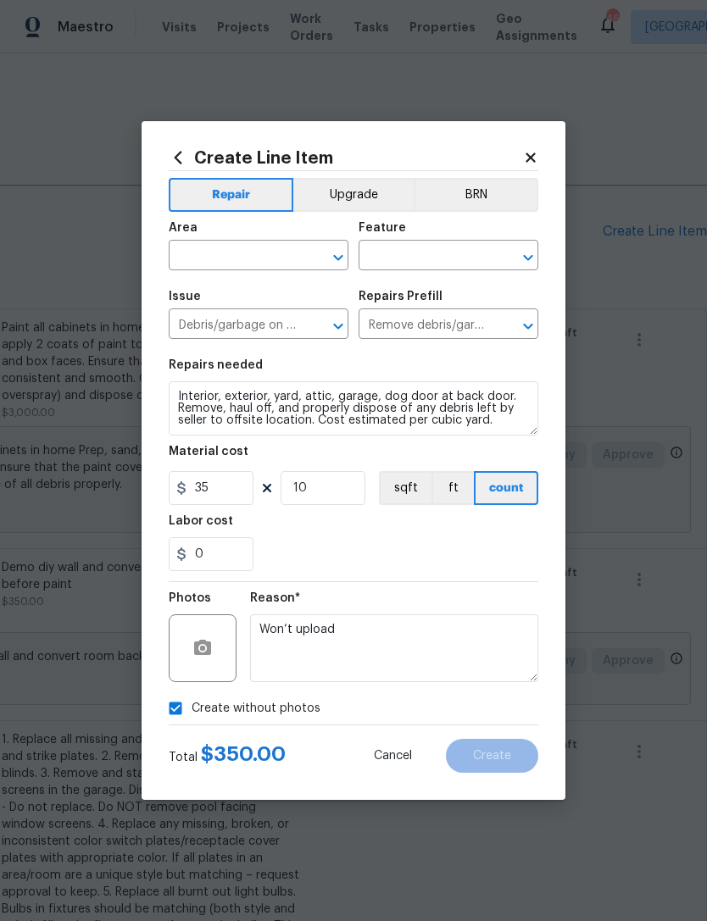
click at [291, 255] on input "text" at bounding box center [235, 257] width 132 height 26
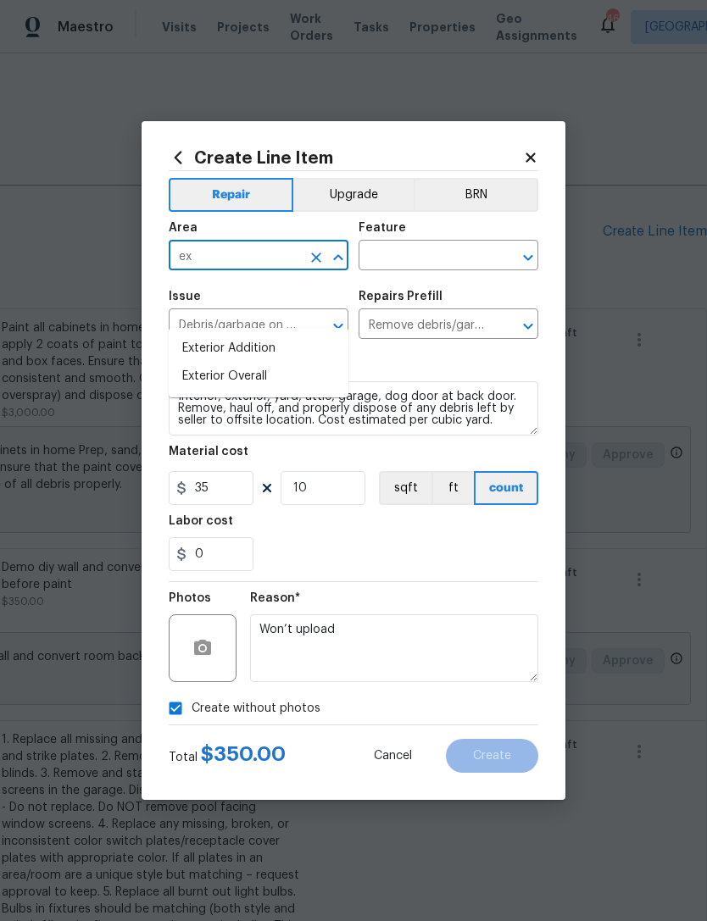
click at [298, 363] on li "Exterior Overall" at bounding box center [259, 377] width 180 height 28
type input "Exterior Overall"
click at [421, 258] on input "text" at bounding box center [424, 257] width 132 height 26
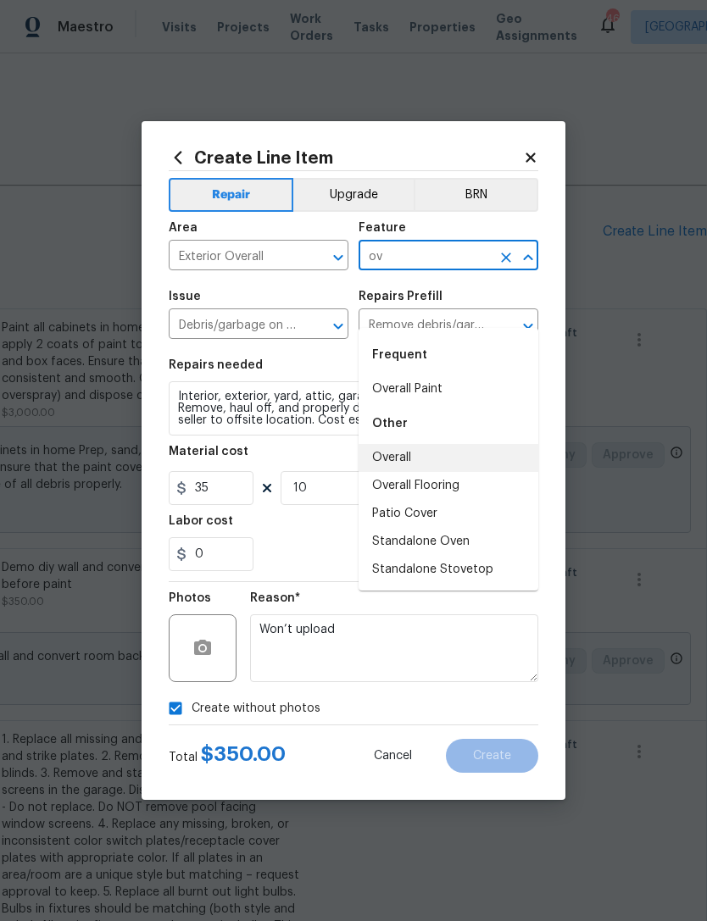
click at [419, 444] on li "Overall" at bounding box center [448, 458] width 180 height 28
type input "Overall"
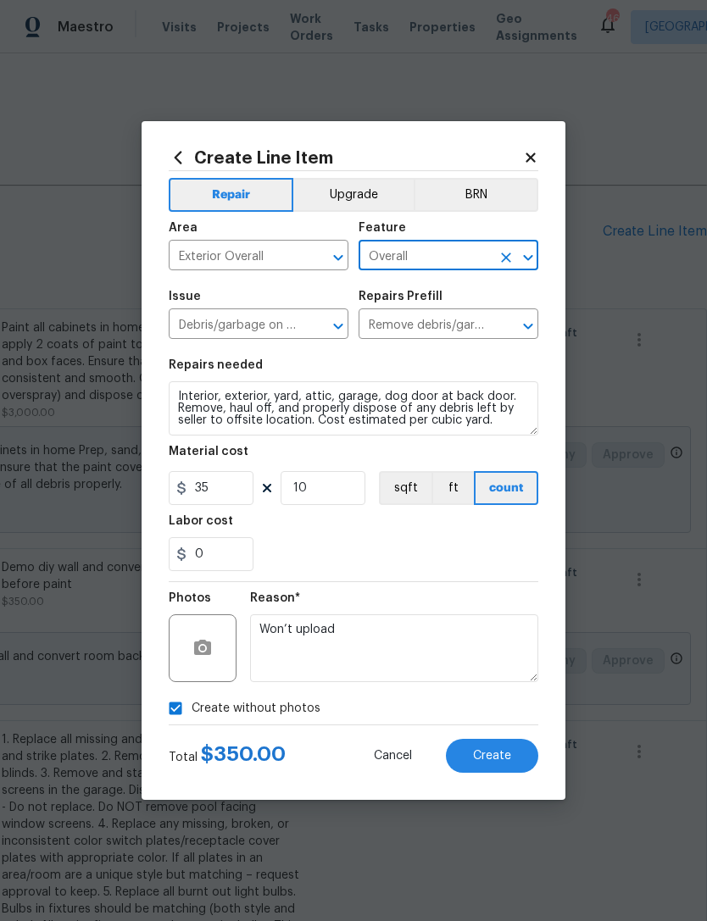
click at [512, 559] on div "0" at bounding box center [353, 554] width 369 height 34
click at [519, 753] on button "Create" at bounding box center [492, 756] width 92 height 34
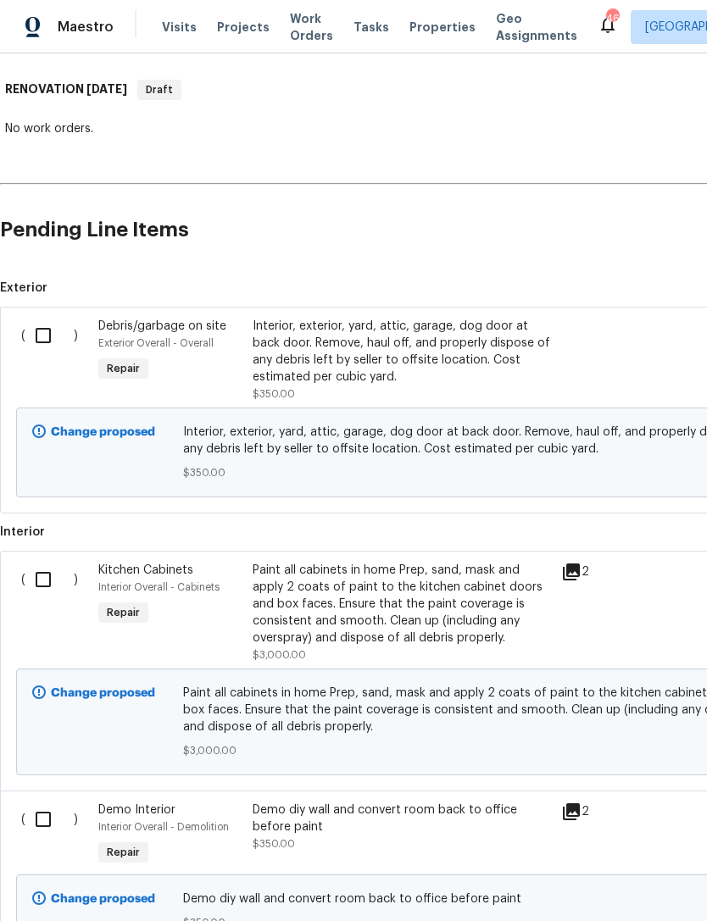
scroll to position [258, 0]
click at [51, 330] on input "checkbox" at bounding box center [49, 336] width 48 height 36
checkbox input "true"
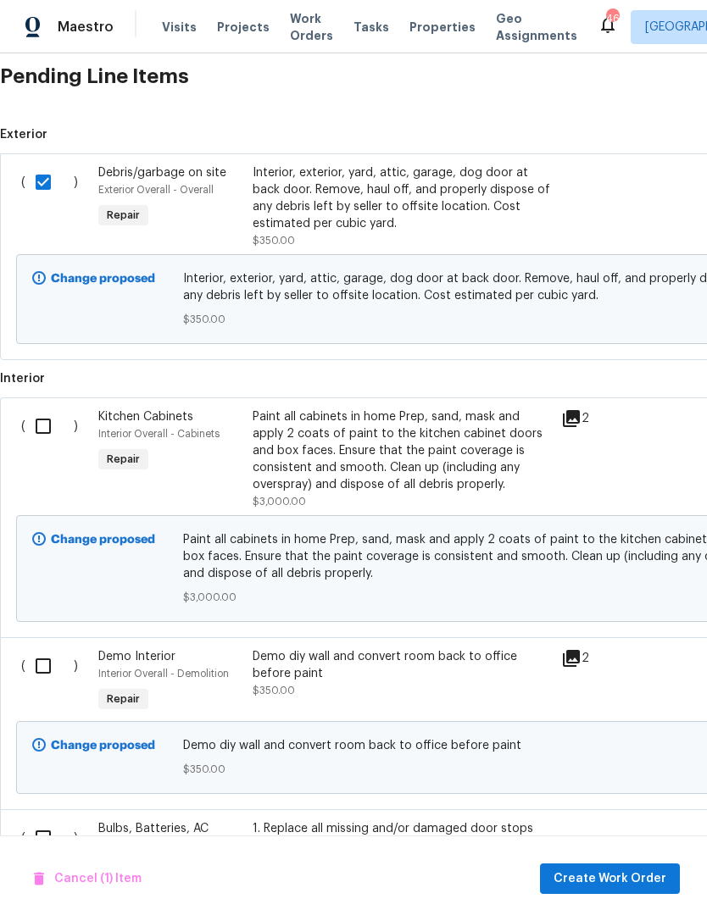
scroll to position [413, 0]
click at [58, 408] on input "checkbox" at bounding box center [49, 425] width 48 height 36
checkbox input "true"
click at [54, 658] on input "checkbox" at bounding box center [49, 665] width 48 height 36
checkbox input "true"
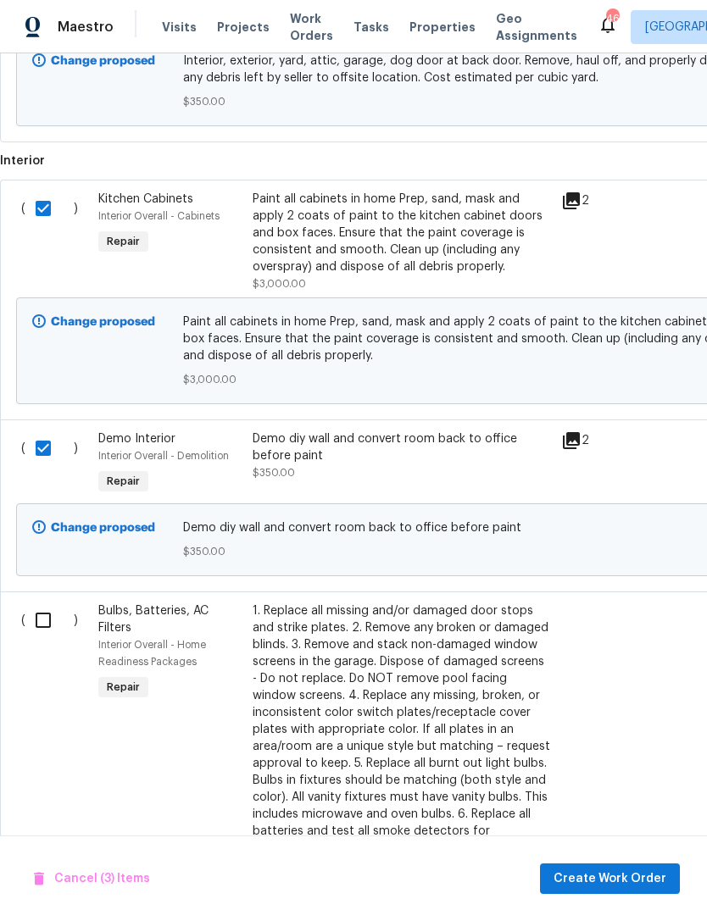
scroll to position [630, 0]
click at [41, 633] on input "checkbox" at bounding box center [49, 619] width 48 height 36
checkbox input "true"
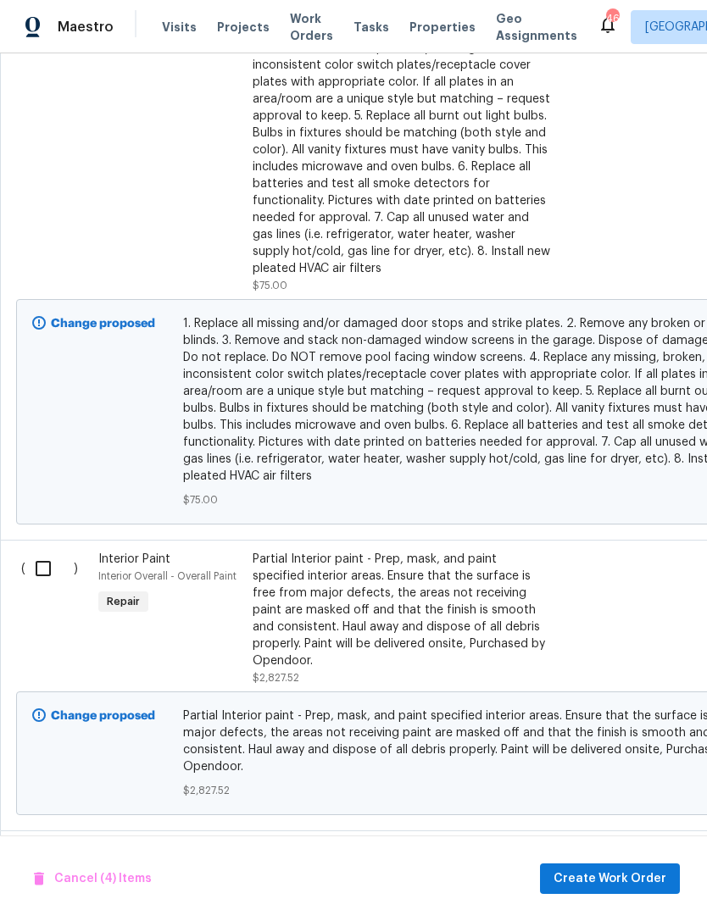
scroll to position [1277, 0]
click at [49, 581] on input "checkbox" at bounding box center [49, 569] width 48 height 36
checkbox input "true"
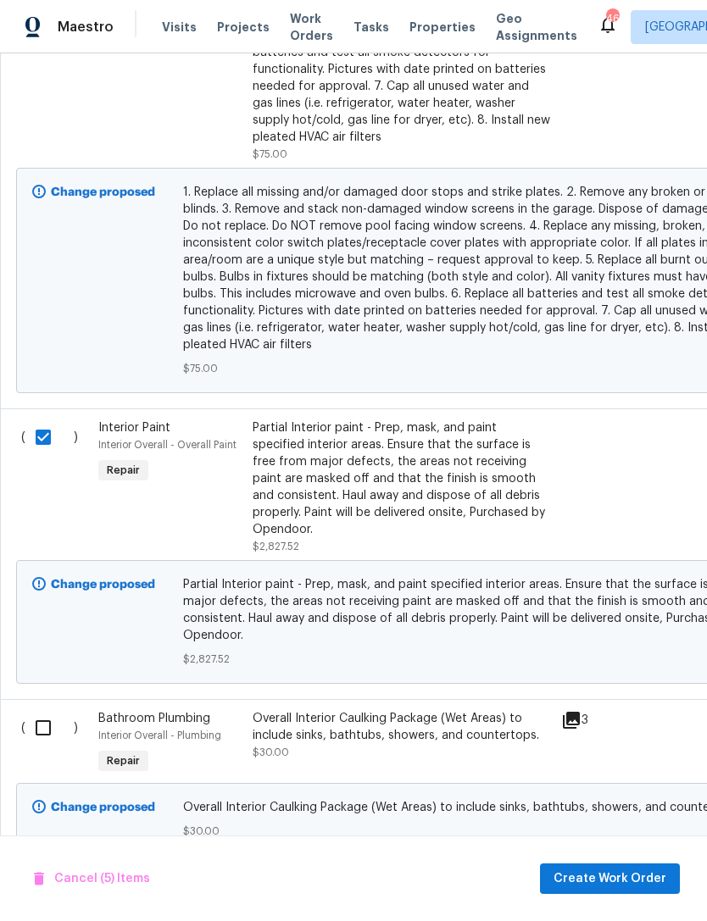
scroll to position [1407, 0]
click at [47, 719] on input "checkbox" at bounding box center [49, 729] width 48 height 36
checkbox input "true"
click at [557, 859] on div "Cancel (6) Items Create Work Order" at bounding box center [353, 878] width 707 height 86
click at [612, 879] on span "Create Work Order" at bounding box center [609, 878] width 113 height 21
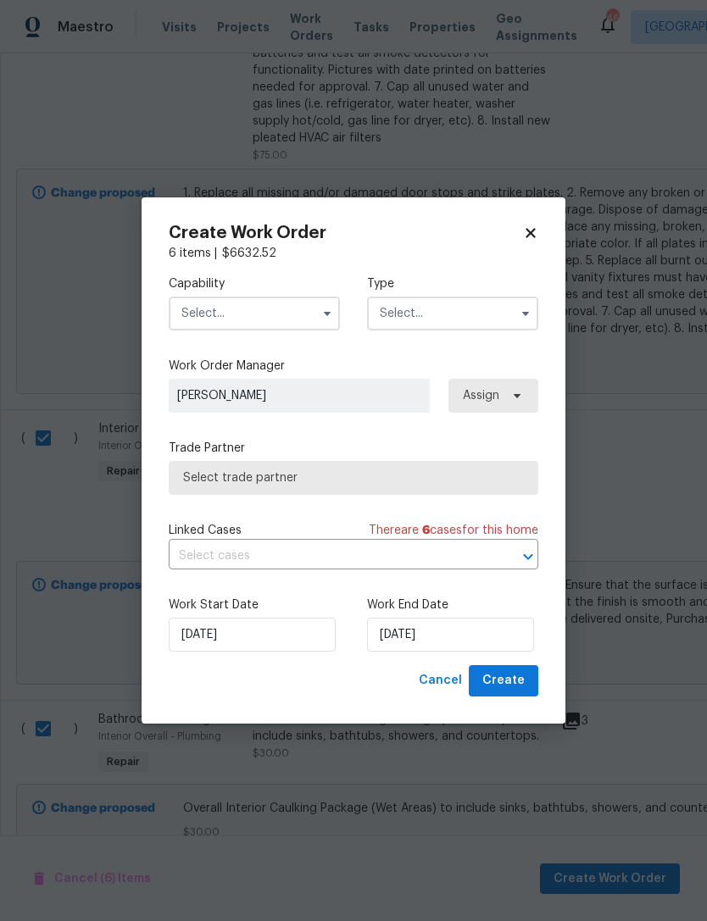
click at [304, 309] on input "text" at bounding box center [254, 314] width 171 height 34
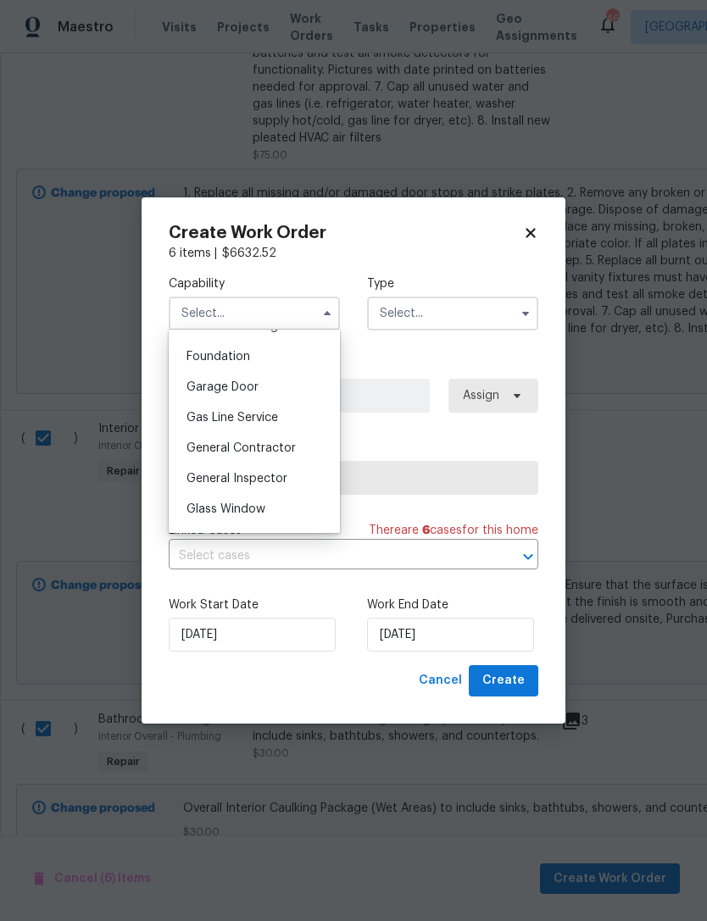
scroll to position [757, 0]
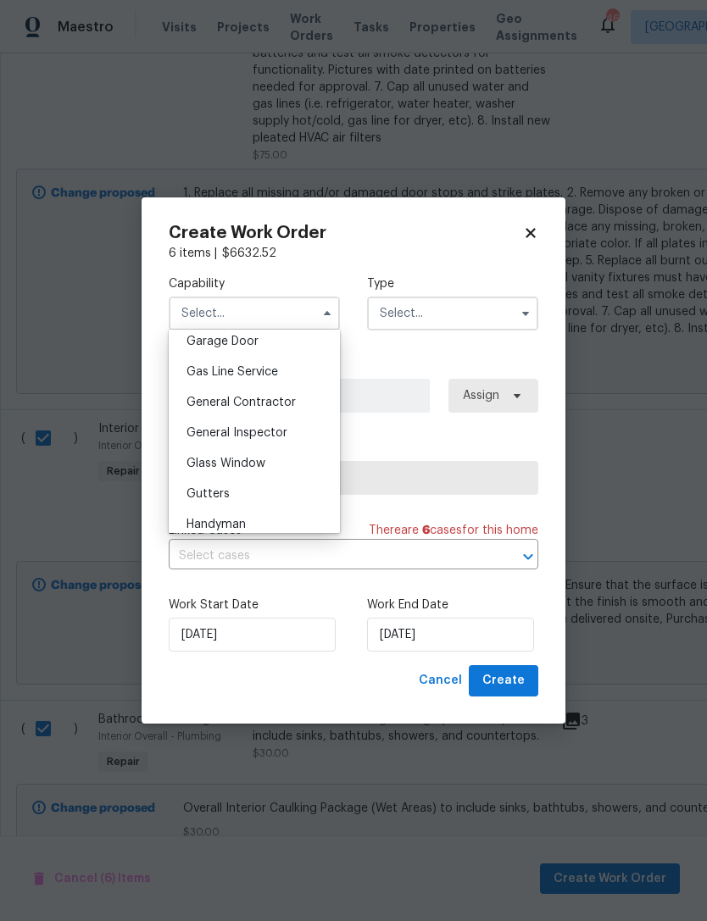
click at [314, 443] on div "General Inspector" at bounding box center [254, 433] width 163 height 30
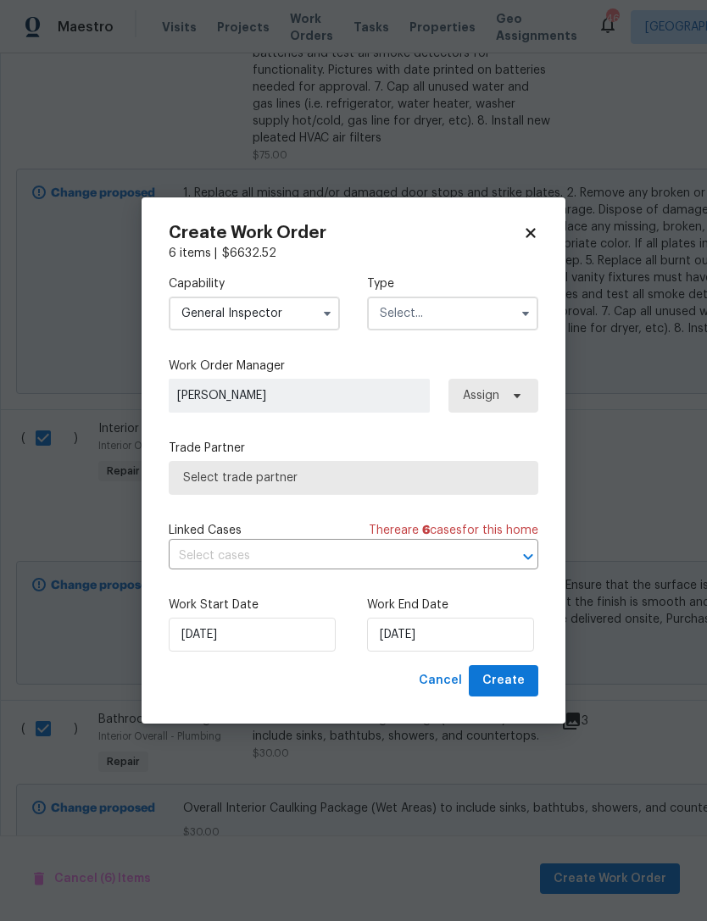
click at [308, 324] on input "General Inspector" at bounding box center [254, 314] width 171 height 34
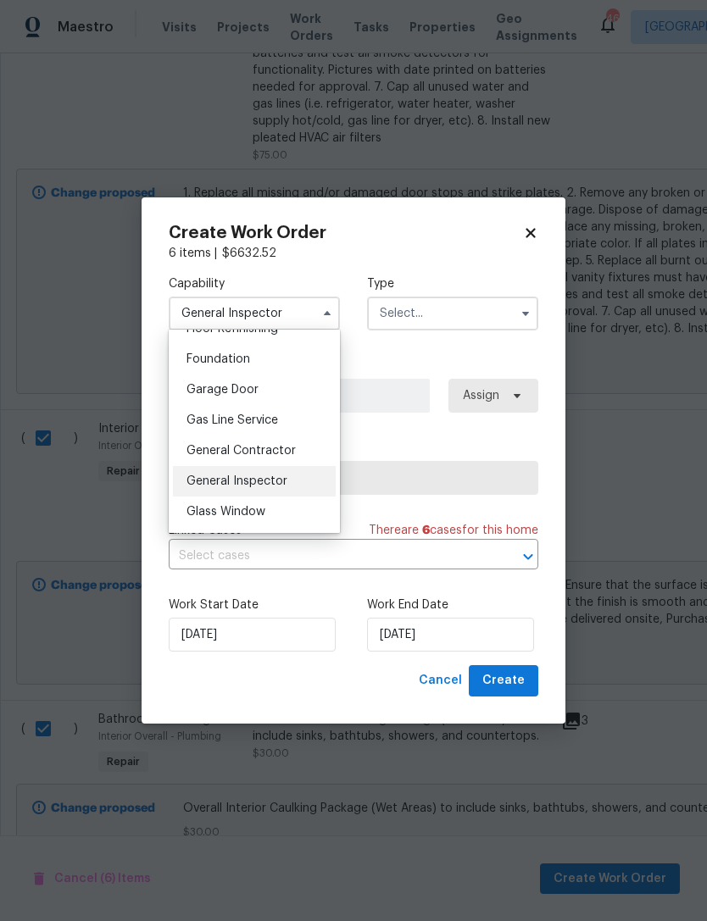
scroll to position [736, 0]
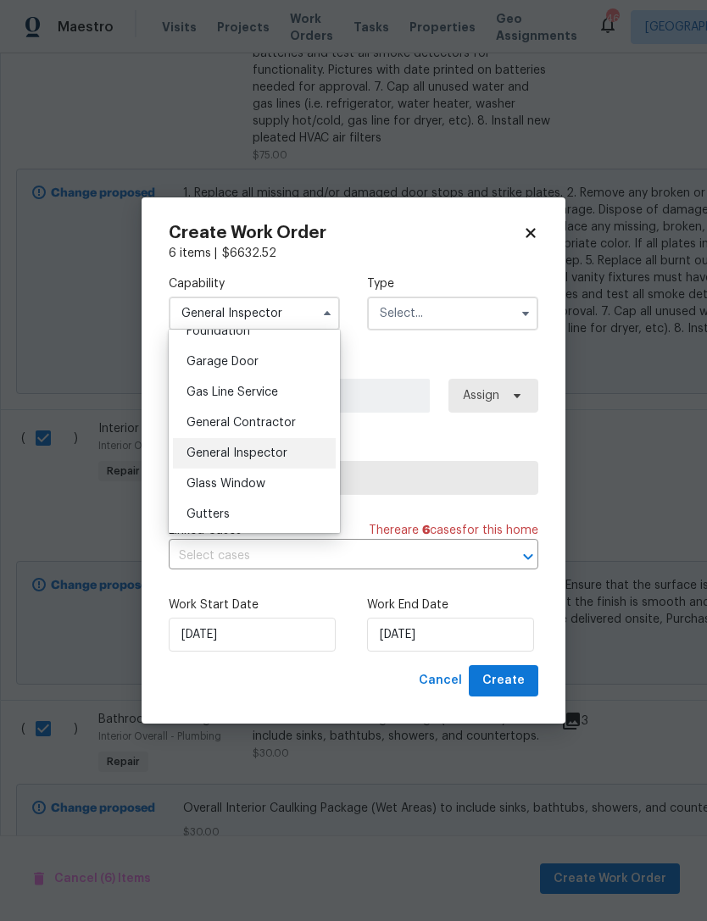
click at [297, 426] on div "General Contractor" at bounding box center [254, 422] width 163 height 30
type input "General Contractor"
click at [417, 319] on input "text" at bounding box center [452, 314] width 171 height 34
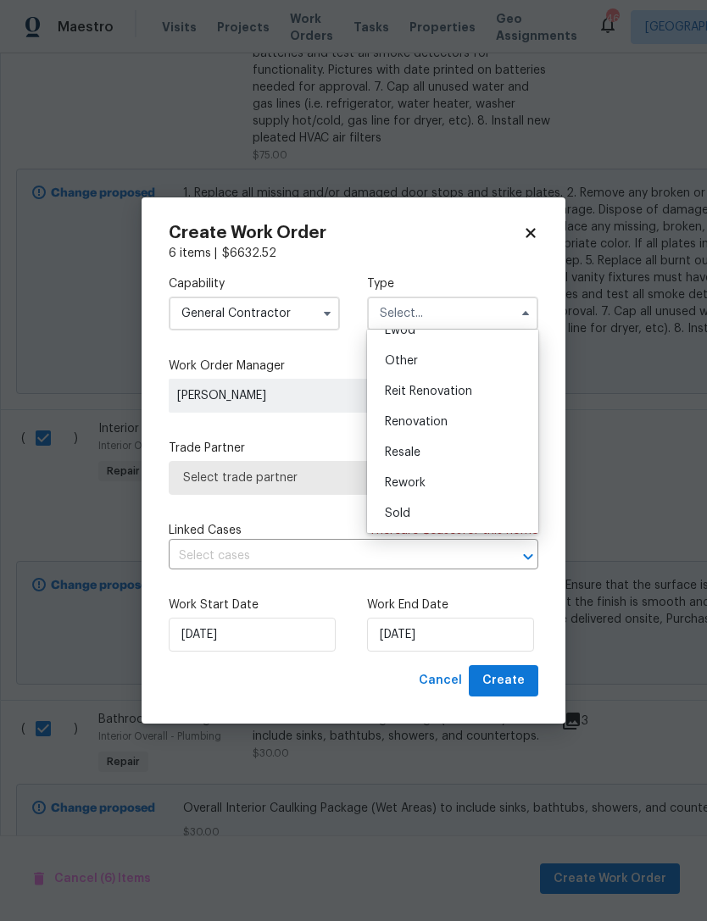
scroll to position [202, 0]
click at [476, 429] on div "Renovation" at bounding box center [452, 422] width 163 height 30
type input "Renovation"
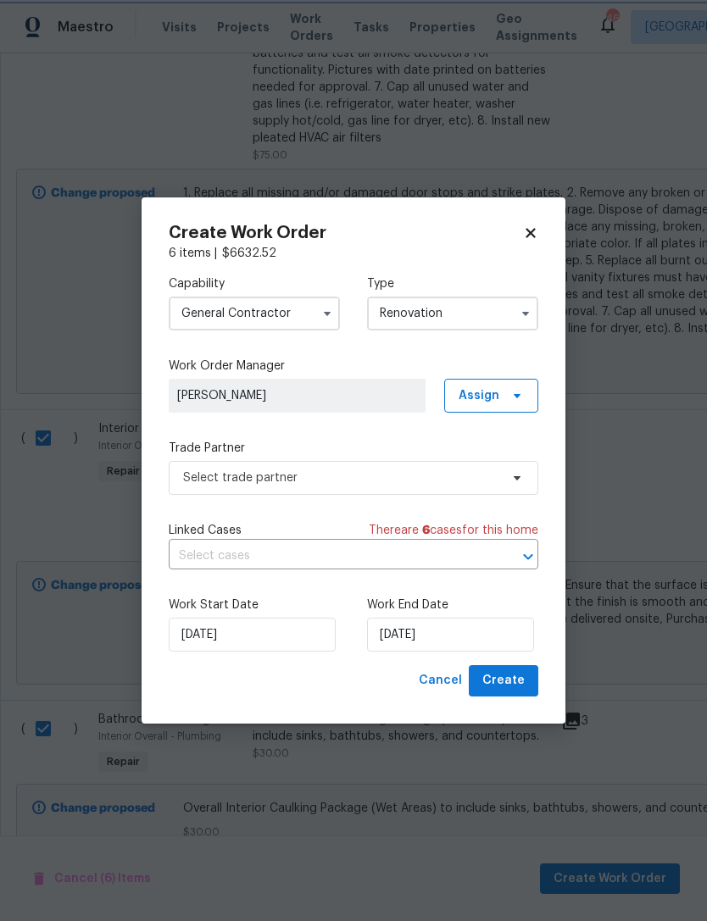
scroll to position [0, 0]
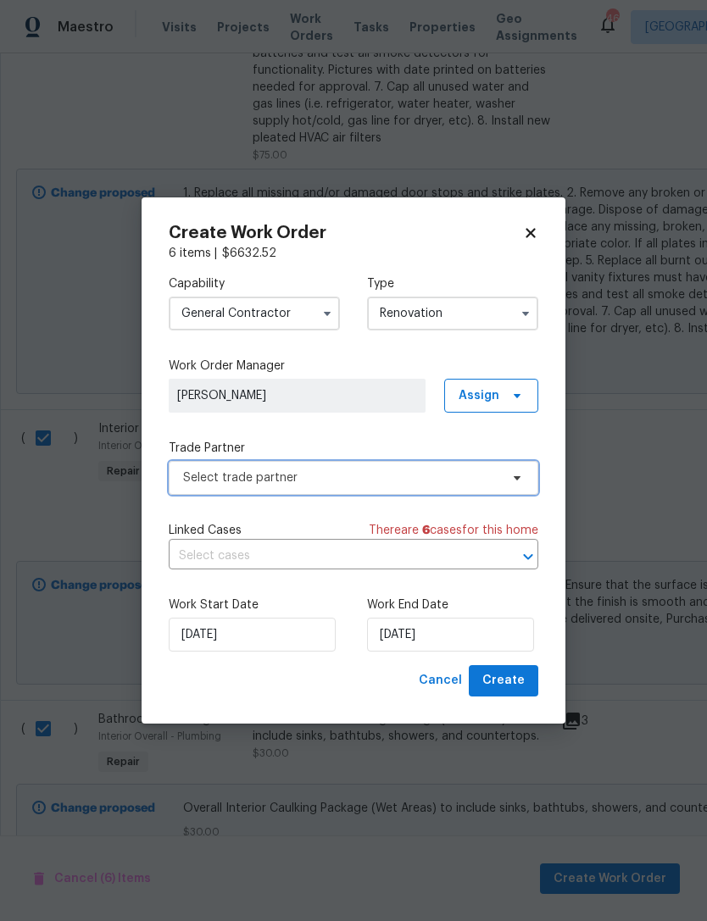
click at [338, 480] on span "Select trade partner" at bounding box center [341, 477] width 316 height 17
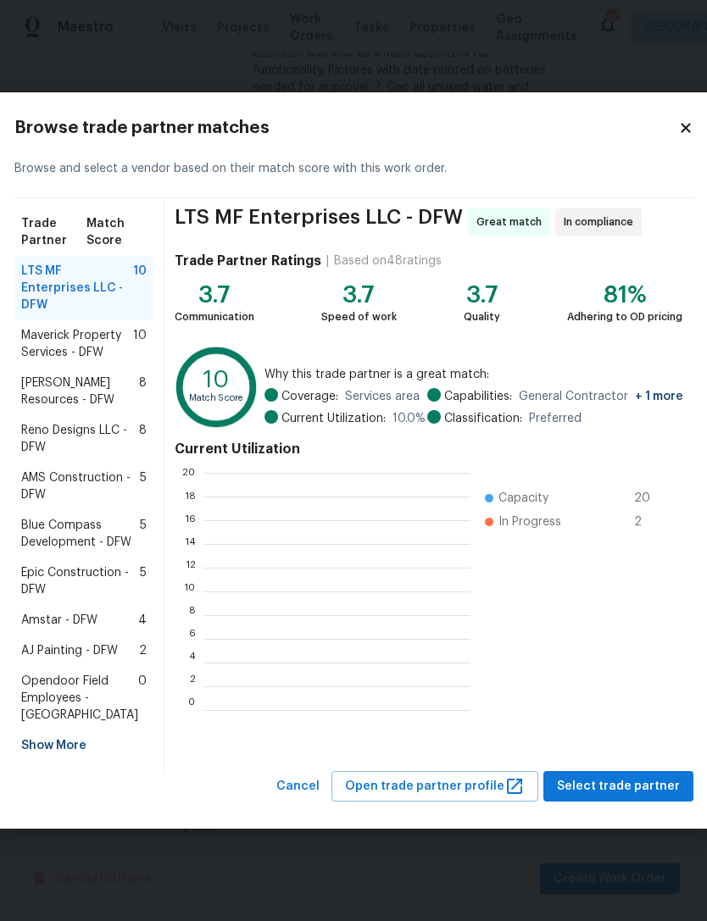
scroll to position [237, 267]
click at [89, 327] on span "Maverick Property Services - DFW" at bounding box center [77, 344] width 112 height 34
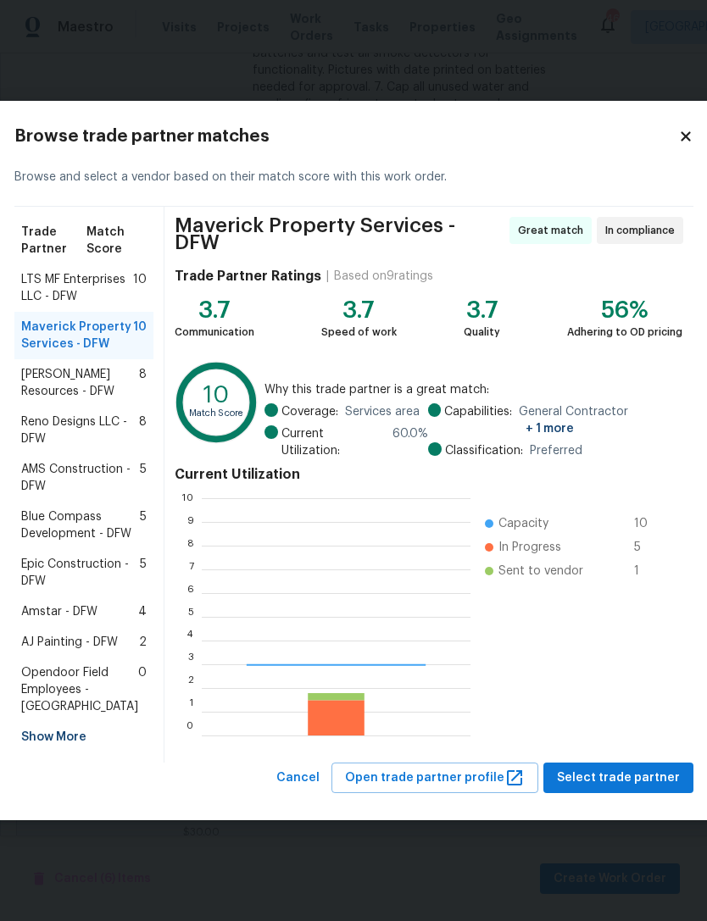
scroll to position [237, 269]
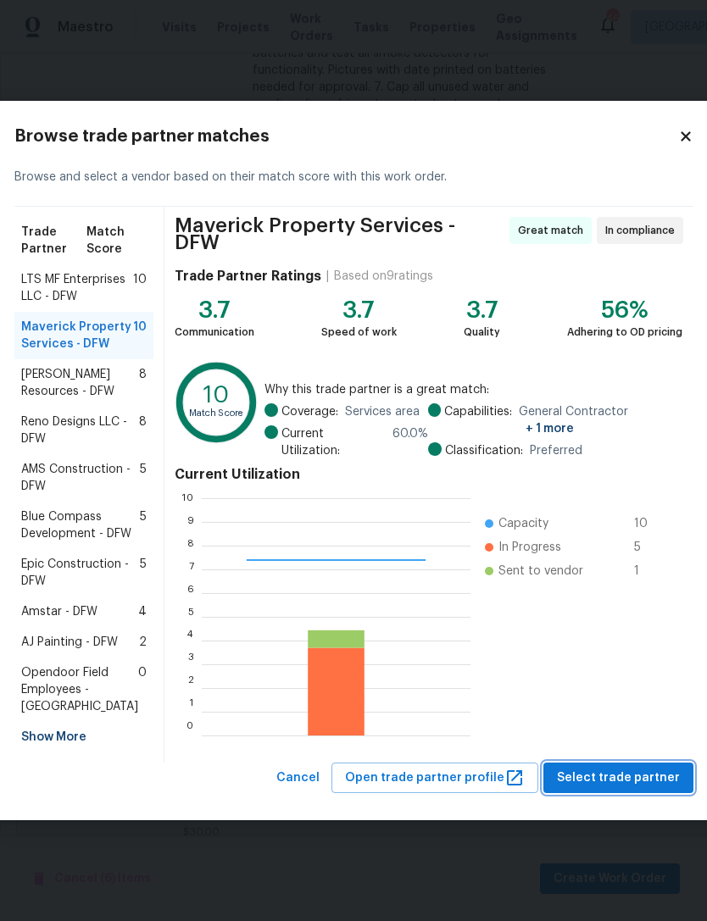
click at [606, 789] on span "Select trade partner" at bounding box center [618, 778] width 123 height 21
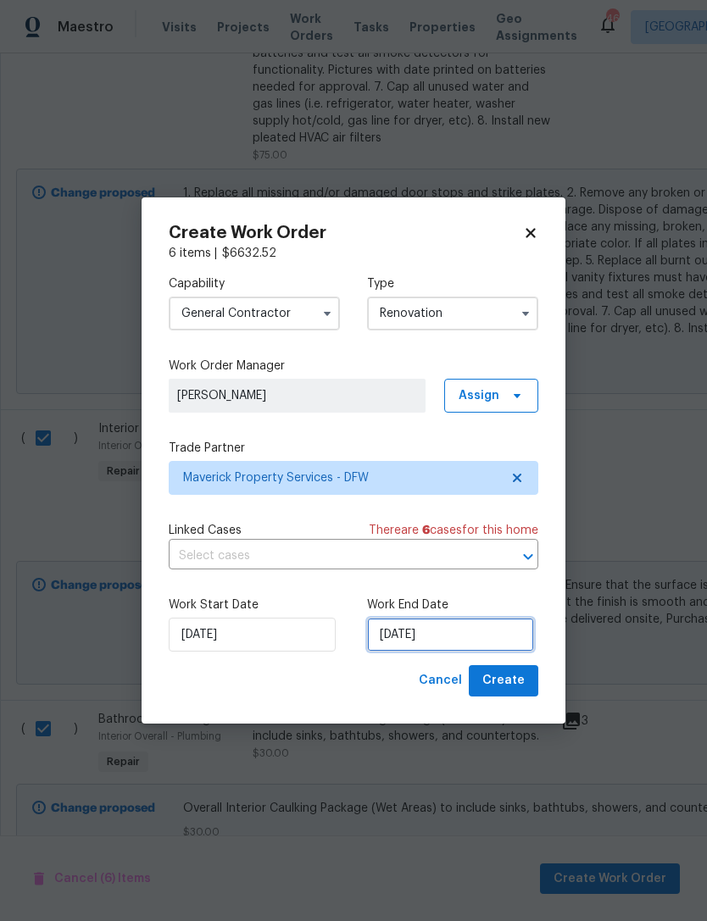
click at [457, 634] on input "10/8/2025" at bounding box center [450, 635] width 167 height 34
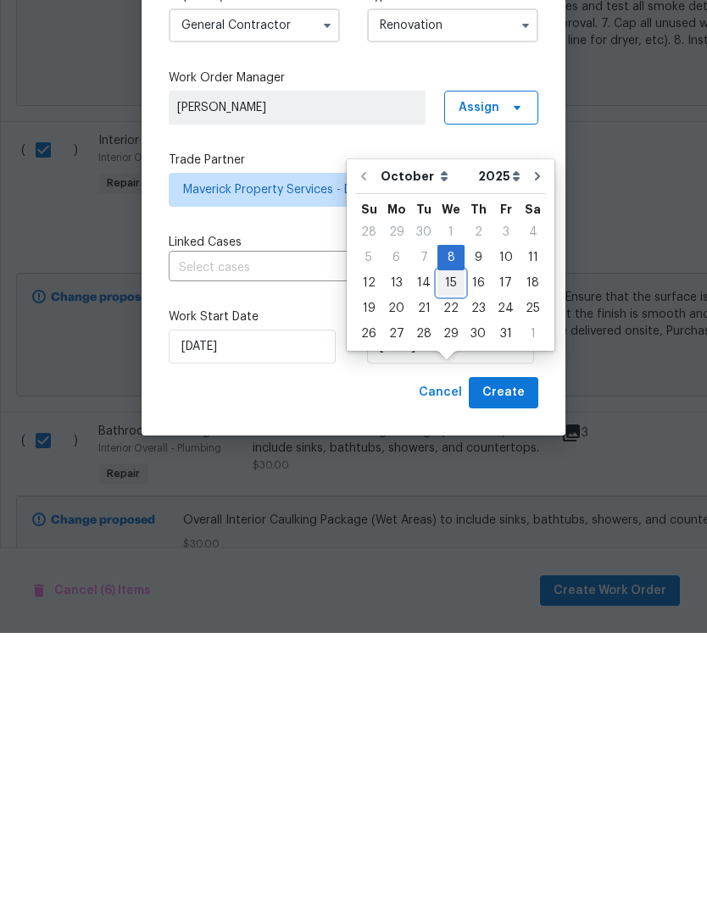
click at [452, 559] on div "15" at bounding box center [450, 571] width 27 height 24
type input "10/15/2025"
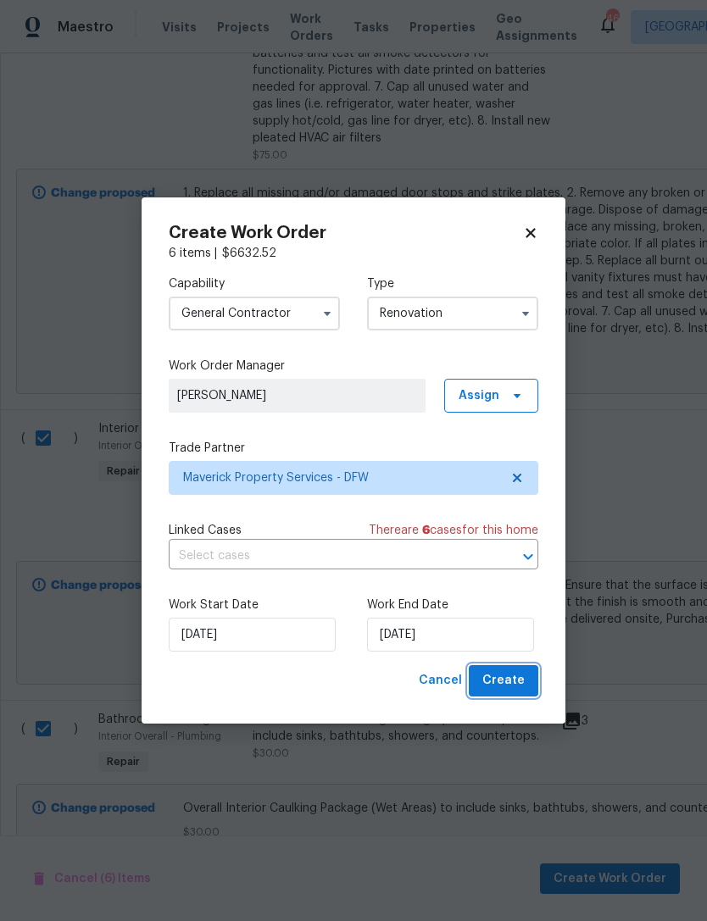
click at [520, 693] on button "Create" at bounding box center [502, 680] width 69 height 31
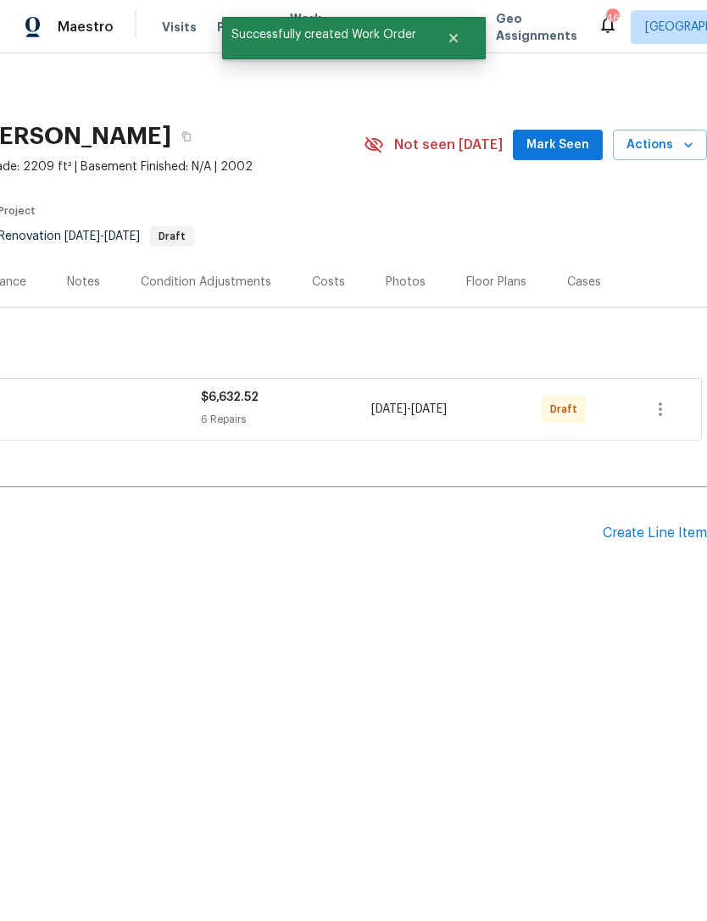
scroll to position [0, 251]
click at [664, 403] on icon "button" at bounding box center [660, 409] width 20 height 20
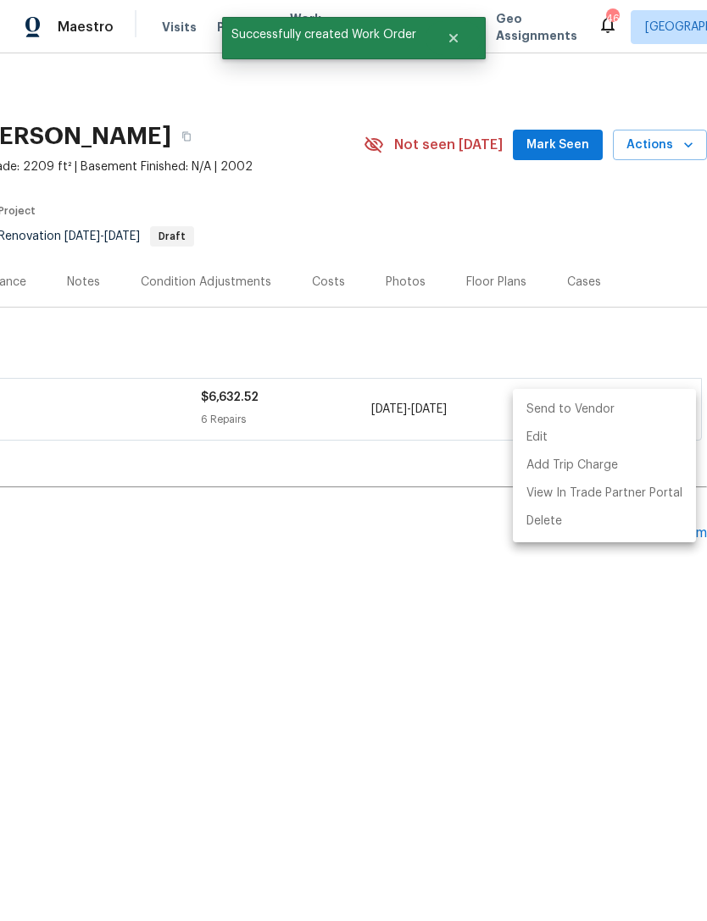
click at [657, 419] on li "Send to Vendor" at bounding box center [604, 410] width 183 height 28
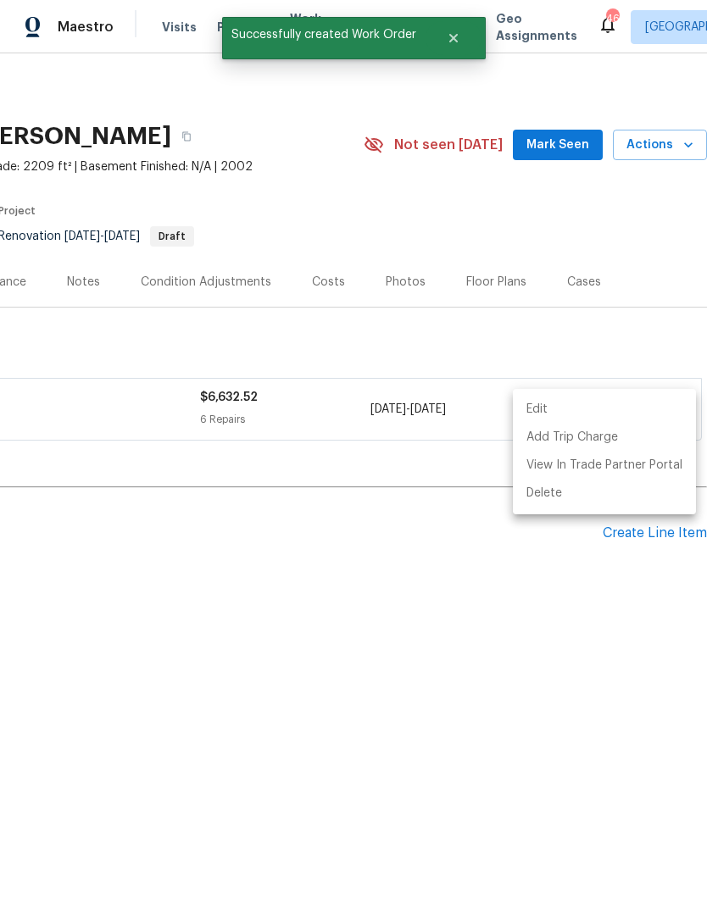
click at [496, 599] on div at bounding box center [353, 460] width 707 height 921
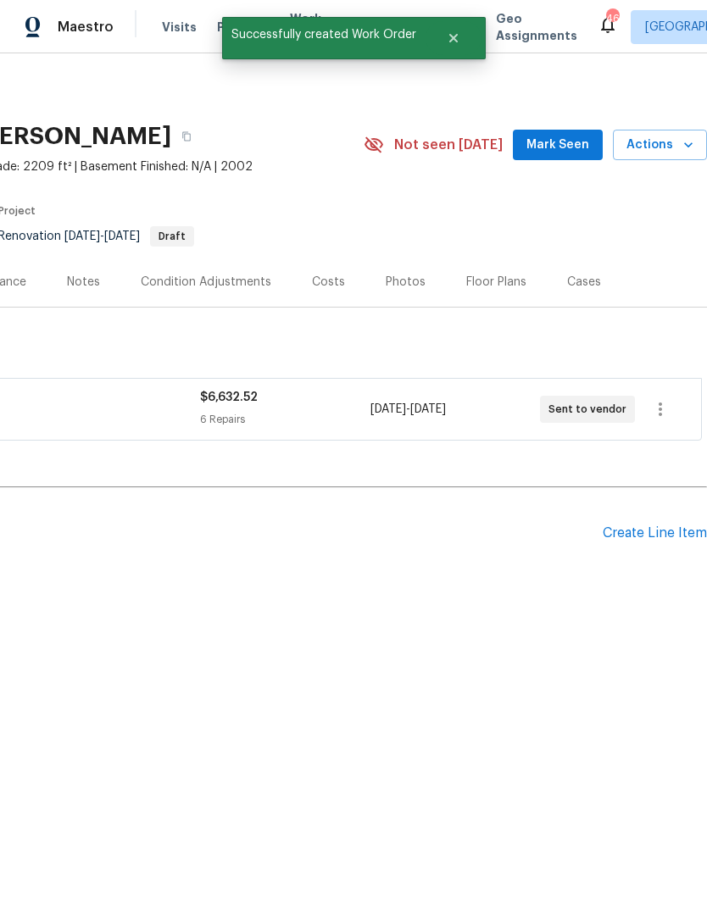
click at [658, 538] on div "Create Line Item" at bounding box center [654, 533] width 104 height 16
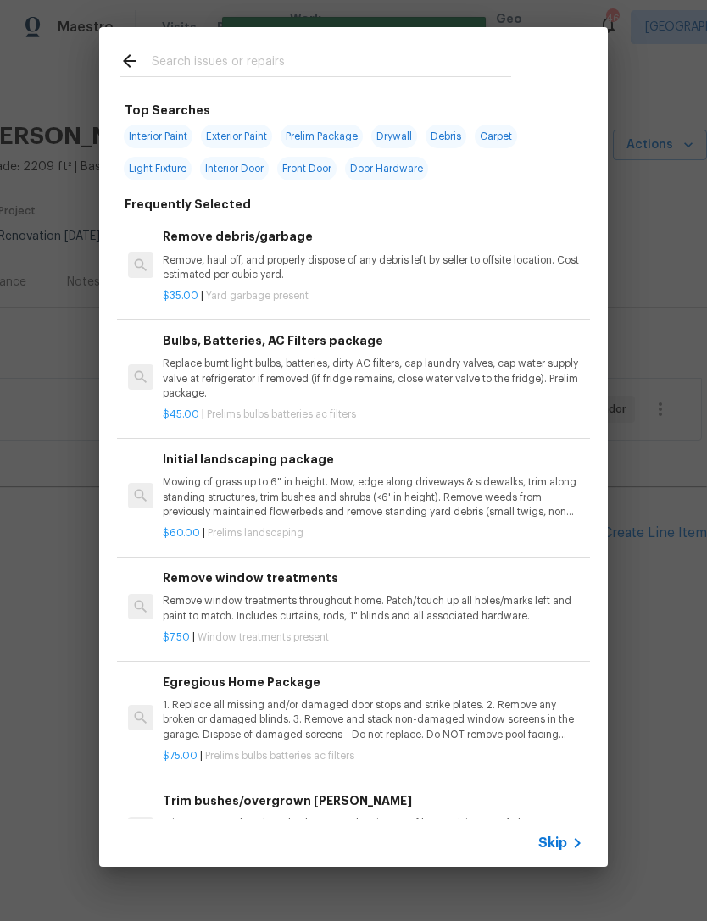
click at [380, 96] on div "Top Searches Interior Paint Exterior Paint Prelim Package Drywall Debris Carpet…" at bounding box center [353, 456] width 508 height 725
click at [446, 65] on input "text" at bounding box center [331, 63] width 359 height 25
type input "Floor"
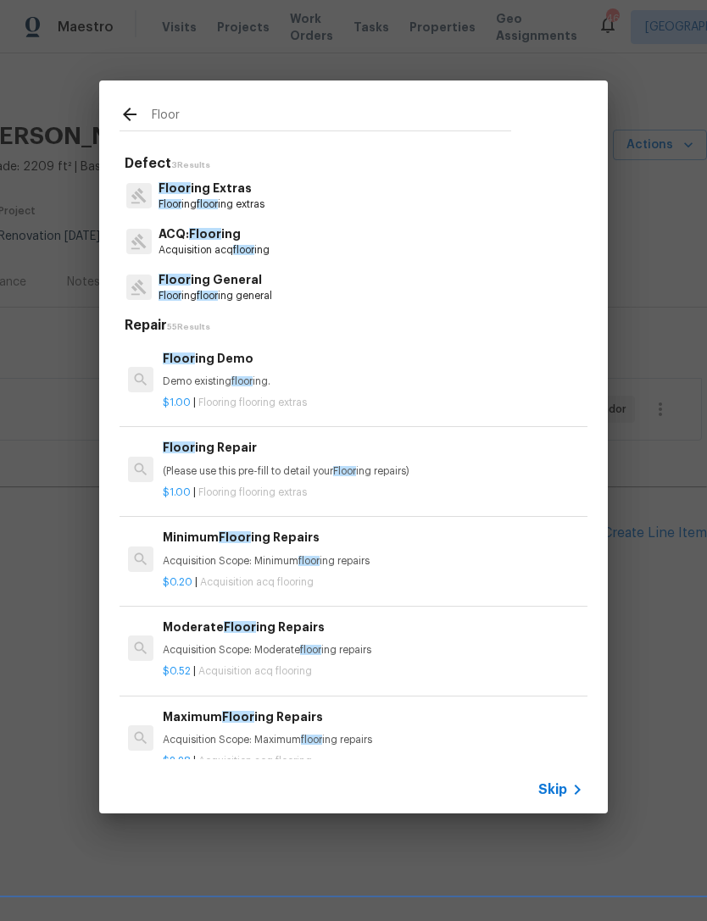
click at [251, 294] on p "Floor ing floor ing general" at bounding box center [215, 296] width 114 height 14
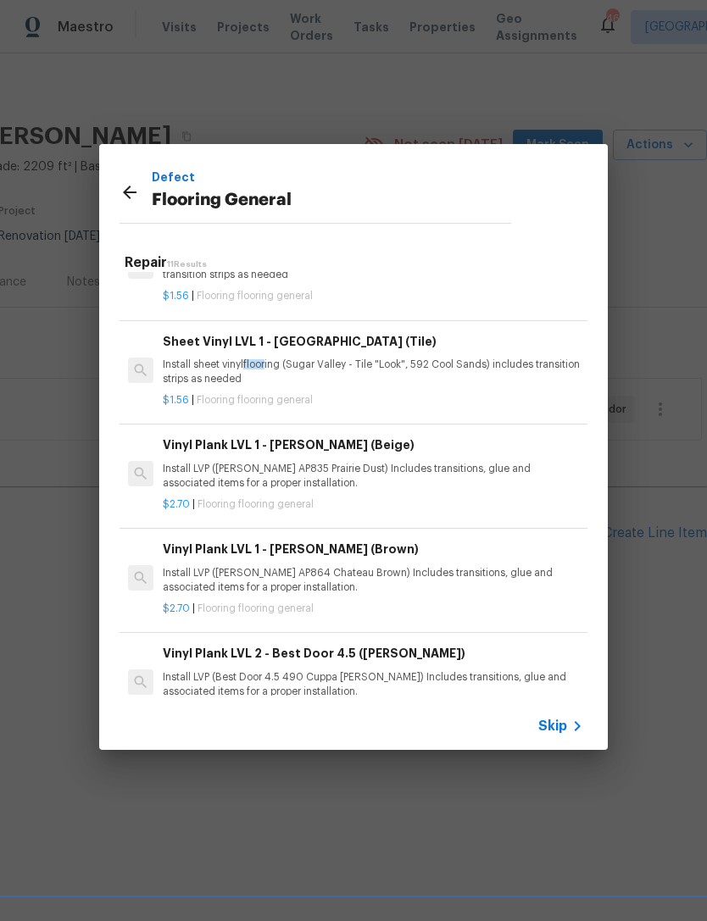
scroll to position [160, 0]
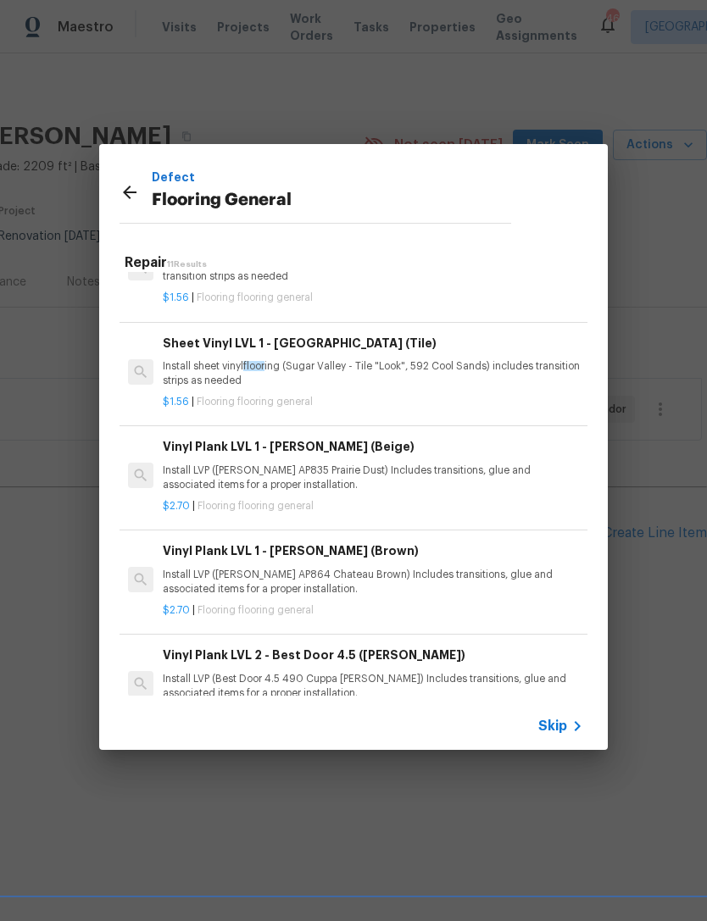
click at [369, 471] on p "Install LVP (Knighton AP835 Prairie Dust) Includes transitions, glue and associ…" at bounding box center [373, 477] width 420 height 29
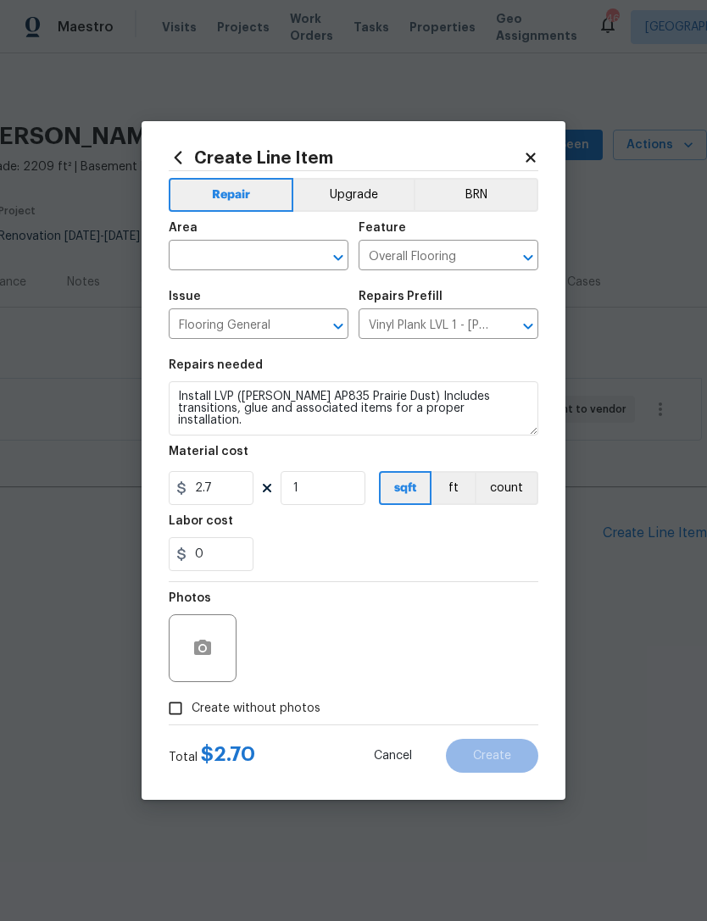
click at [281, 249] on input "text" at bounding box center [235, 257] width 132 height 26
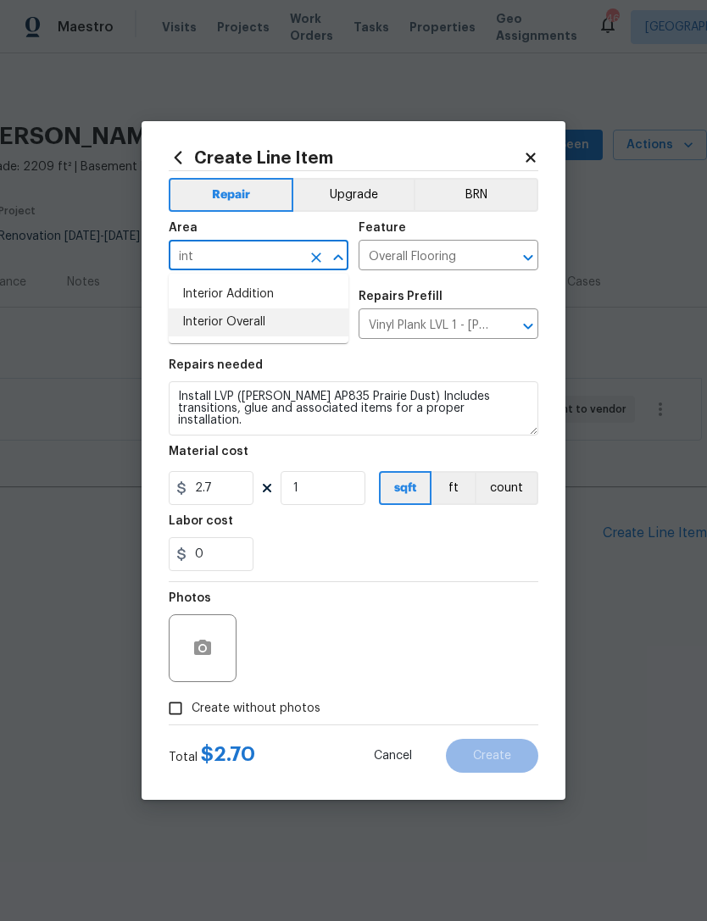
click at [304, 325] on li "Interior Overall" at bounding box center [259, 322] width 180 height 28
type input "Interior Overall"
click at [395, 590] on div "Photos" at bounding box center [353, 637] width 369 height 110
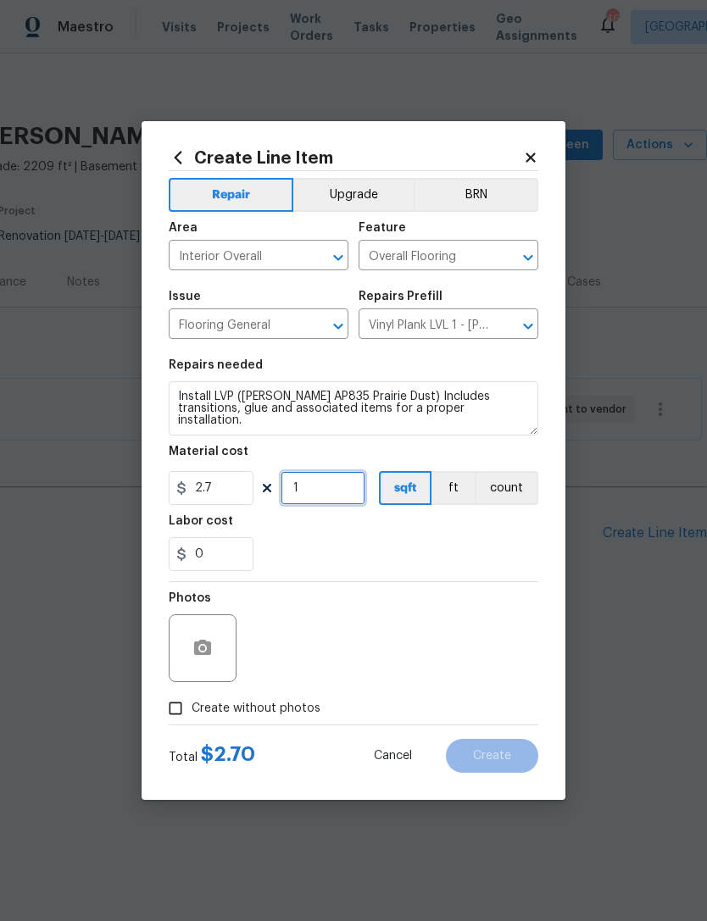
click at [335, 496] on input "1" at bounding box center [322, 488] width 85 height 34
type input "1100"
click at [513, 565] on div "0" at bounding box center [353, 554] width 369 height 34
click at [207, 647] on icon "button" at bounding box center [202, 647] width 17 height 15
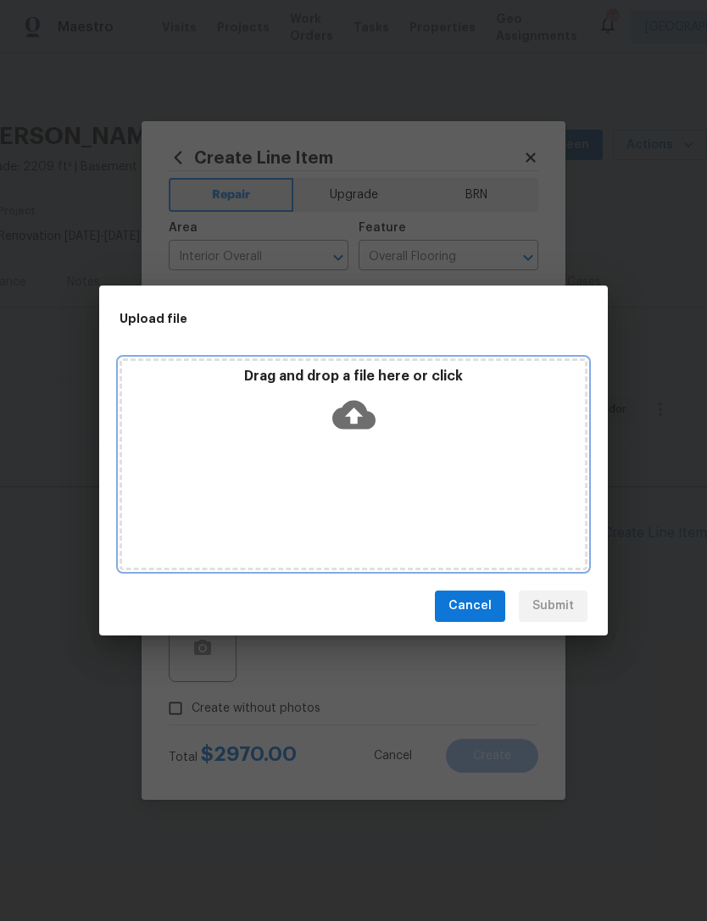
click at [368, 391] on div "Drag and drop a file here or click" at bounding box center [353, 404] width 463 height 73
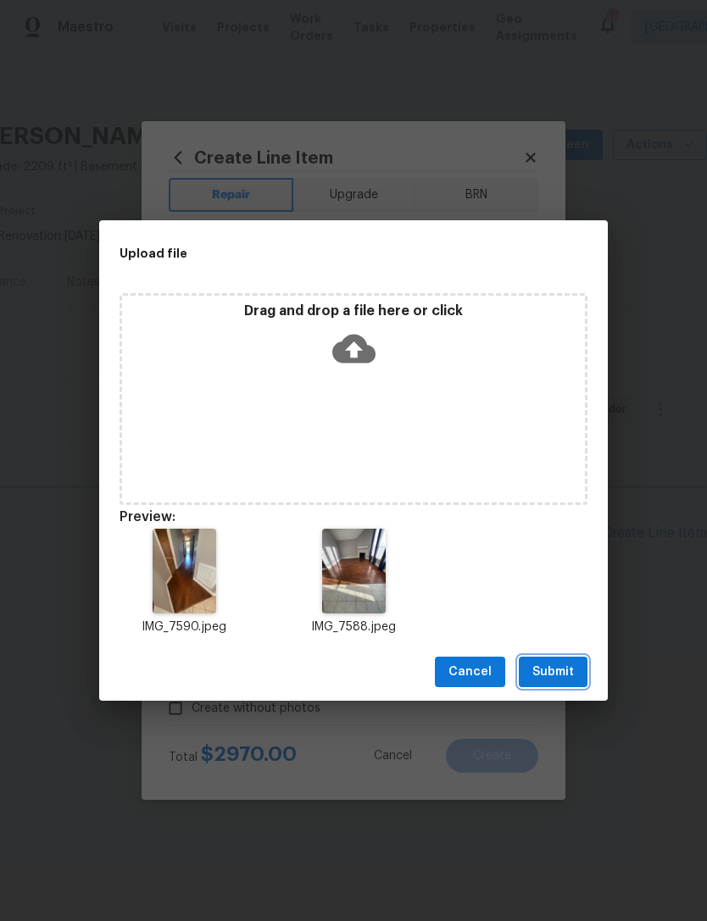
click at [563, 658] on button "Submit" at bounding box center [552, 672] width 69 height 31
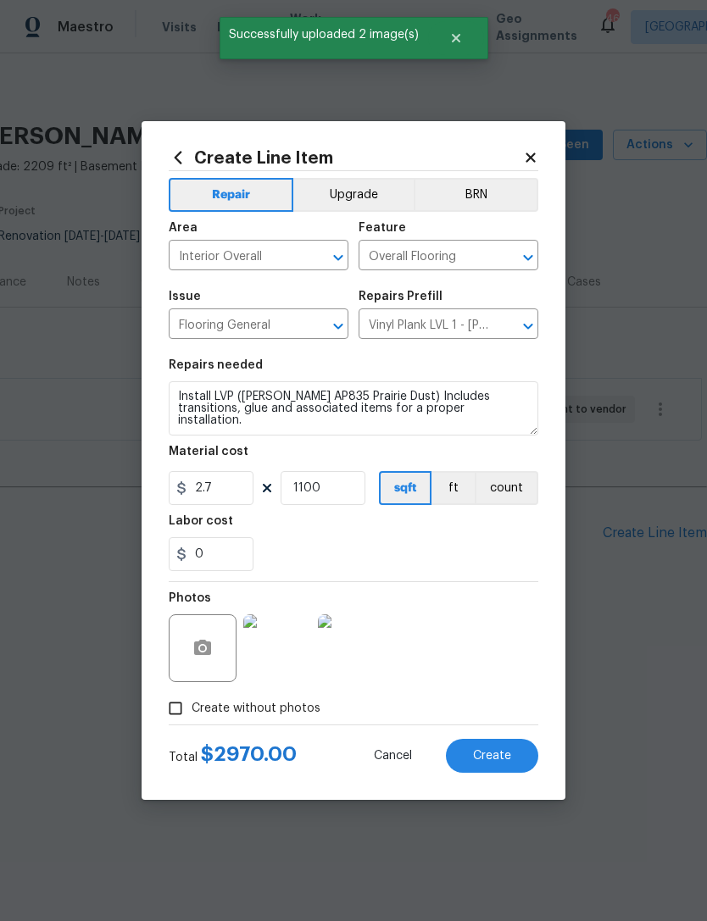
click at [501, 761] on span "Create" at bounding box center [492, 756] width 38 height 13
type input "0"
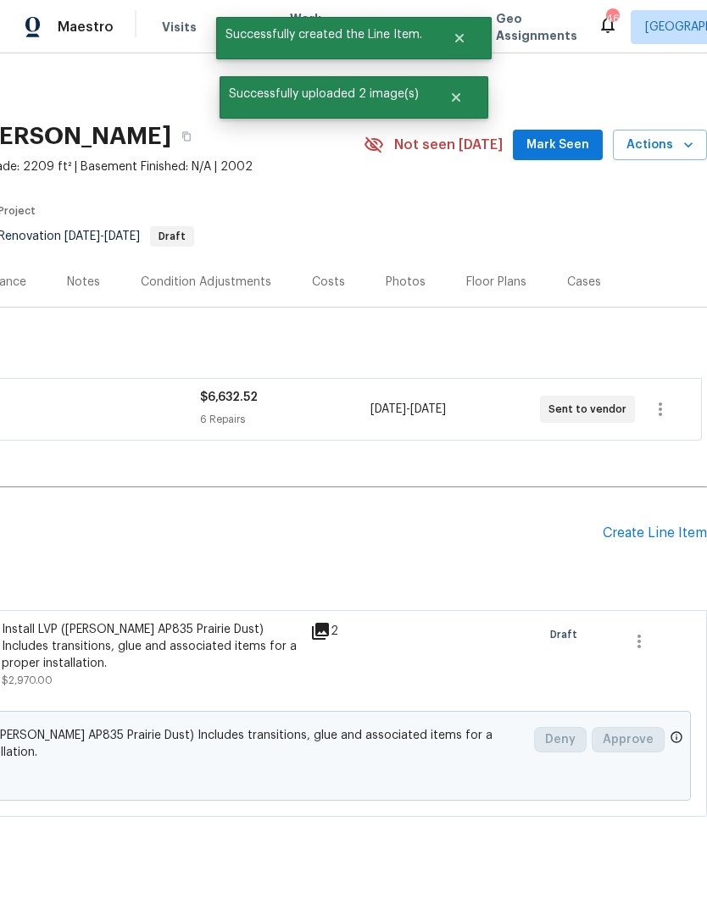
click at [653, 535] on div "Create Line Item" at bounding box center [654, 533] width 104 height 16
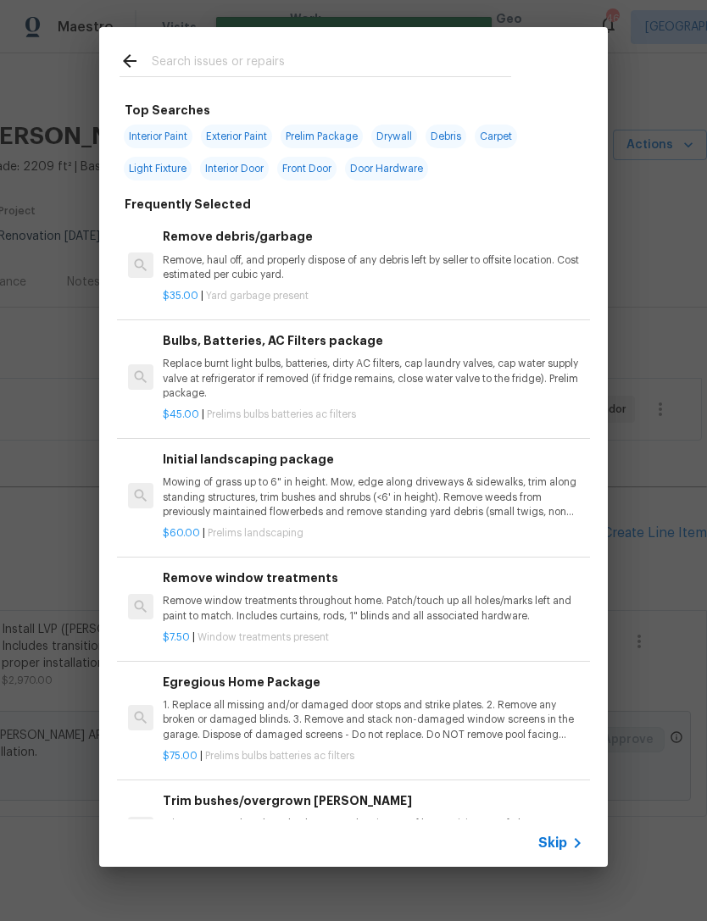
click at [446, 62] on input "text" at bounding box center [331, 63] width 359 height 25
type input "Carpet"
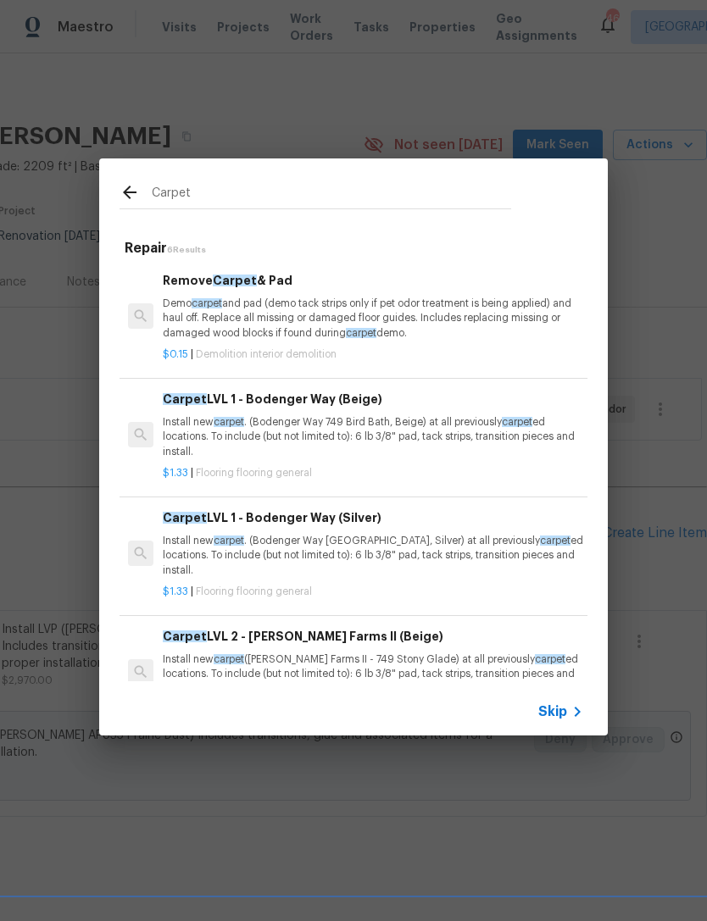
click at [399, 435] on p "Install new carpet . (Bodenger Way 749 Bird Bath, Beige) at all previously carp…" at bounding box center [373, 436] width 420 height 43
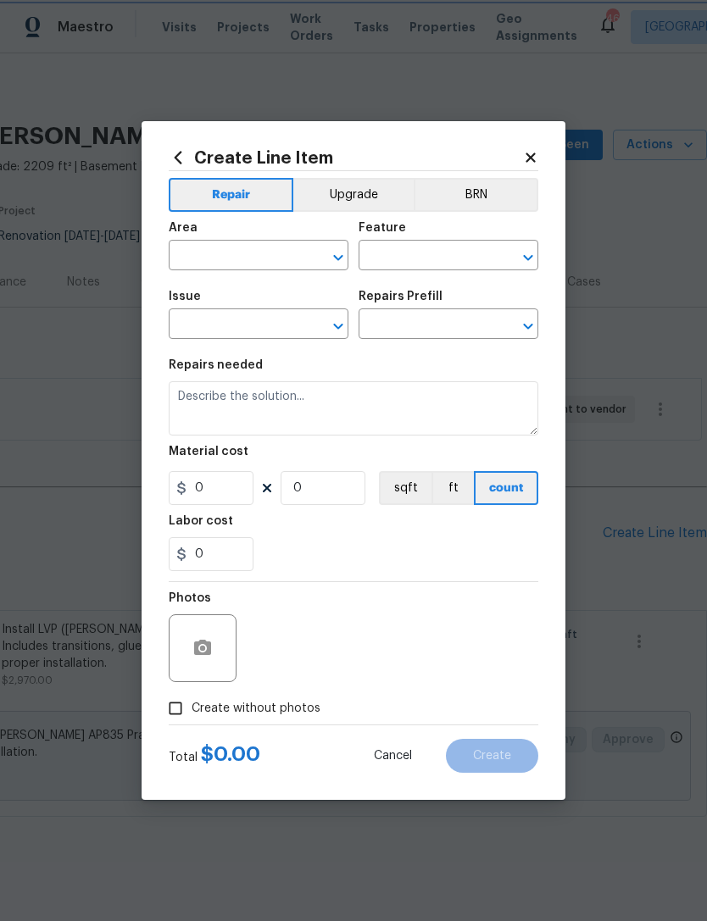
type input "Overall Flooring"
type input "Flooring General"
type input "Carpet LVL 1 - Bodenger Way (Beige) $1.33"
type textarea "Install new carpet. (Bodenger Way 749 Bird Bath, Beige) at all previously carpe…"
type input "1.33"
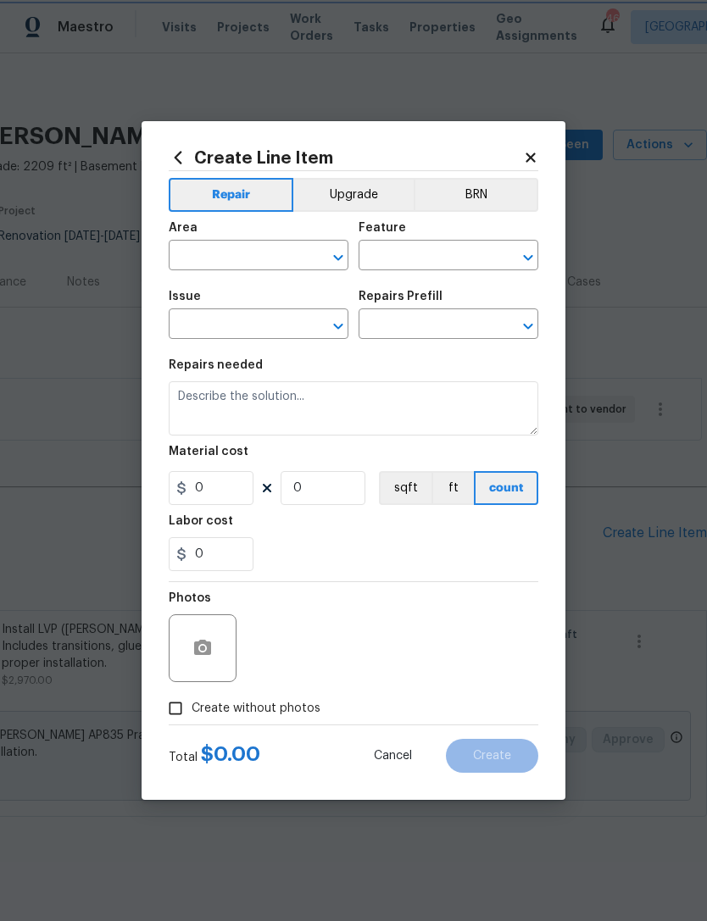
type input "1"
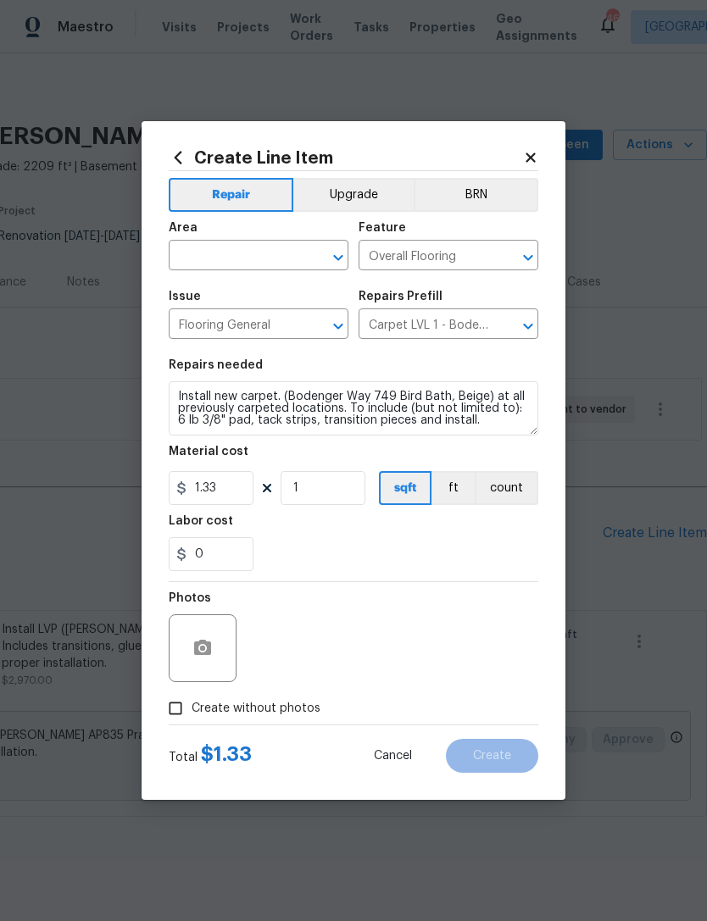
click at [281, 263] on input "text" at bounding box center [235, 257] width 132 height 26
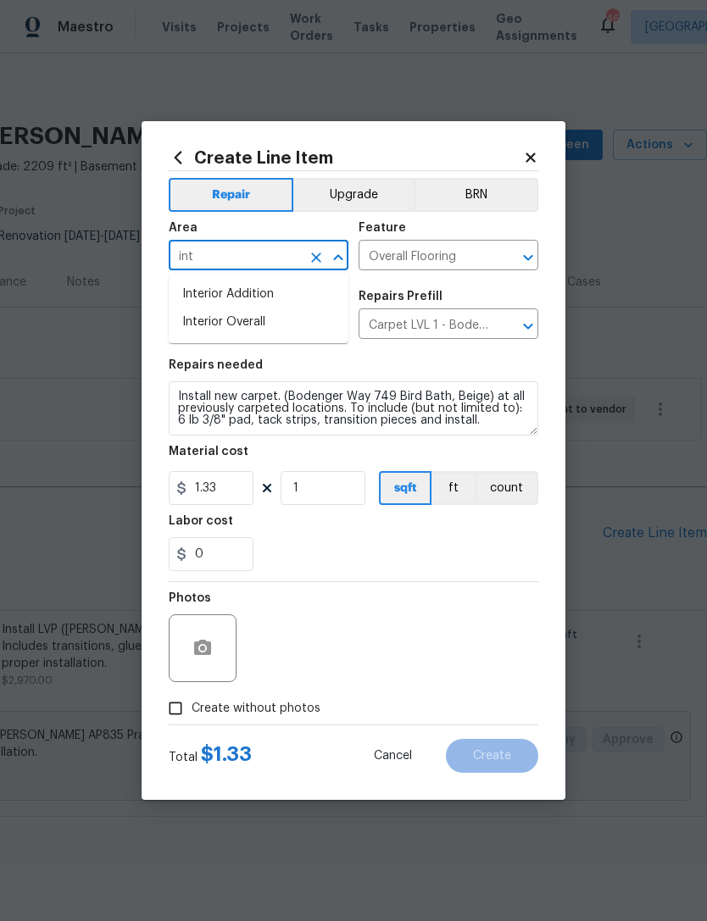
click at [320, 316] on li "Interior Overall" at bounding box center [259, 322] width 180 height 28
type input "Interior Overall"
click at [330, 581] on section "Repairs needed Install new carpet. (Bodenger Way 749 Bird Bath, Beige) at all p…" at bounding box center [353, 465] width 369 height 232
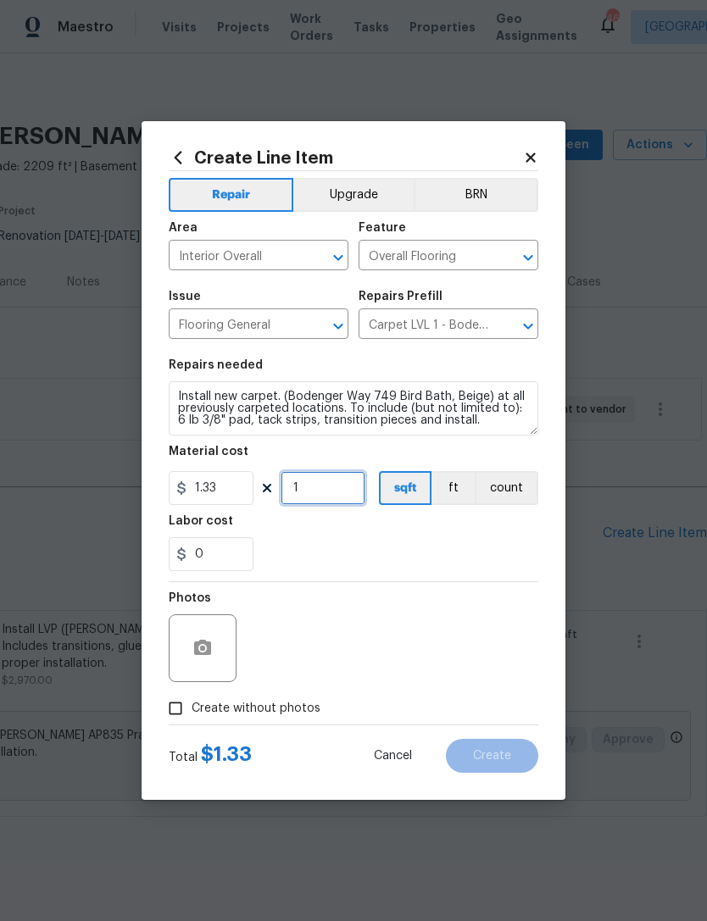
click at [337, 494] on input "1" at bounding box center [322, 488] width 85 height 34
type input "1200"
click at [504, 591] on div "Photos" at bounding box center [353, 637] width 369 height 110
click at [202, 653] on icon "button" at bounding box center [202, 648] width 20 height 20
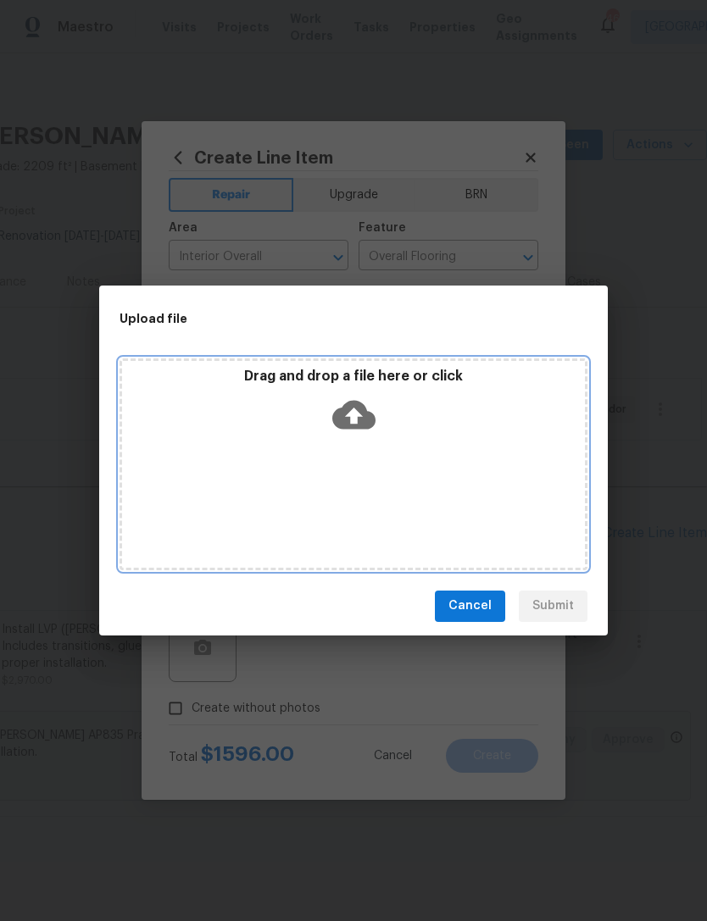
click at [391, 365] on div "Drag and drop a file here or click" at bounding box center [353, 464] width 468 height 212
click at [369, 419] on icon at bounding box center [353, 414] width 43 height 29
